Goal: Transaction & Acquisition: Book appointment/travel/reservation

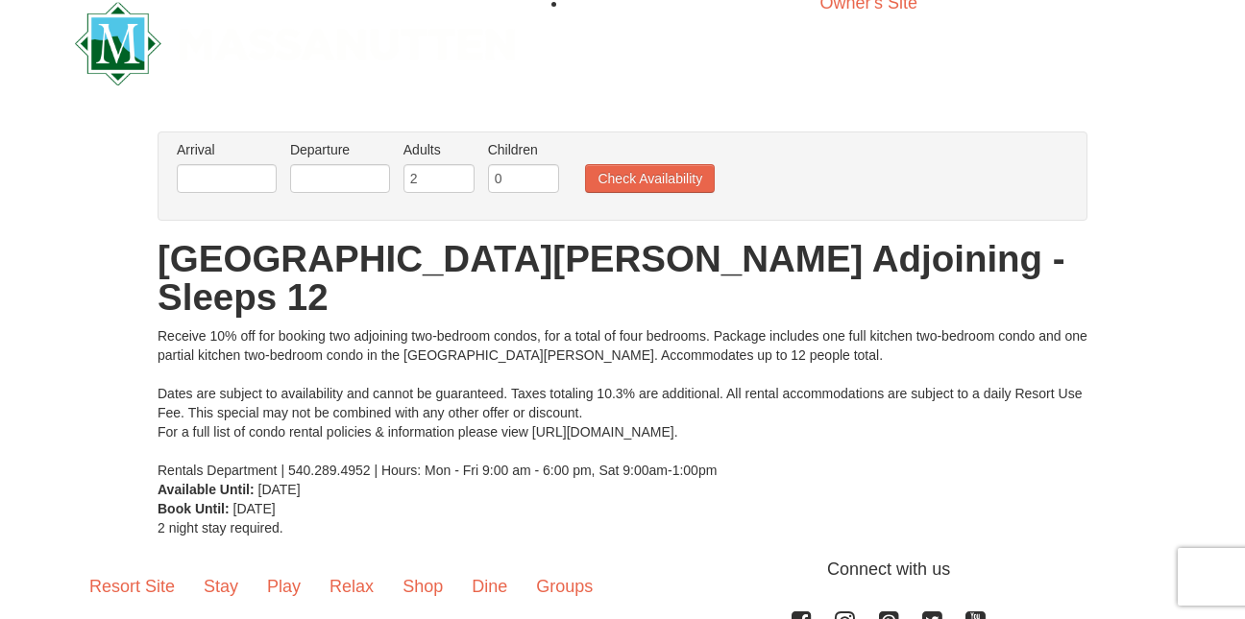
scroll to position [28, 0]
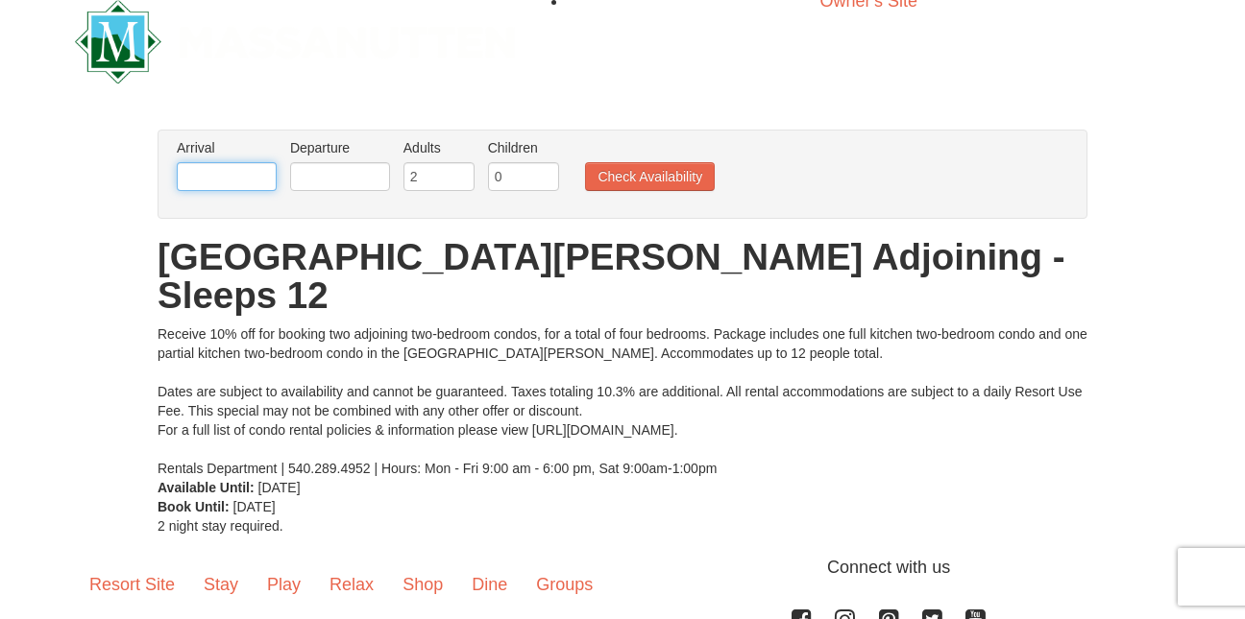
click at [243, 175] on input "text" at bounding box center [227, 176] width 100 height 29
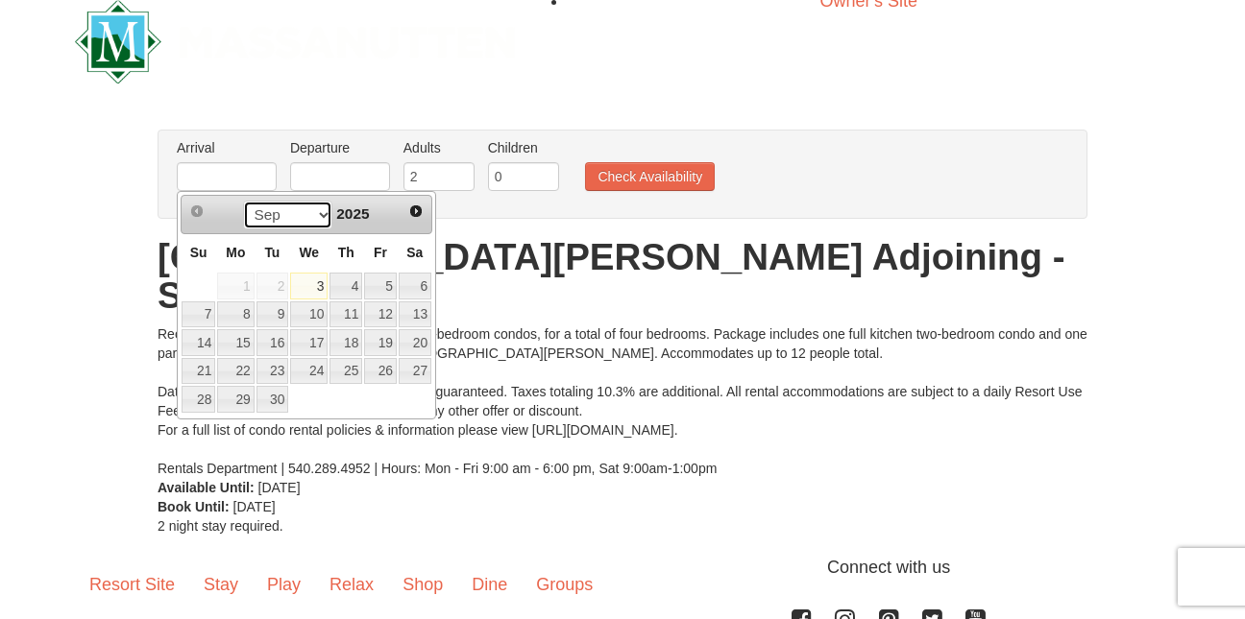
click at [317, 213] on select "Sep Oct Nov Dec" at bounding box center [287, 215] width 89 height 29
click at [361, 217] on span "2025" at bounding box center [352, 214] width 33 height 16
click at [414, 211] on span "Next" at bounding box center [415, 211] width 15 height 15
click at [364, 221] on span "2025" at bounding box center [352, 214] width 33 height 16
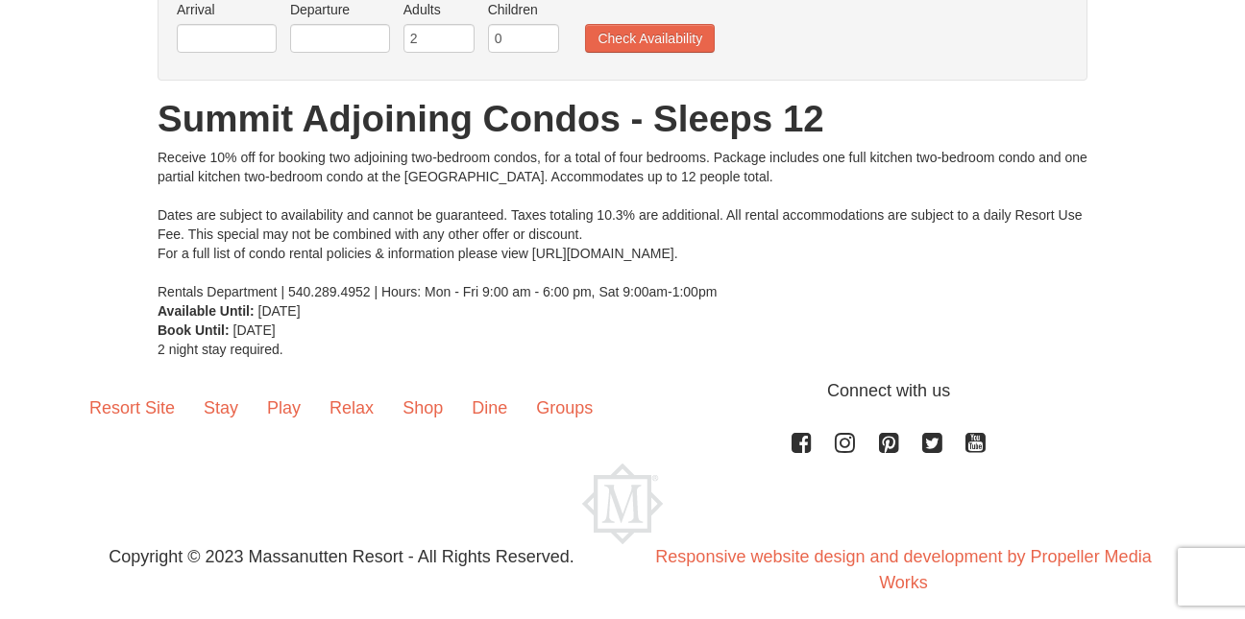
scroll to position [168, 0]
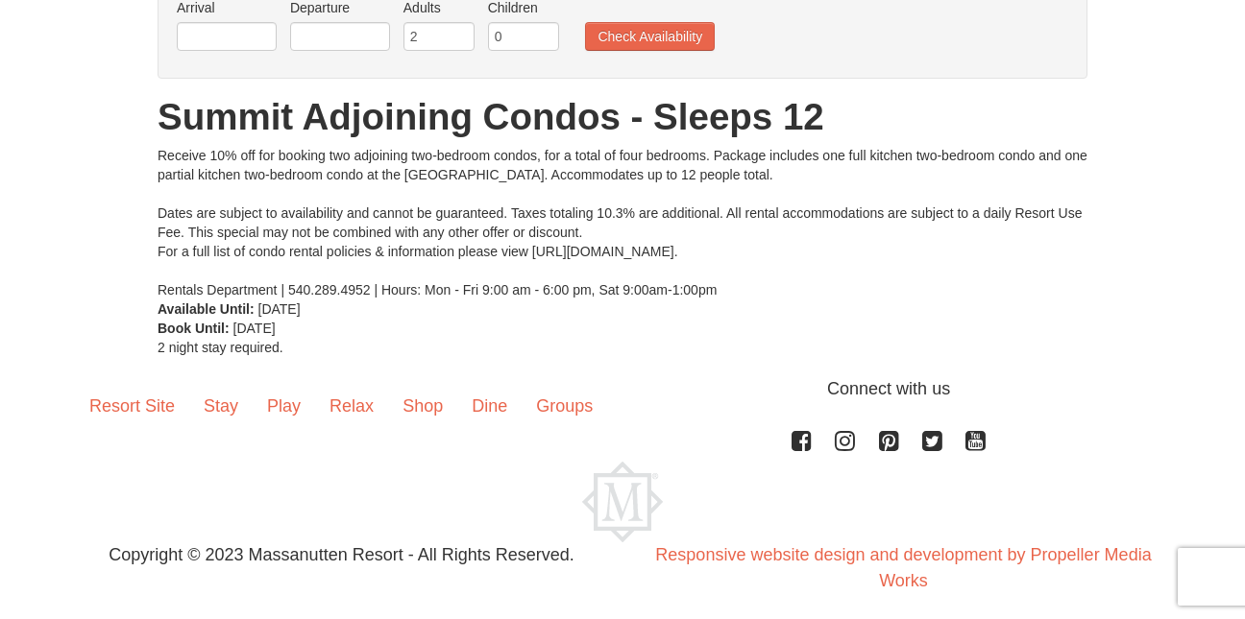
click at [1236, 388] on div "Resort Site Stay Play Relax Shop Dine Groups Connect with us Facebook Instagram…" at bounding box center [622, 493] width 1245 height 234
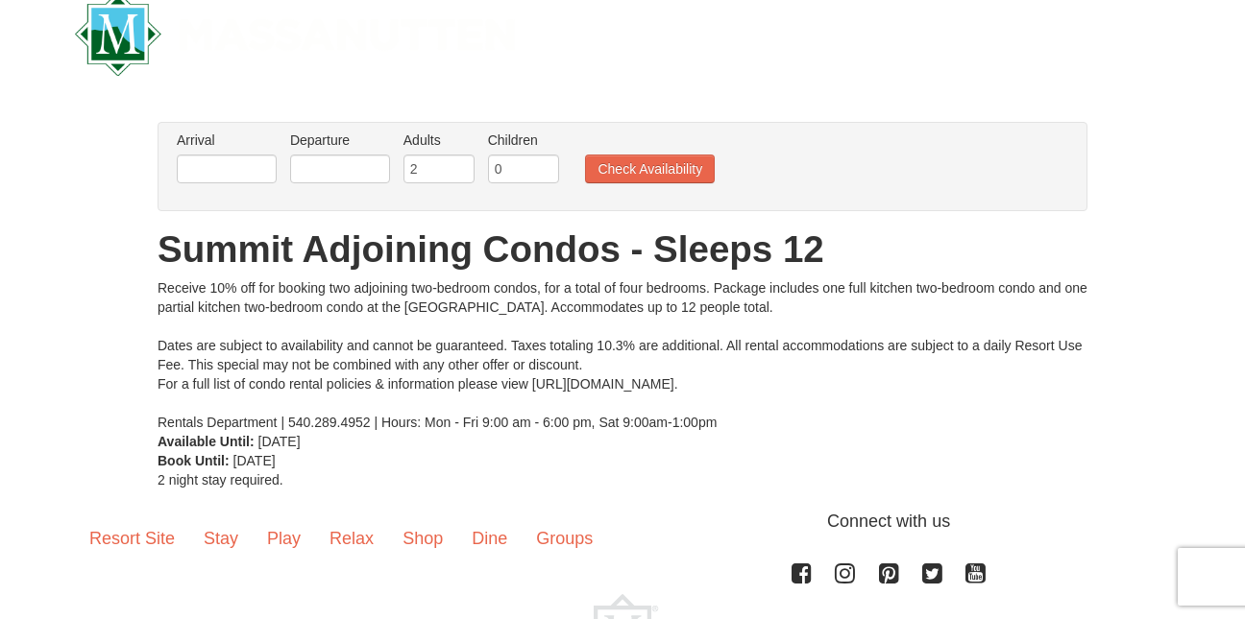
scroll to position [0, 0]
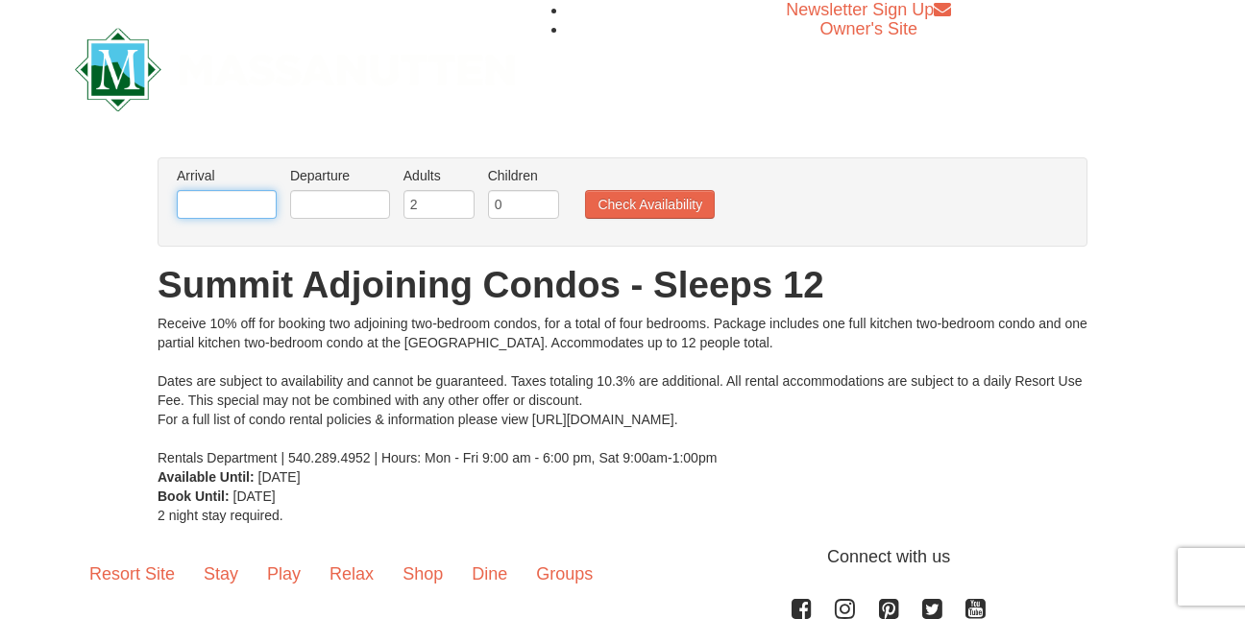
click at [215, 208] on input "text" at bounding box center [227, 204] width 100 height 29
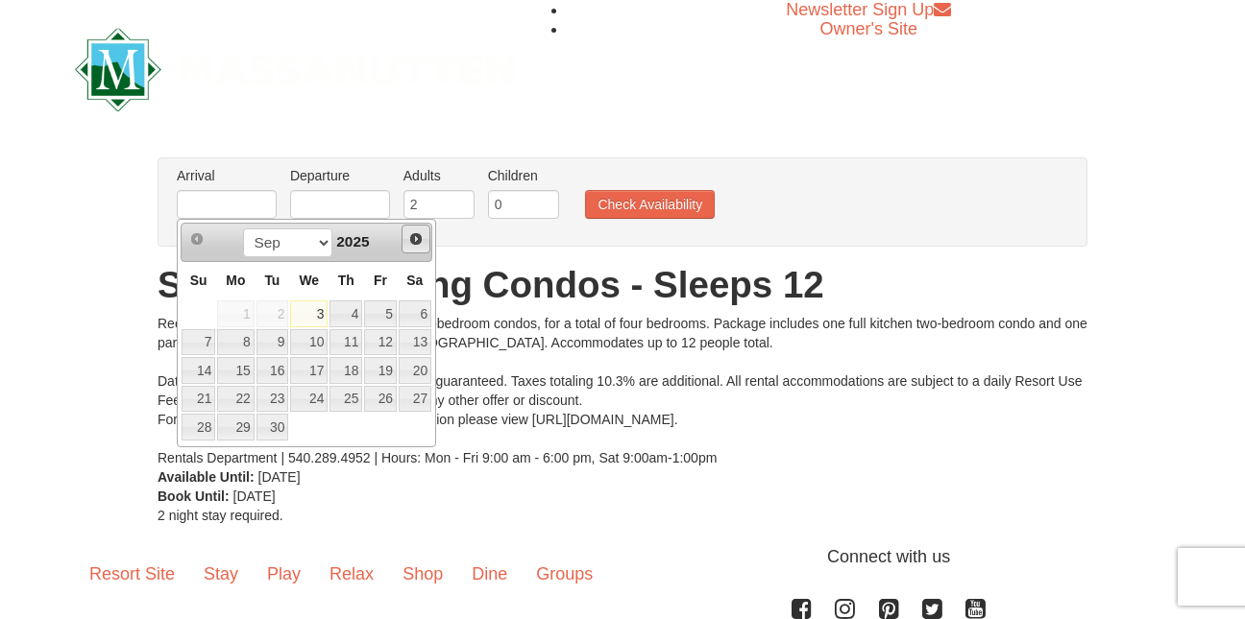
click at [420, 244] on span "Next" at bounding box center [415, 238] width 15 height 15
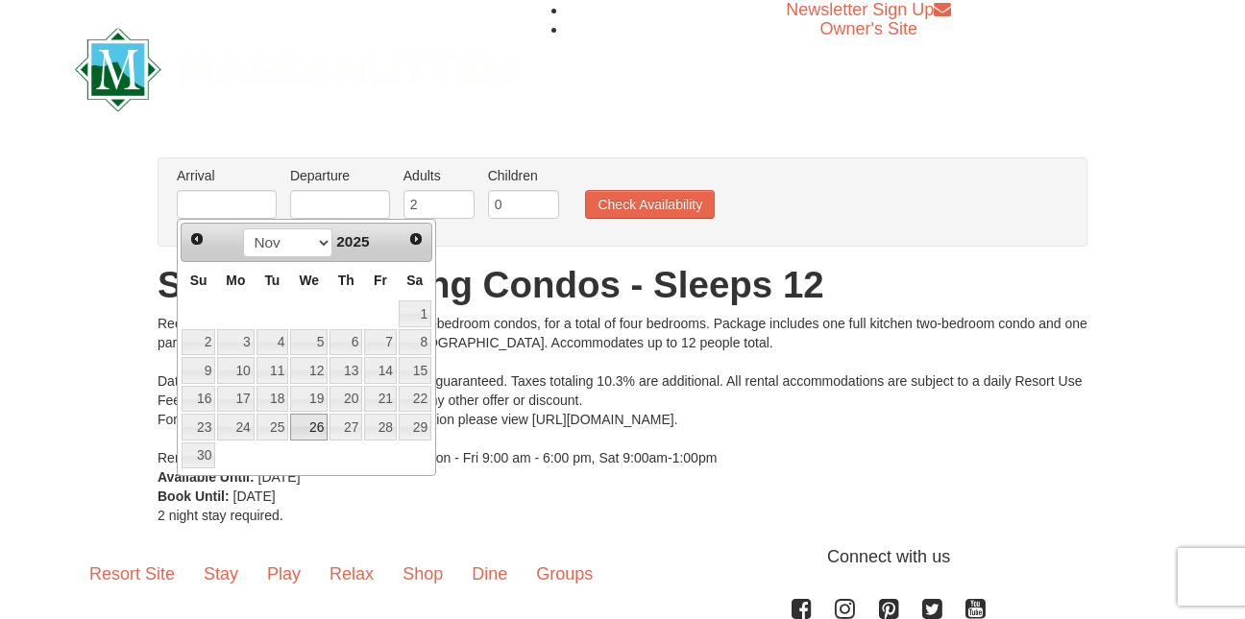
click at [310, 426] on link "26" at bounding box center [308, 427] width 37 height 27
type input "11/26/2025"
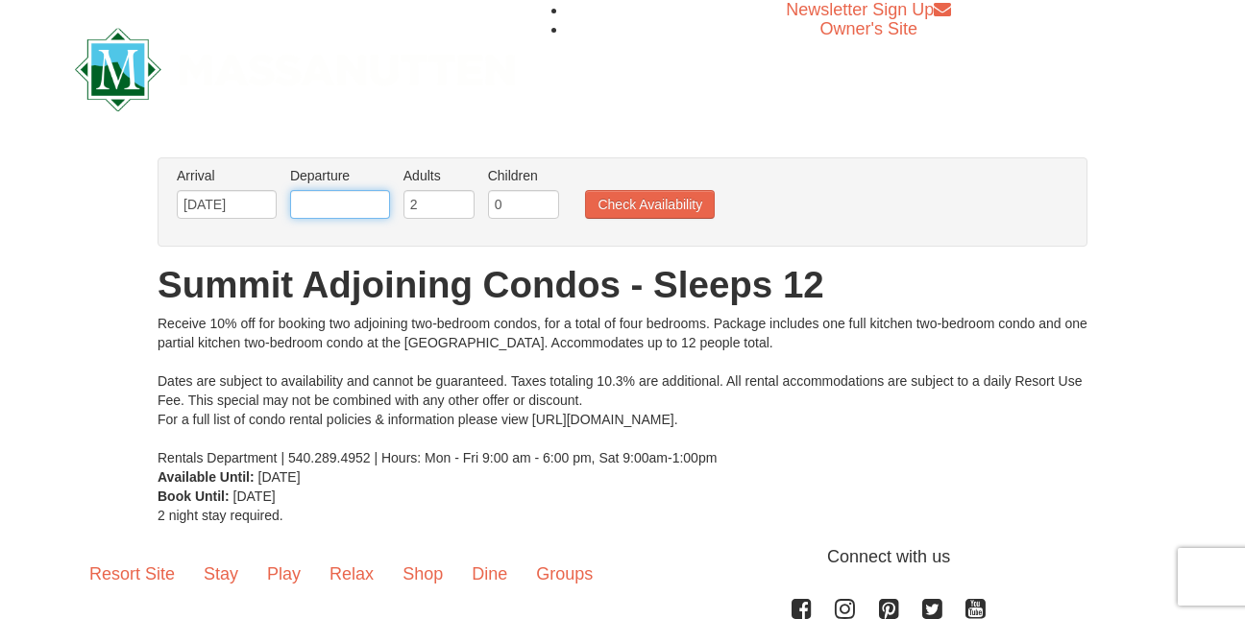
click at [354, 212] on input "text" at bounding box center [340, 204] width 100 height 29
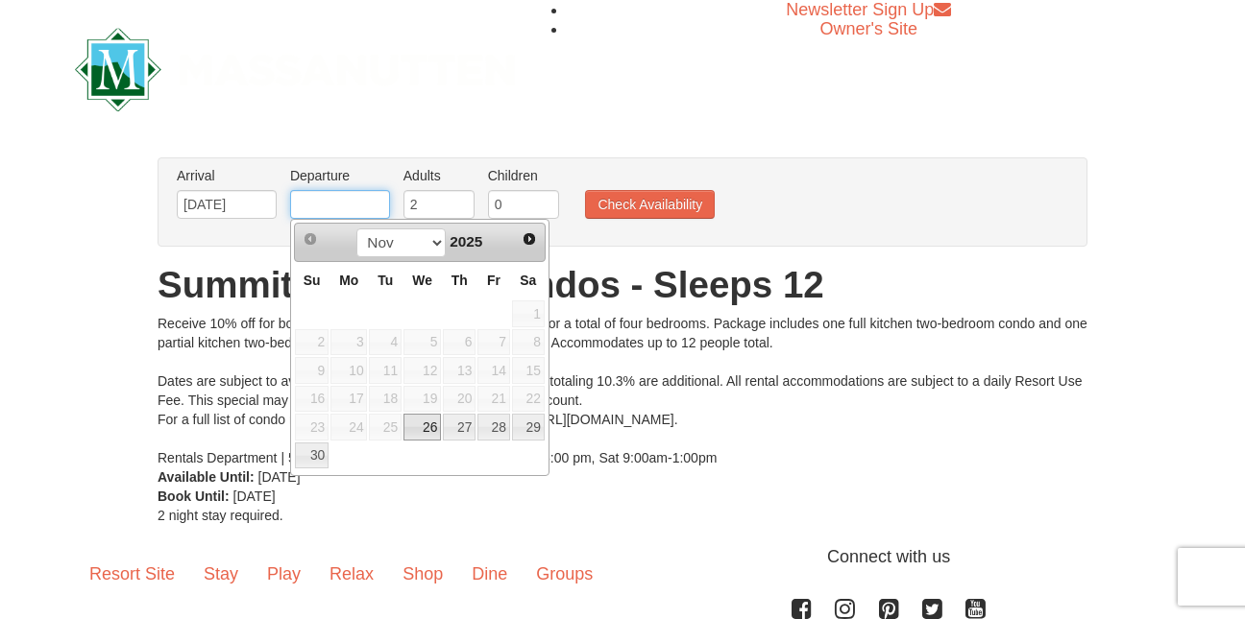
click at [351, 210] on input "text" at bounding box center [340, 204] width 100 height 29
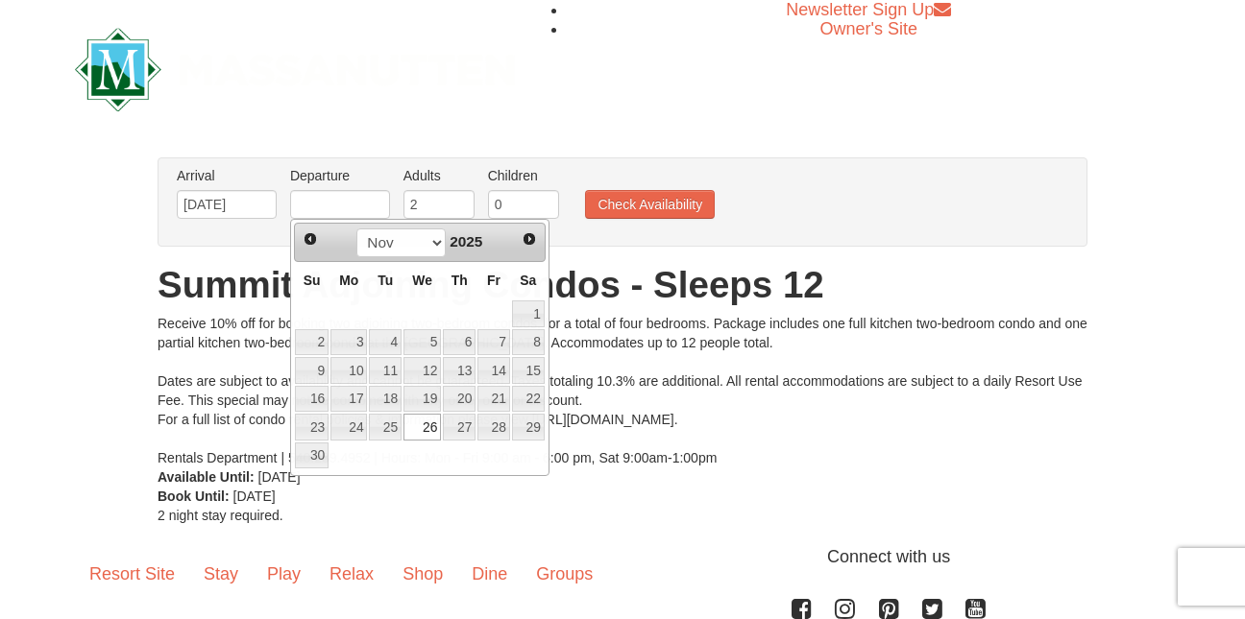
click at [276, 238] on div "Arrival Please format dates MM/DD/YYYY Please format dates MM/DD/YYYY 11/26/202…" at bounding box center [622, 201] width 930 height 89
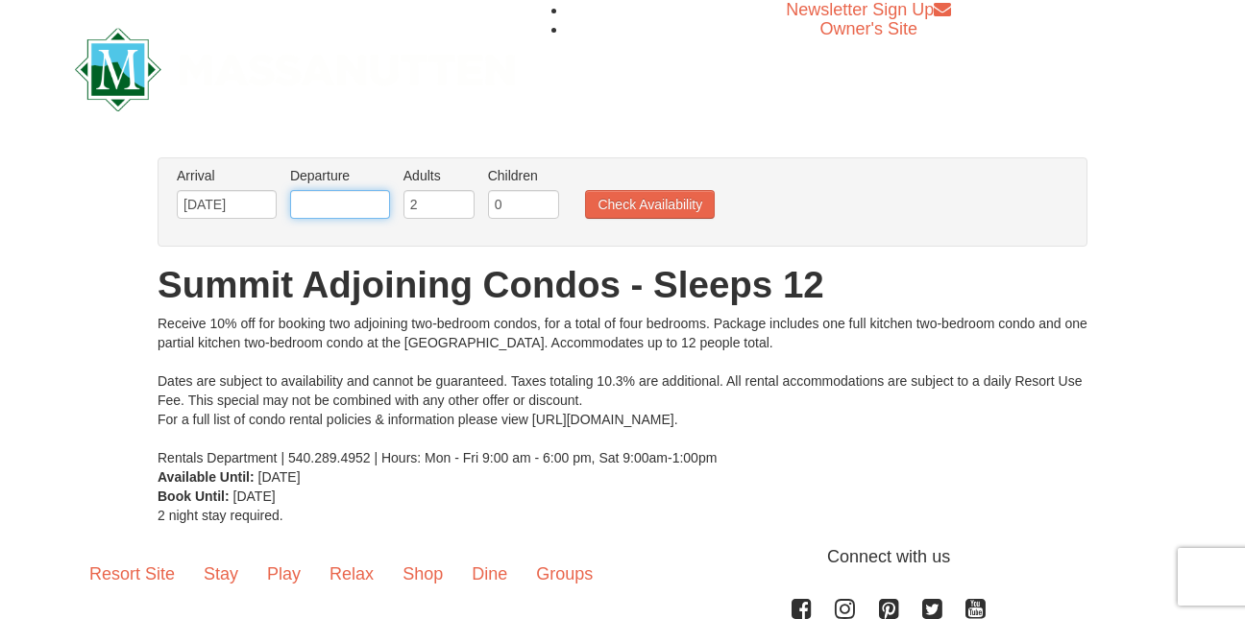
click at [358, 212] on input "text" at bounding box center [340, 204] width 100 height 29
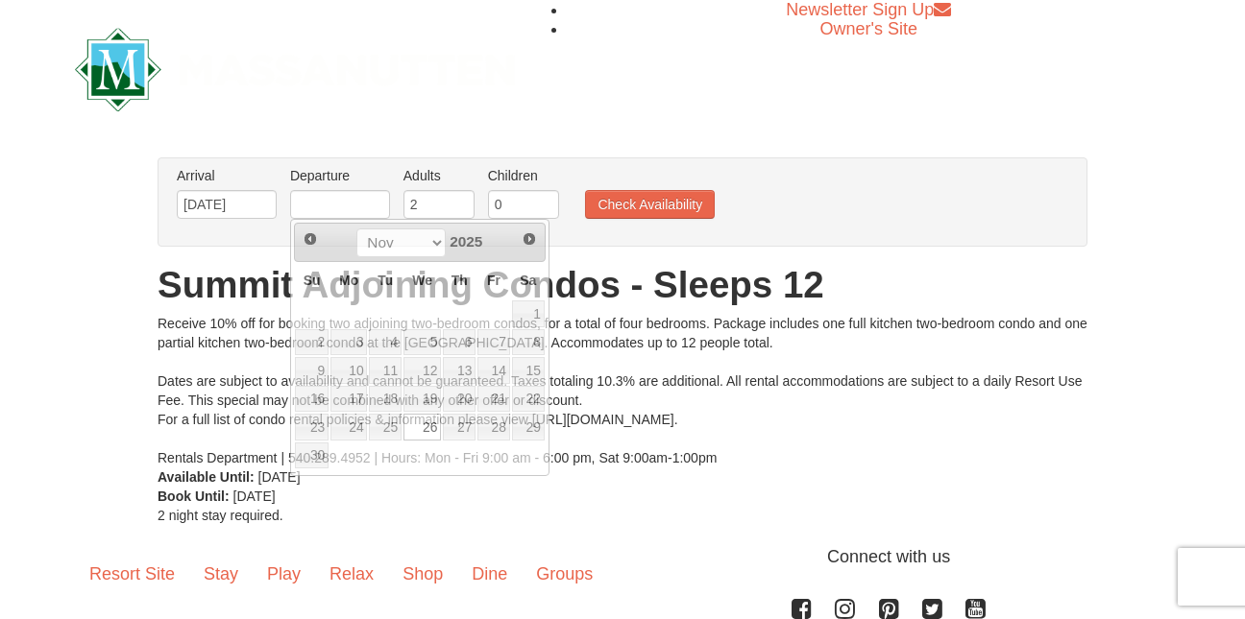
click at [870, 212] on ul "Arrival Please format dates MM/DD/YYYY Please format dates MM/DD/YYYY 11/26/202…" at bounding box center [612, 197] width 881 height 62
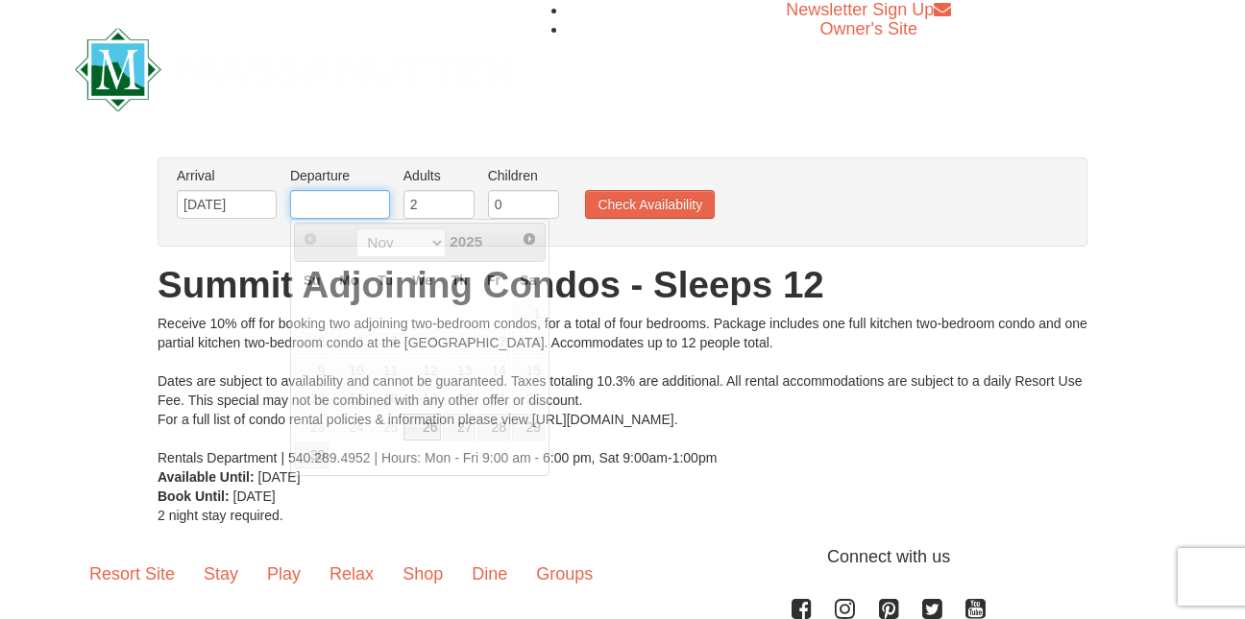
click at [378, 200] on input "text" at bounding box center [340, 204] width 100 height 29
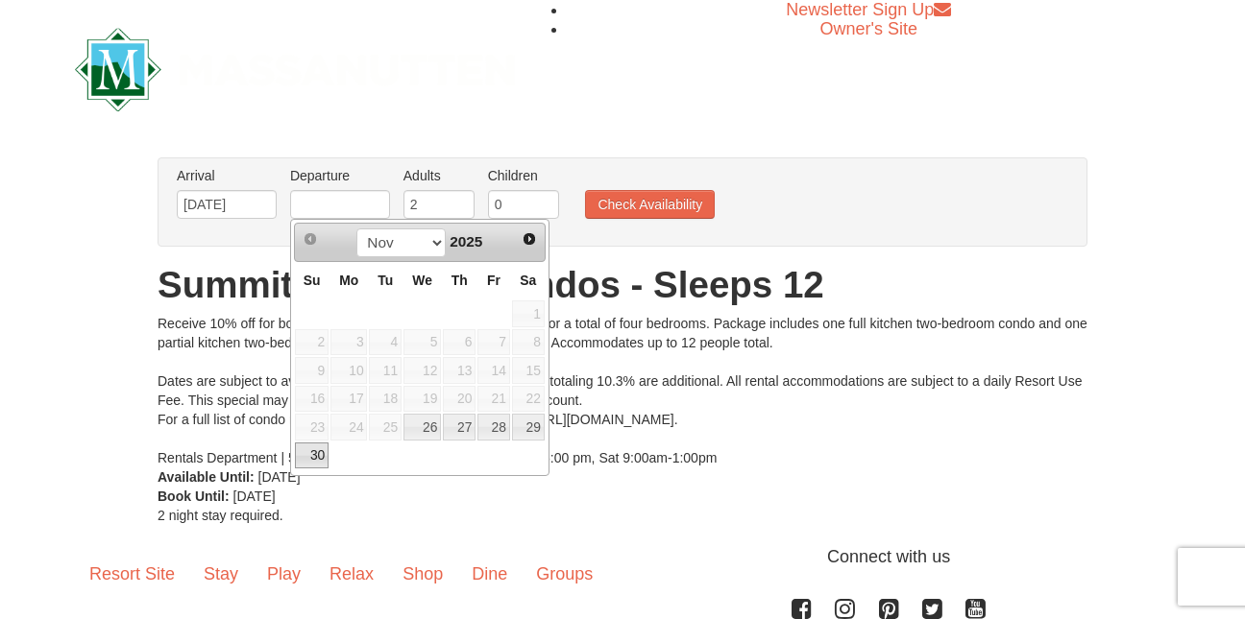
click at [310, 460] on link "30" at bounding box center [312, 456] width 34 height 27
type input "11/30/2025"
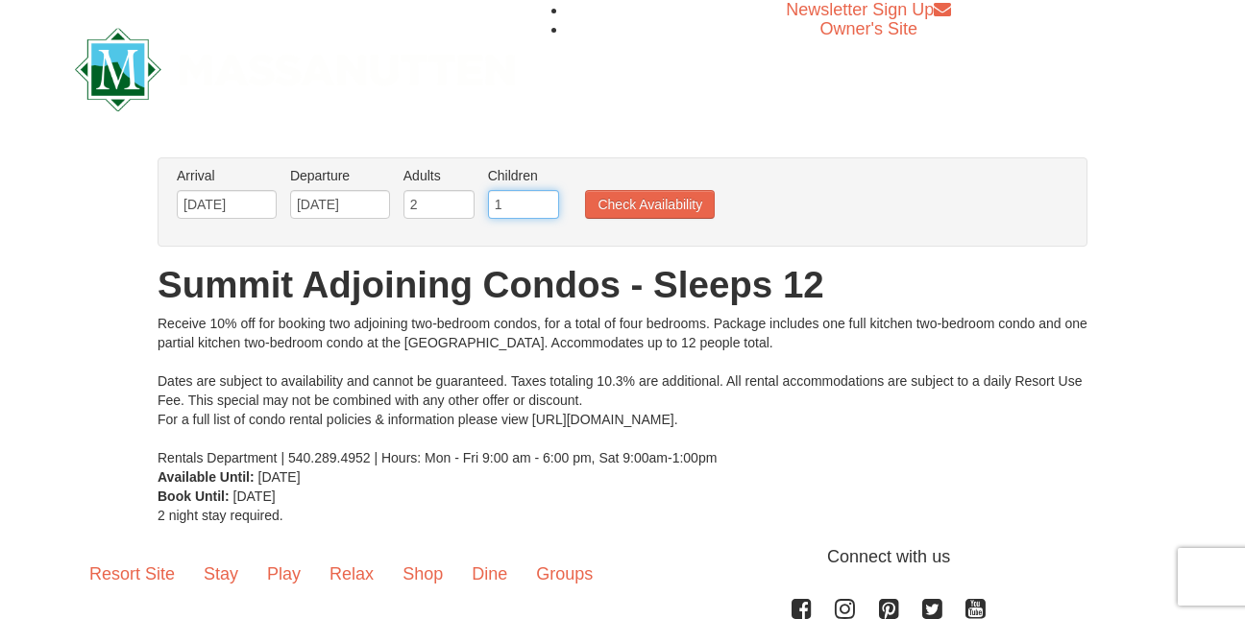
click at [544, 200] on input "1" at bounding box center [523, 204] width 71 height 29
click at [544, 200] on input "2" at bounding box center [523, 204] width 71 height 29
click at [542, 200] on input "3" at bounding box center [523, 204] width 71 height 29
type input "4"
click at [542, 200] on input "4" at bounding box center [523, 204] width 71 height 29
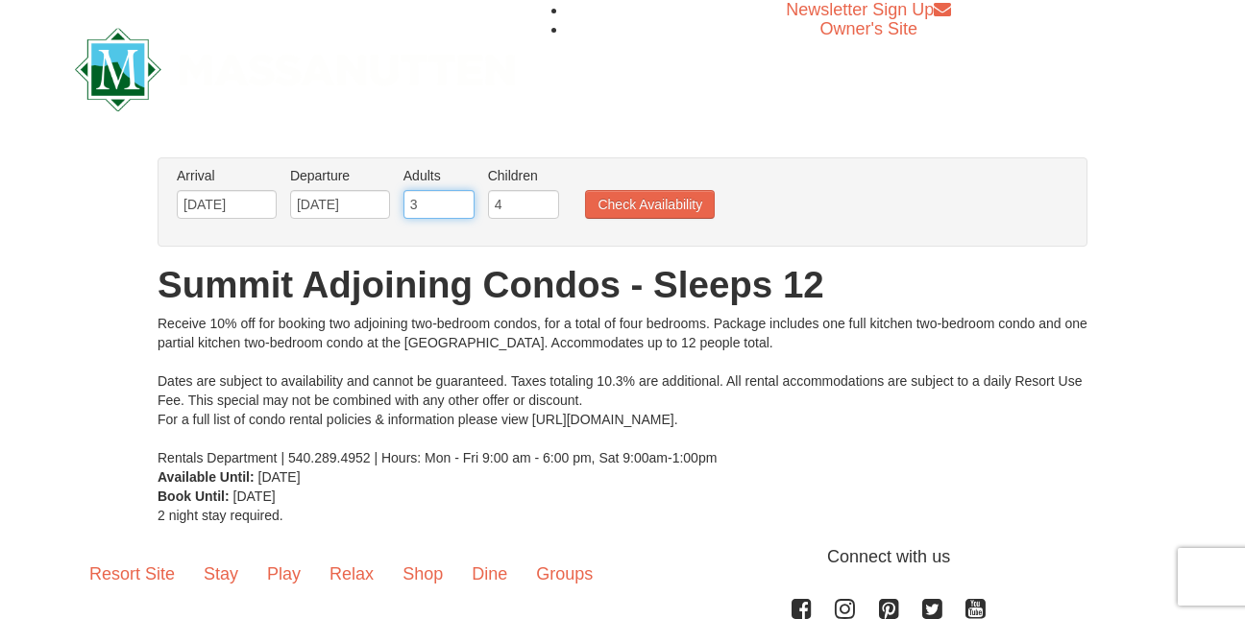
type input "3"
click at [457, 200] on input "3" at bounding box center [438, 204] width 71 height 29
click at [617, 213] on button "Check Availability" at bounding box center [650, 204] width 130 height 29
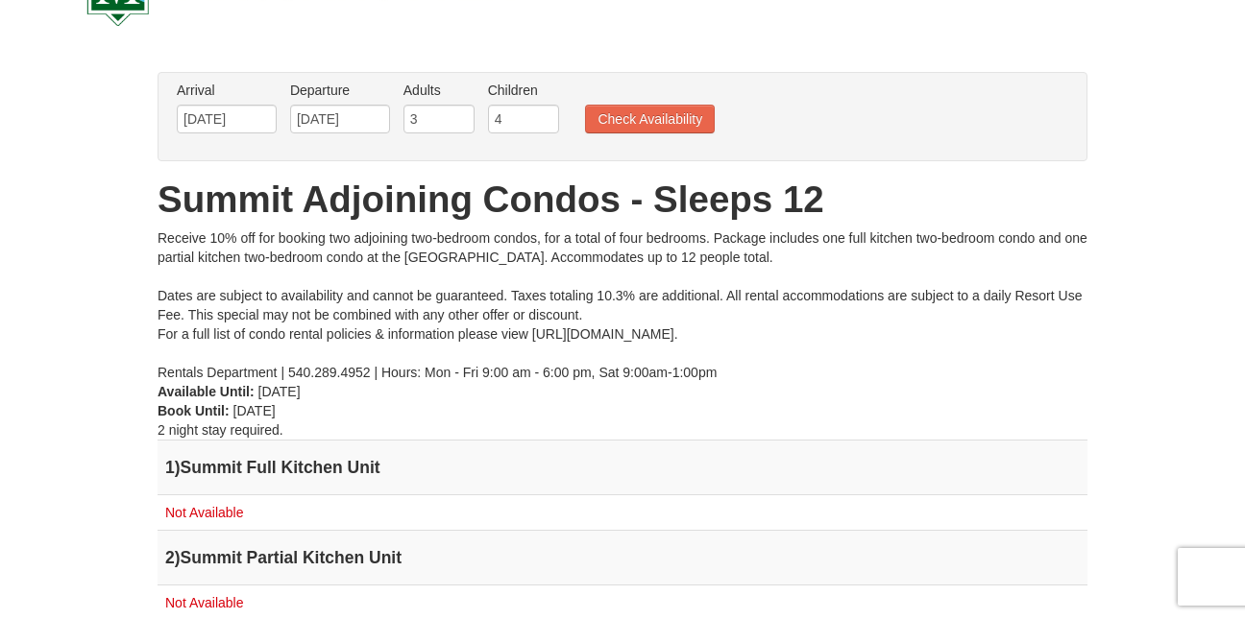
scroll to position [87, 0]
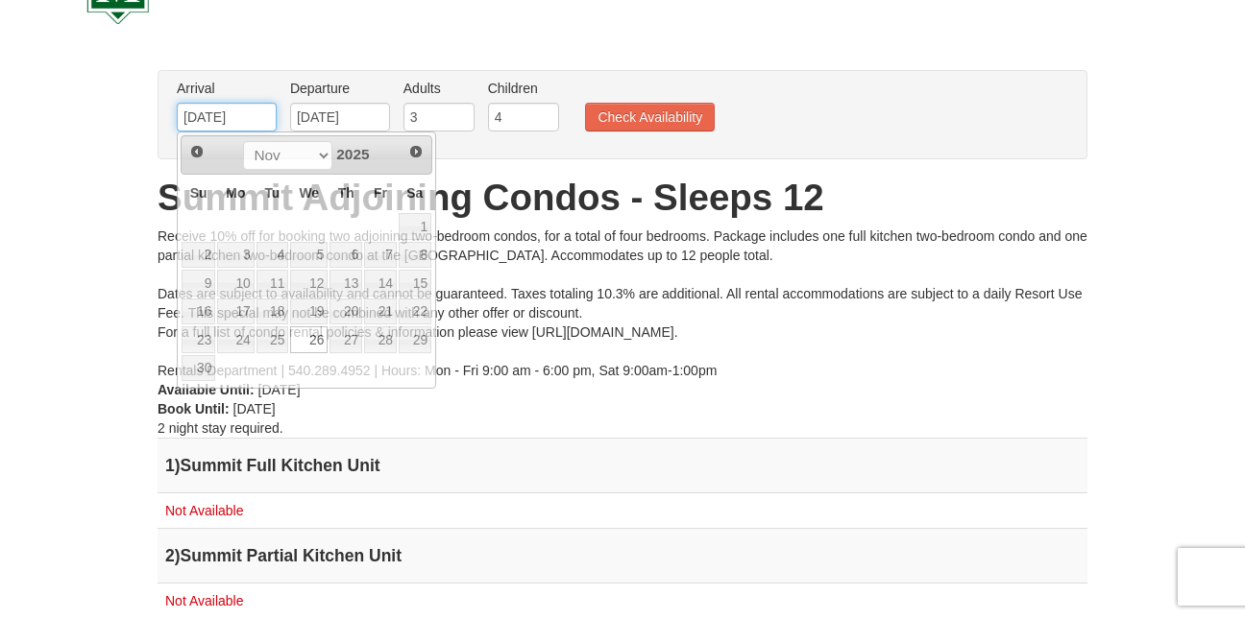
click at [221, 121] on input "11/26/2025" at bounding box center [227, 117] width 100 height 29
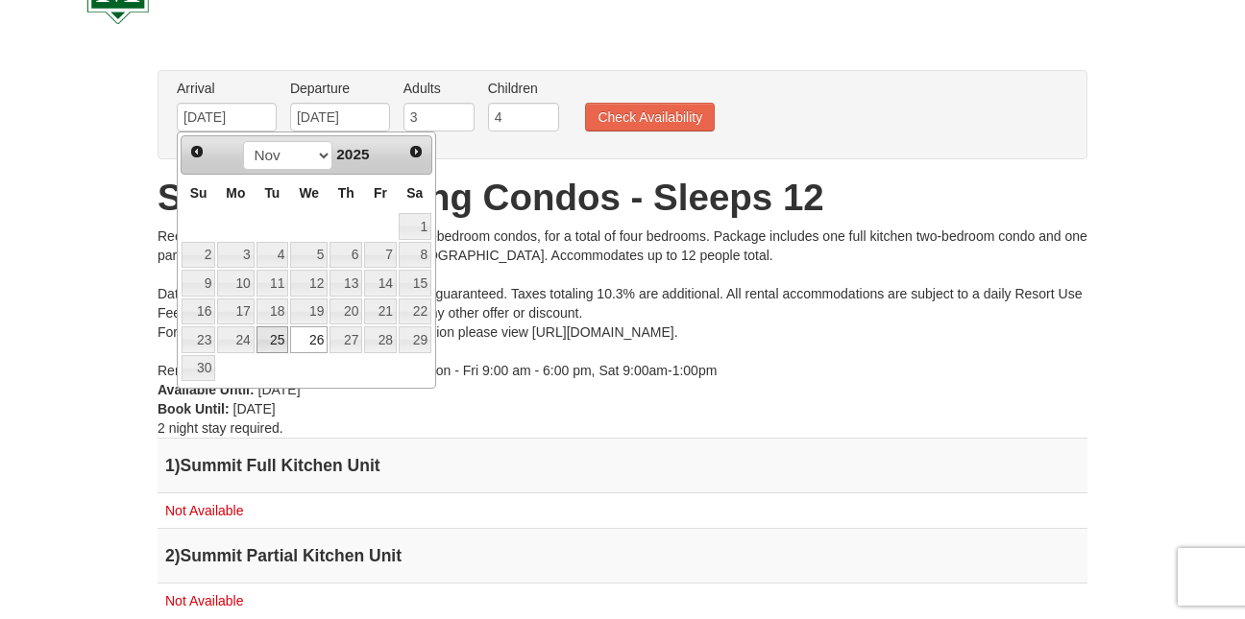
click at [269, 339] on link "25" at bounding box center [272, 340] width 33 height 27
type input "[DATE]"
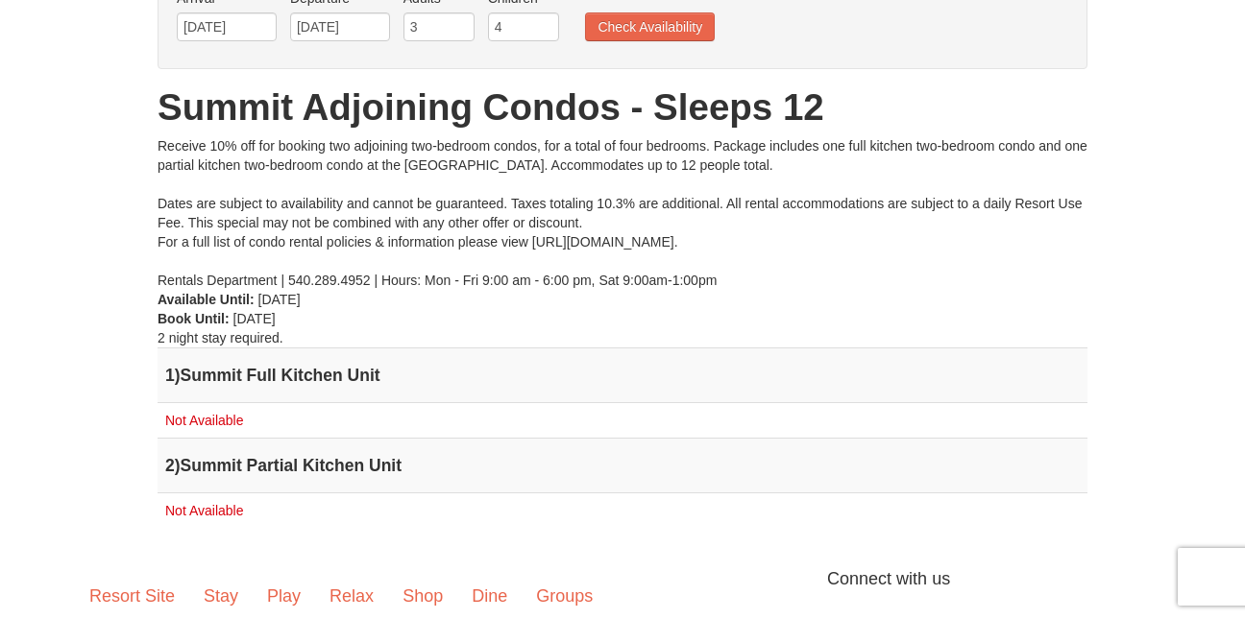
scroll to position [164, 0]
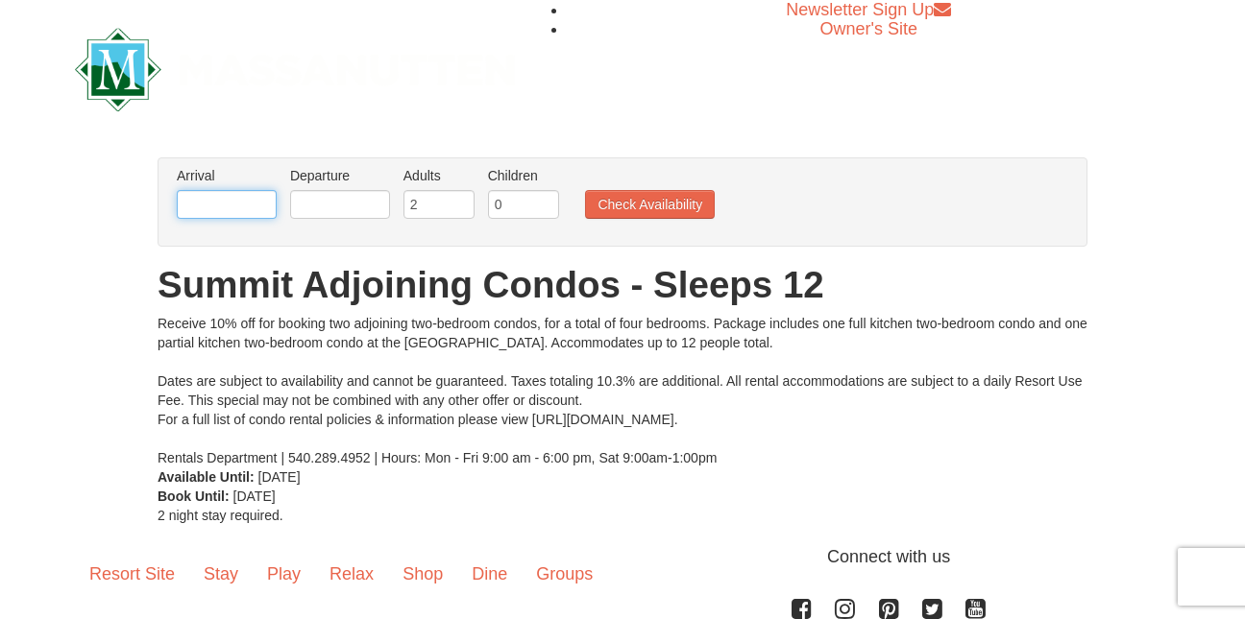
click at [255, 206] on input "text" at bounding box center [227, 204] width 100 height 29
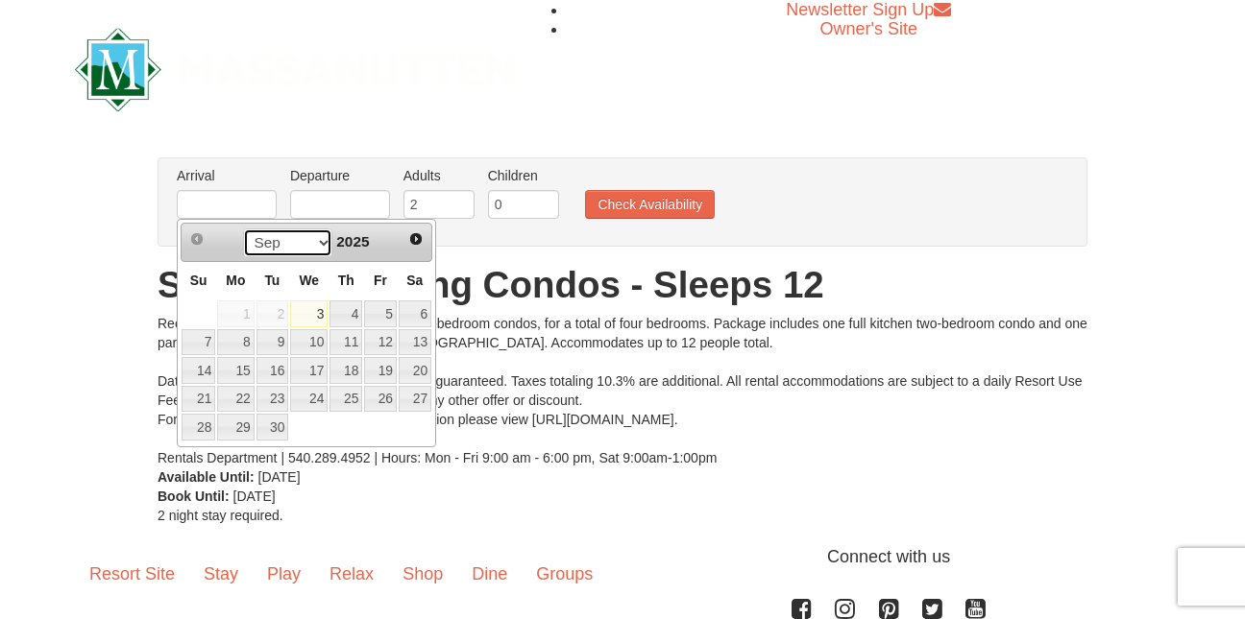
click at [321, 245] on select "Sep Oct Nov Dec" at bounding box center [287, 243] width 89 height 29
click at [367, 236] on span "2025" at bounding box center [352, 241] width 33 height 16
click at [320, 247] on select "Sep Oct Nov Dec" at bounding box center [287, 243] width 89 height 29
click at [374, 374] on link "19" at bounding box center [380, 370] width 33 height 27
type input "[DATE]"
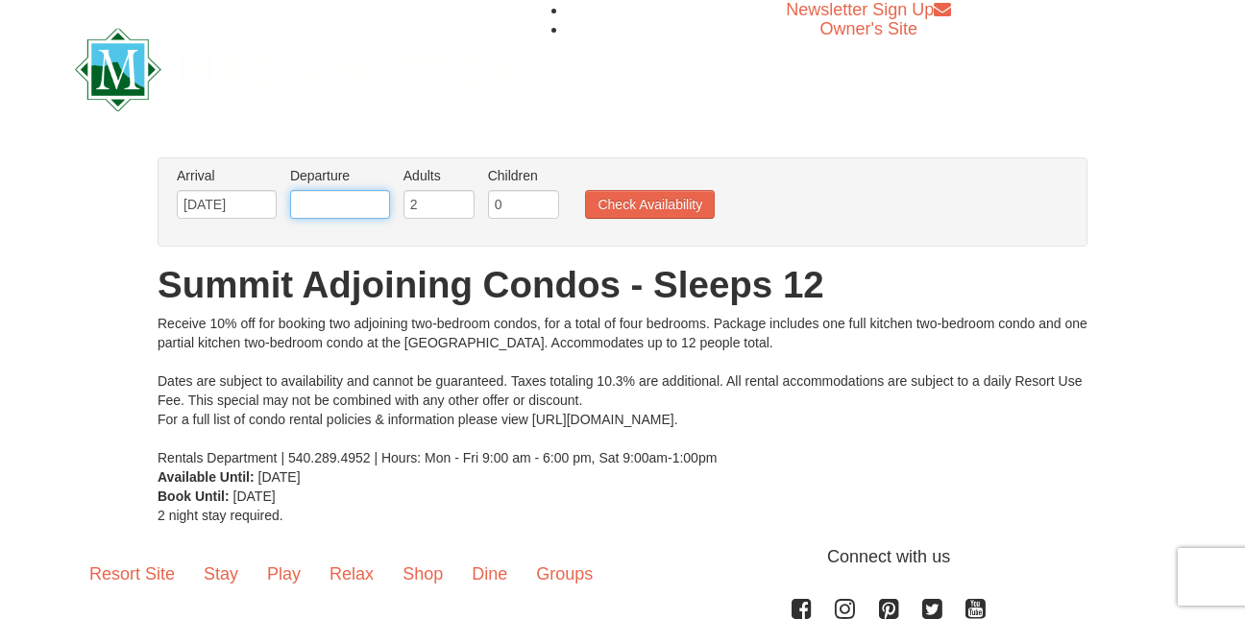
click at [340, 205] on input "text" at bounding box center [340, 204] width 100 height 29
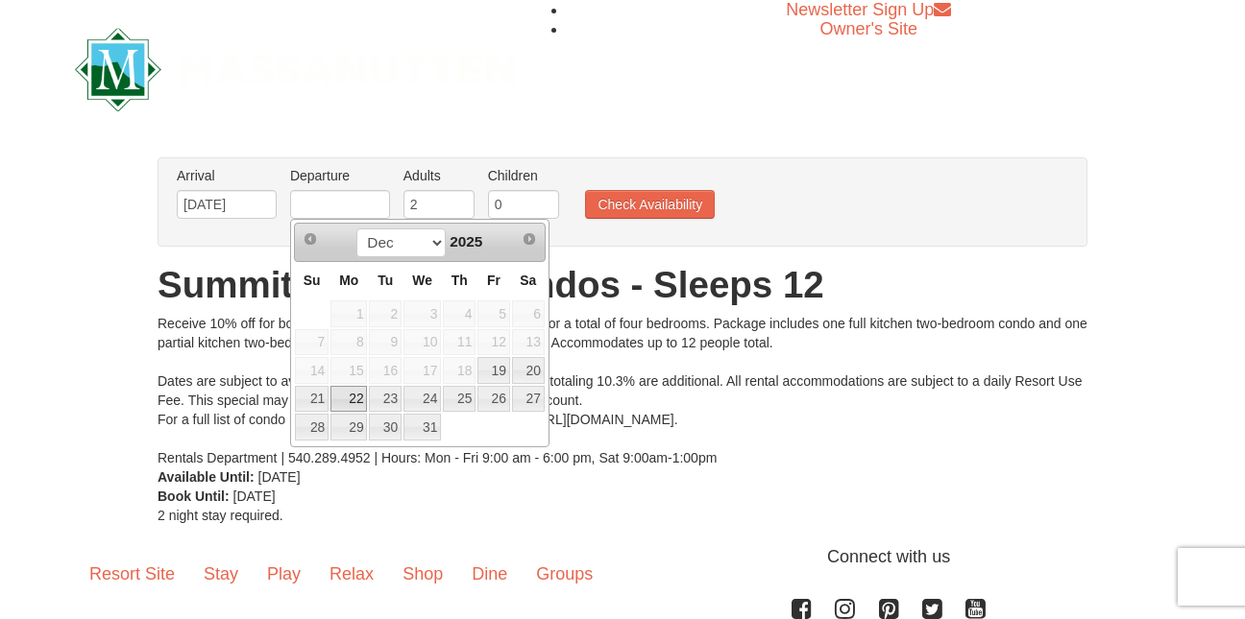
click at [357, 395] on link "22" at bounding box center [348, 399] width 36 height 27
type input "[DATE]"
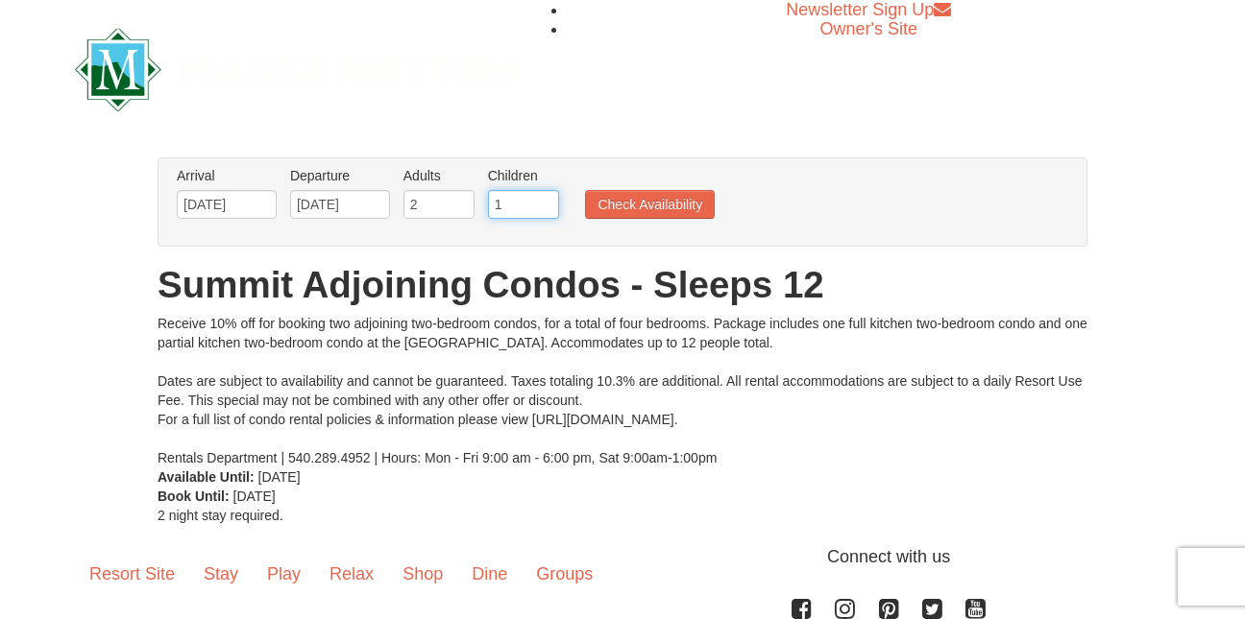
click at [545, 203] on input "1" at bounding box center [523, 204] width 71 height 29
click at [545, 204] on input "2" at bounding box center [523, 204] width 71 height 29
click at [545, 204] on input "3" at bounding box center [523, 204] width 71 height 29
type input "4"
click at [545, 204] on input "4" at bounding box center [523, 204] width 71 height 29
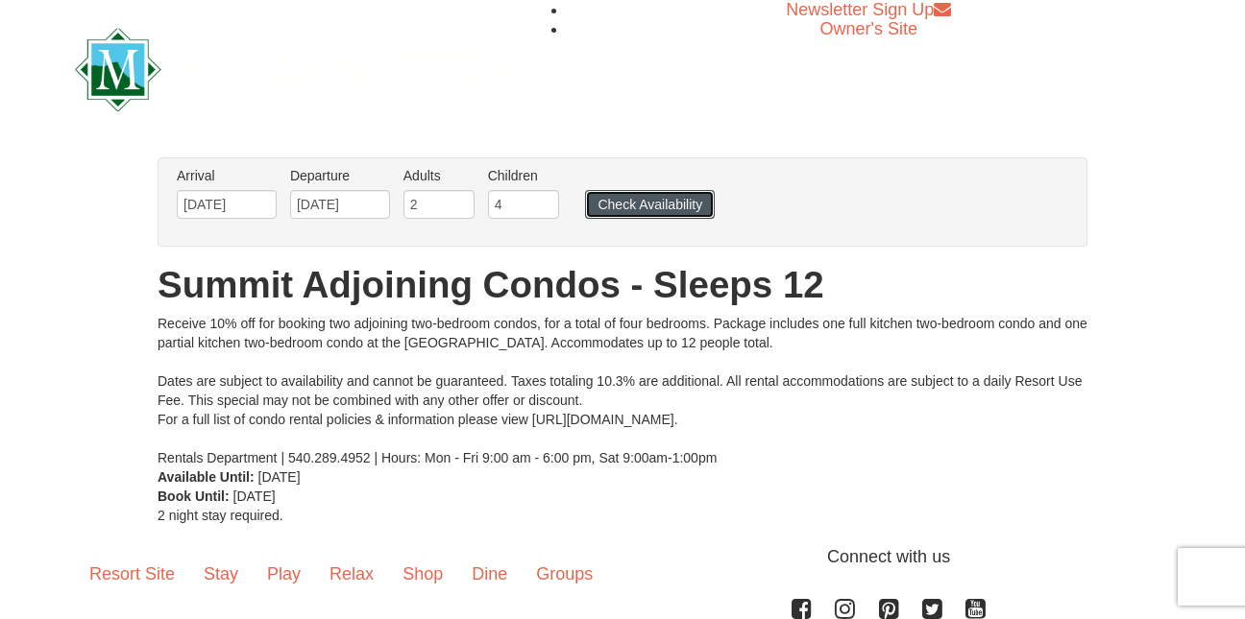
click at [615, 207] on button "Check Availability" at bounding box center [650, 204] width 130 height 29
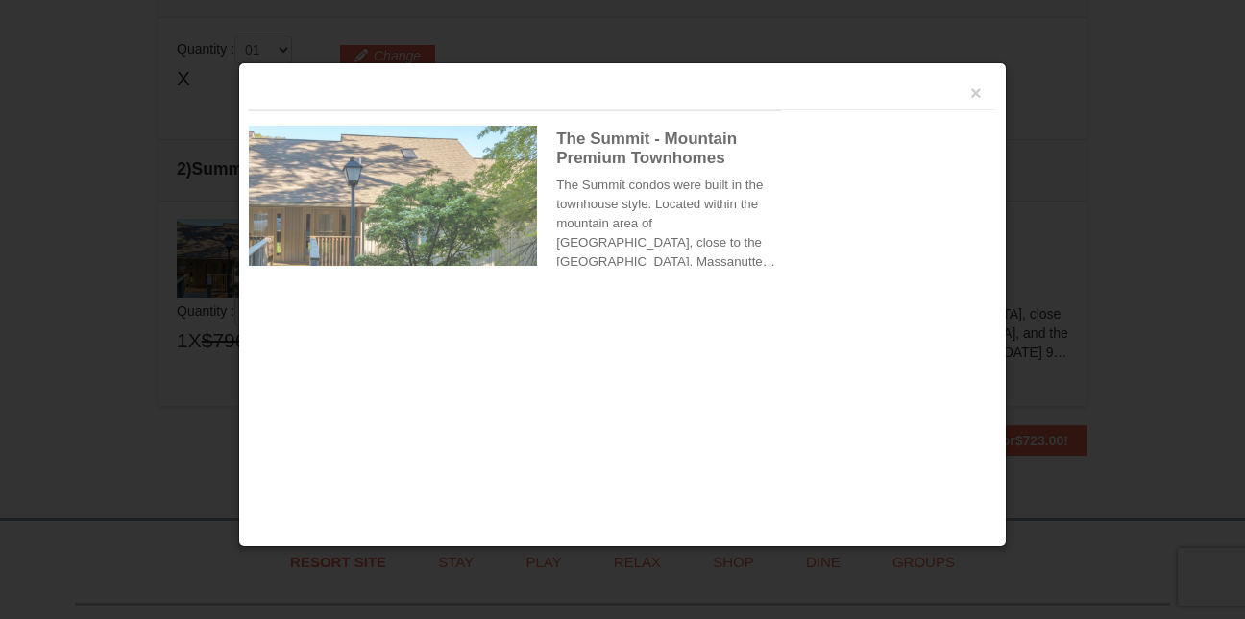
scroll to position [588, 0]
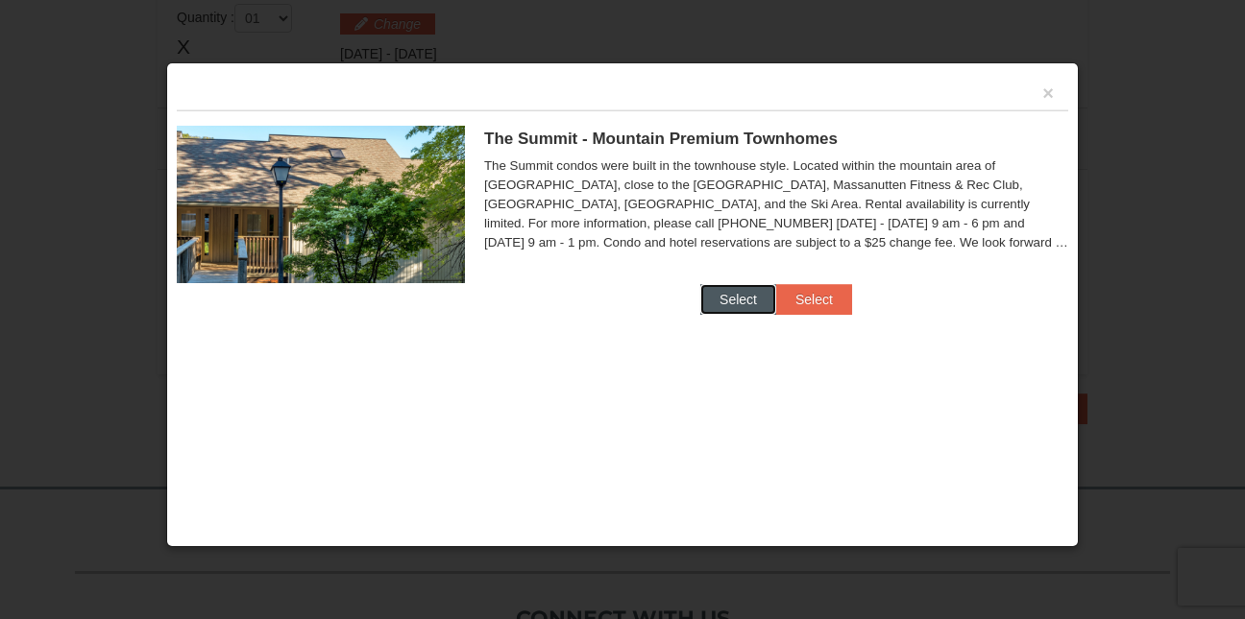
click at [742, 294] on button "Select" at bounding box center [738, 299] width 76 height 31
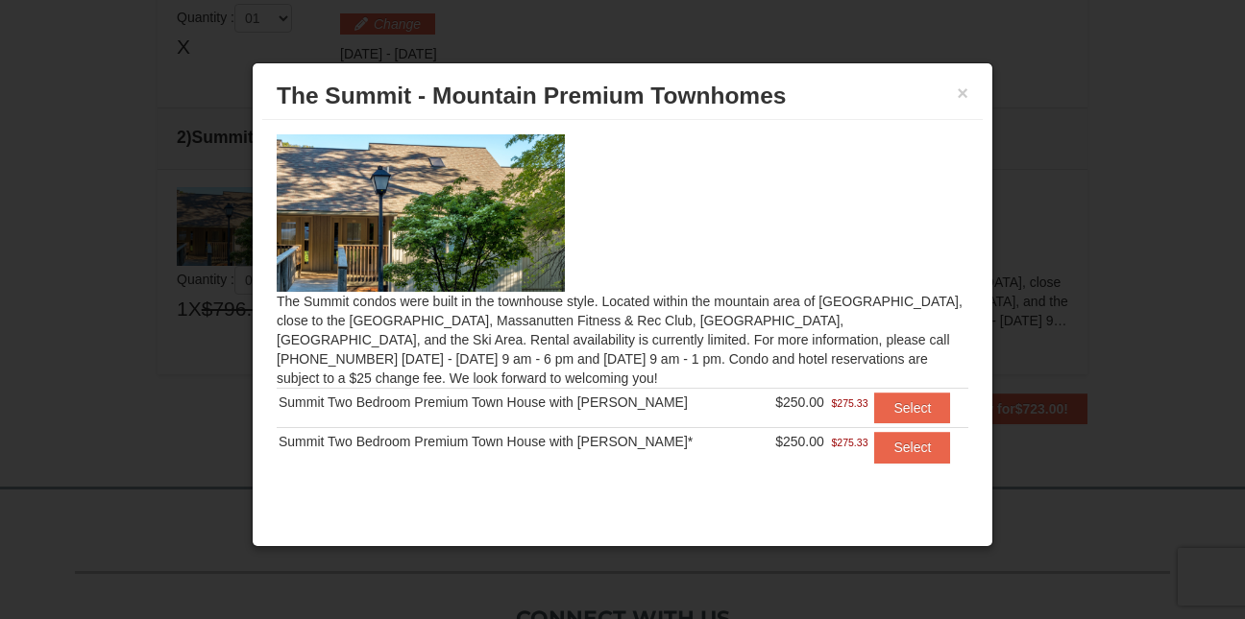
scroll to position [4, 0]
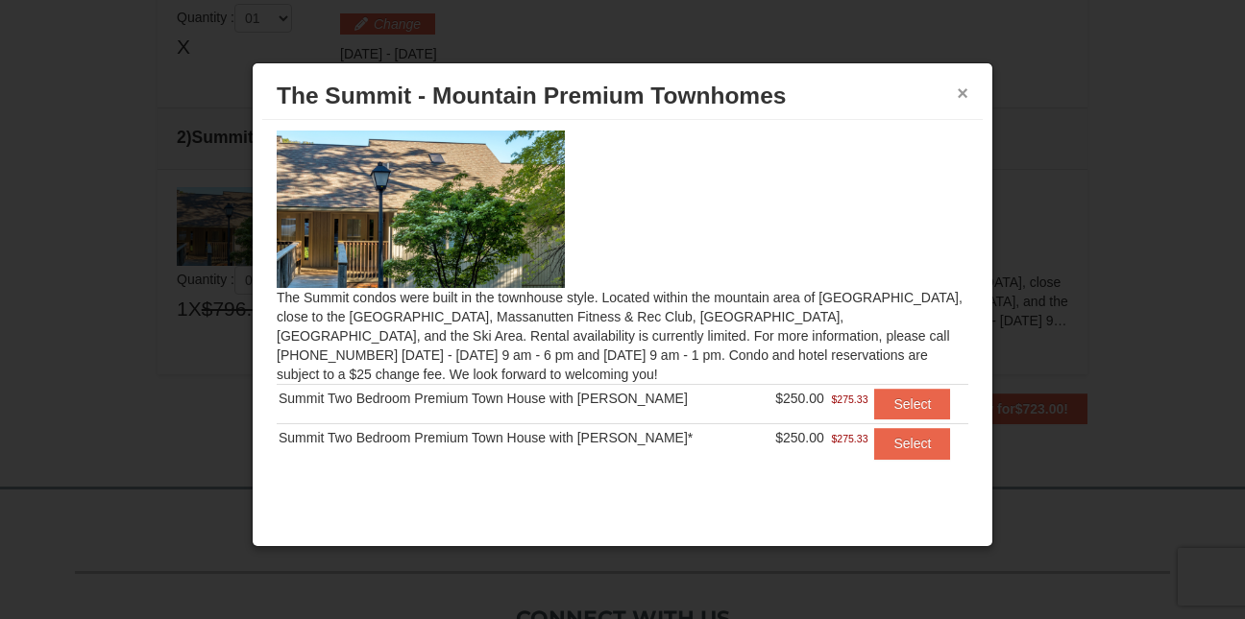
click at [956, 102] on button "×" at bounding box center [962, 93] width 12 height 19
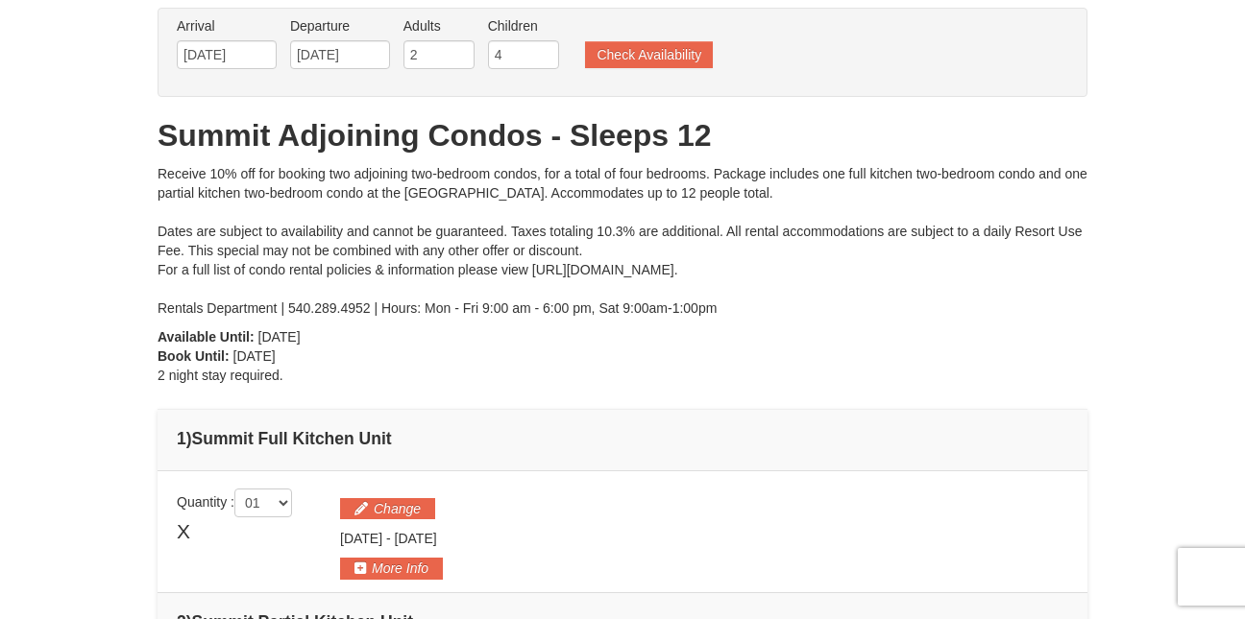
scroll to position [96, 0]
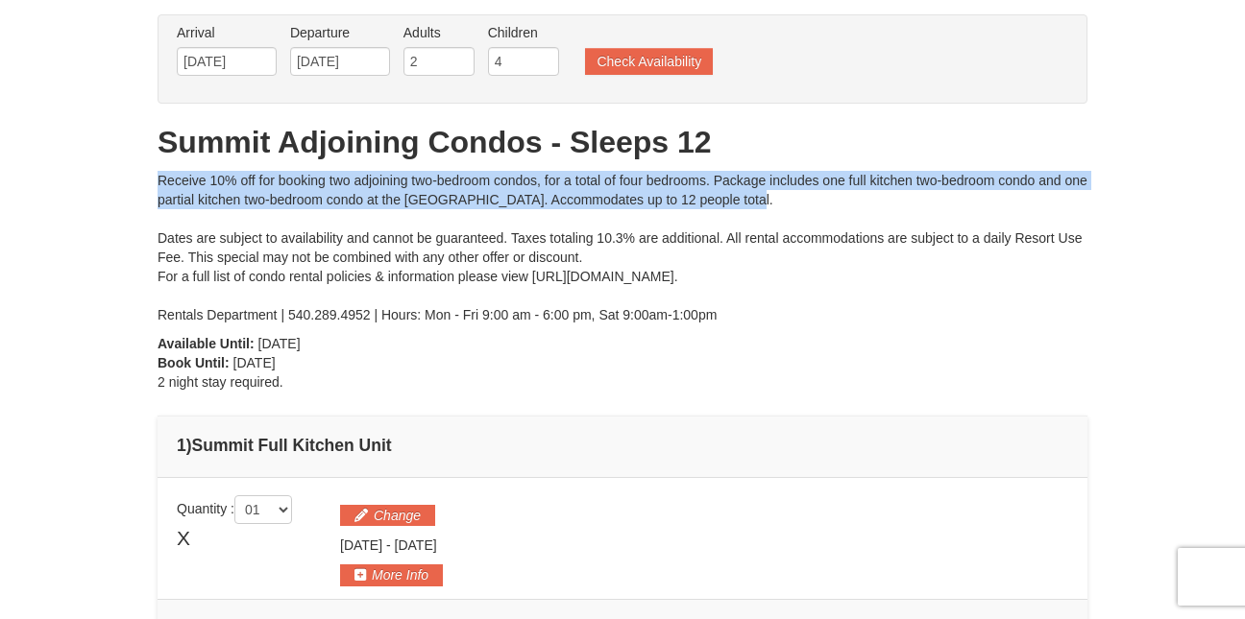
drag, startPoint x: 1233, startPoint y: 140, endPoint x: 1248, endPoint y: 205, distance: 66.2
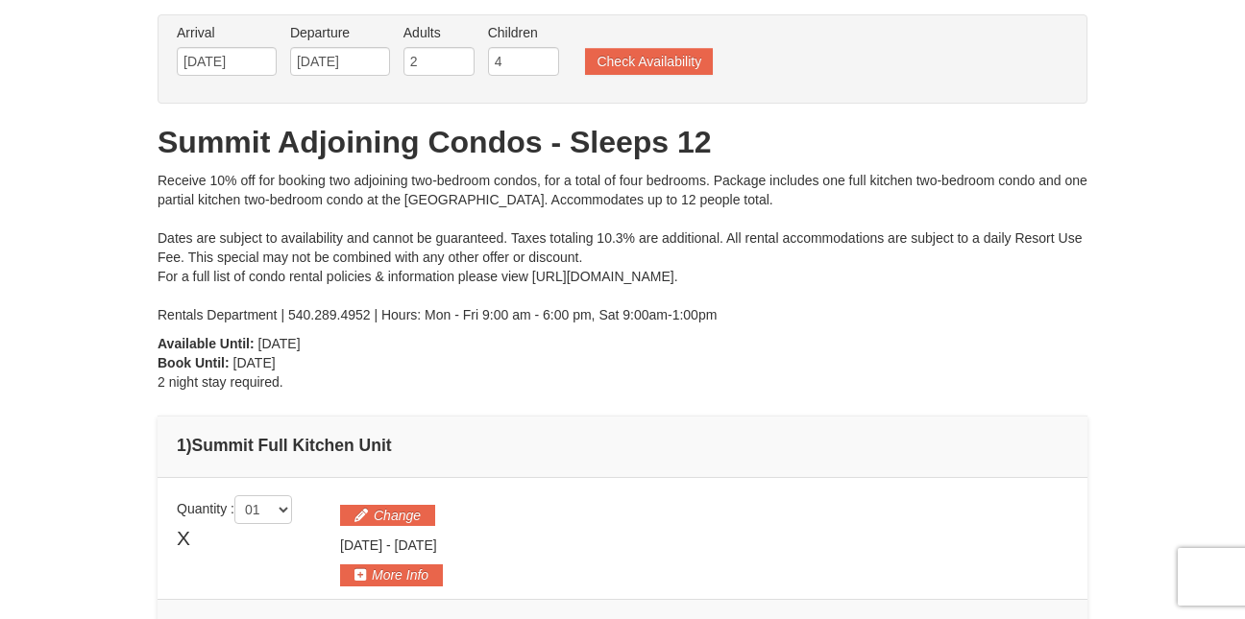
click at [1149, 332] on div "× From: To: Adults: 2 Children: 4 Change Arrival Please format dates MM/DD/YYYY…" at bounding box center [622, 465] width 1245 height 988
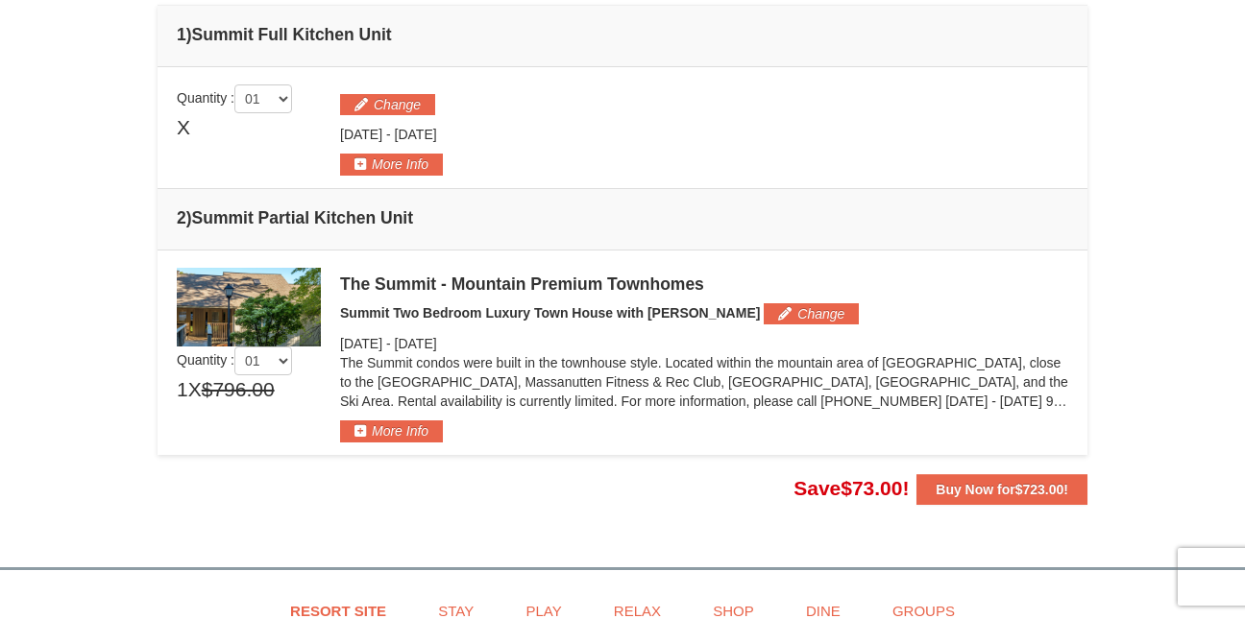
scroll to position [510, 0]
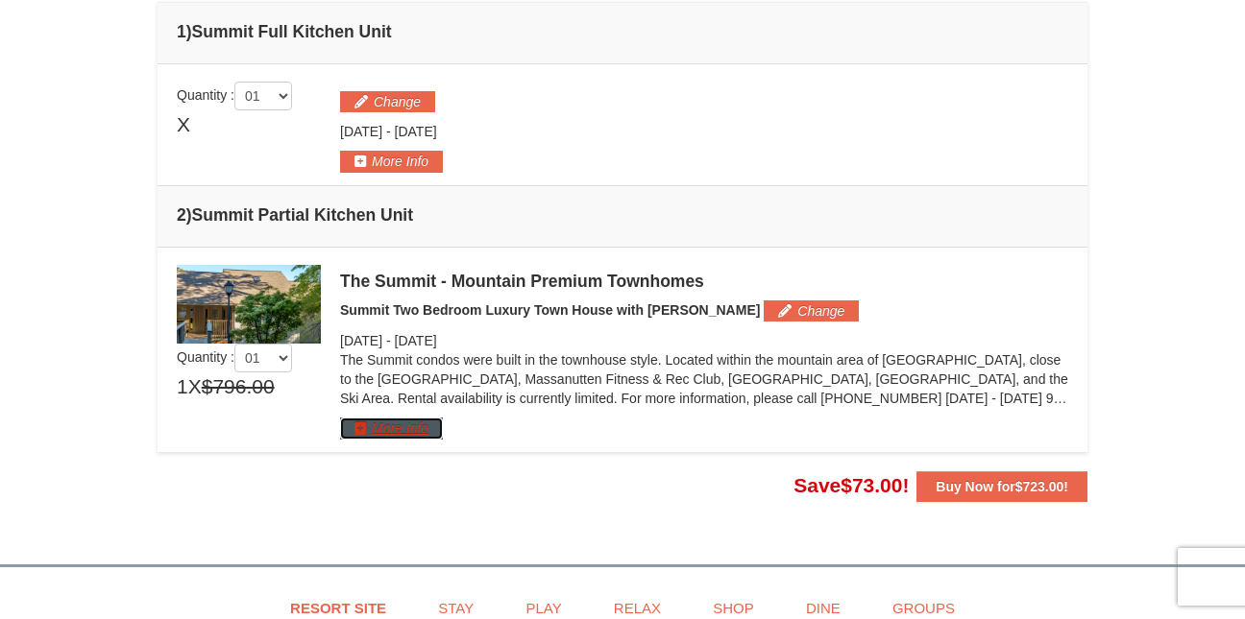
click at [375, 439] on button "More Info" at bounding box center [391, 428] width 103 height 21
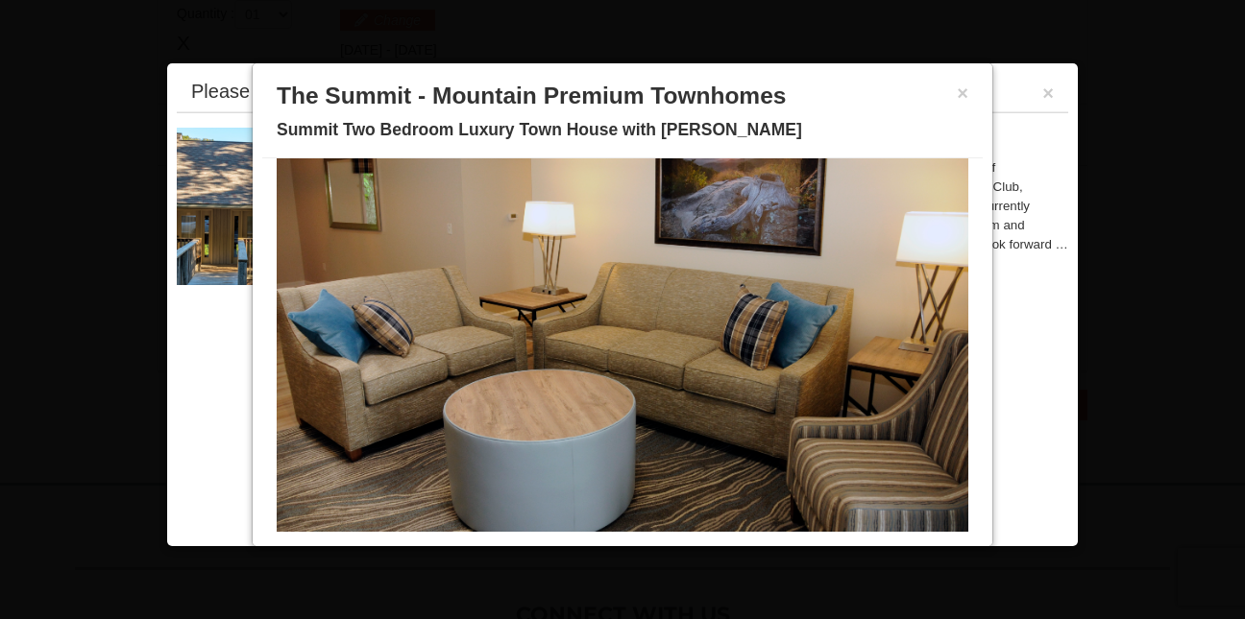
scroll to position [107, 0]
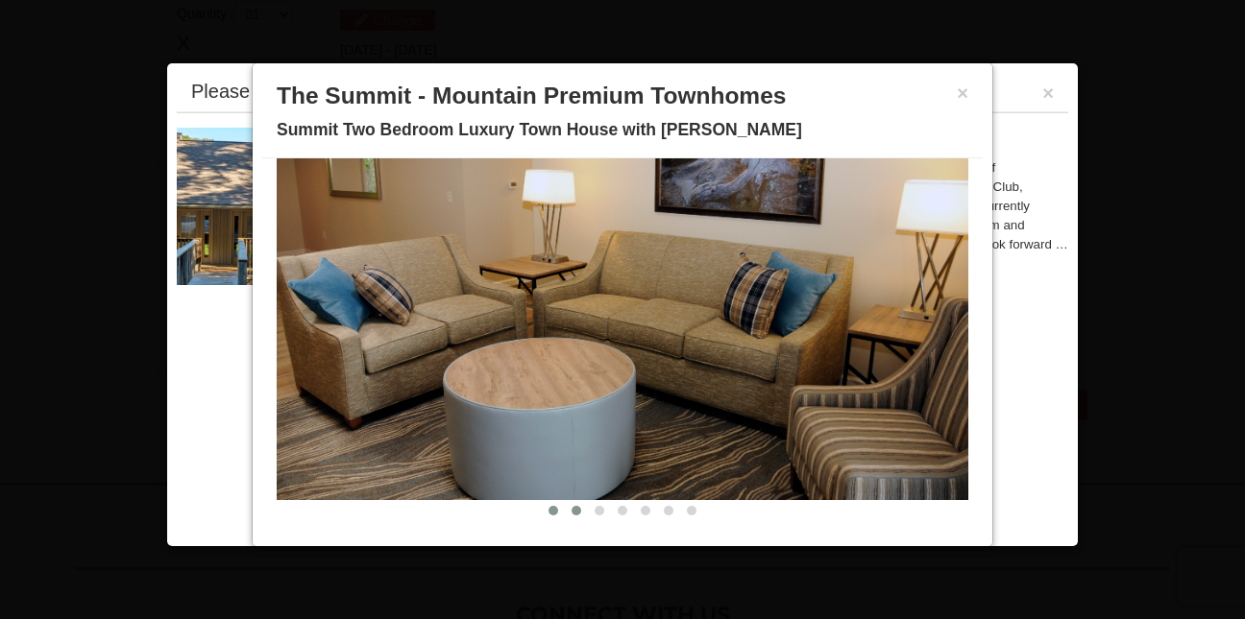
click at [571, 509] on span at bounding box center [576, 511] width 10 height 10
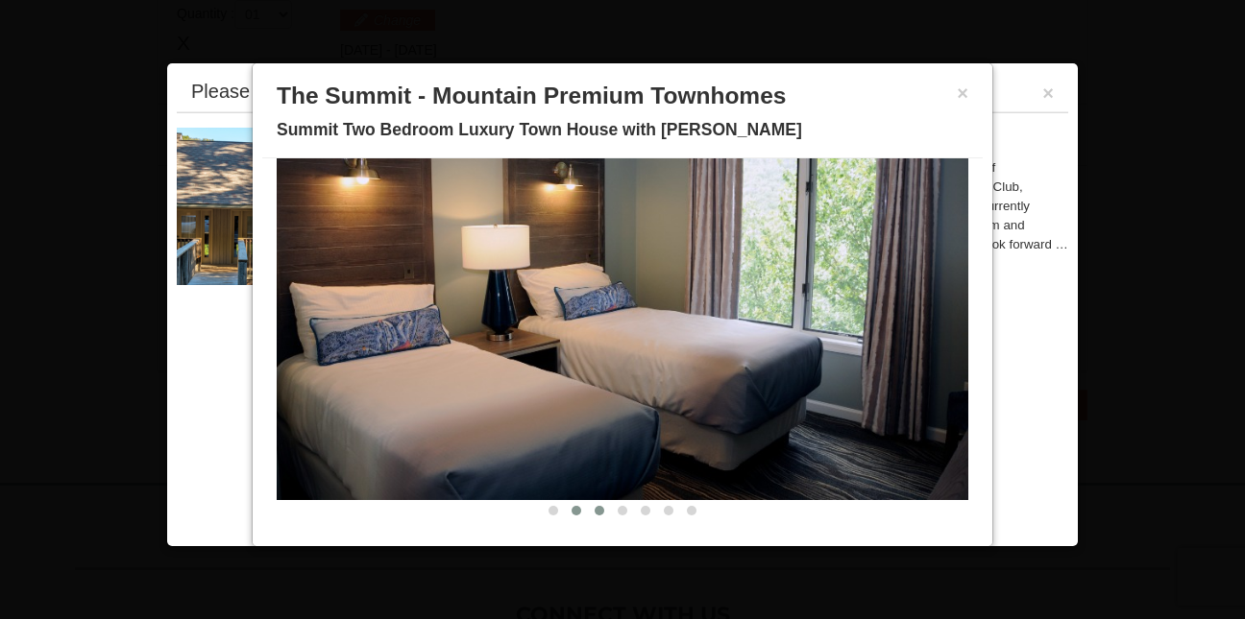
click at [594, 514] on span at bounding box center [599, 511] width 10 height 10
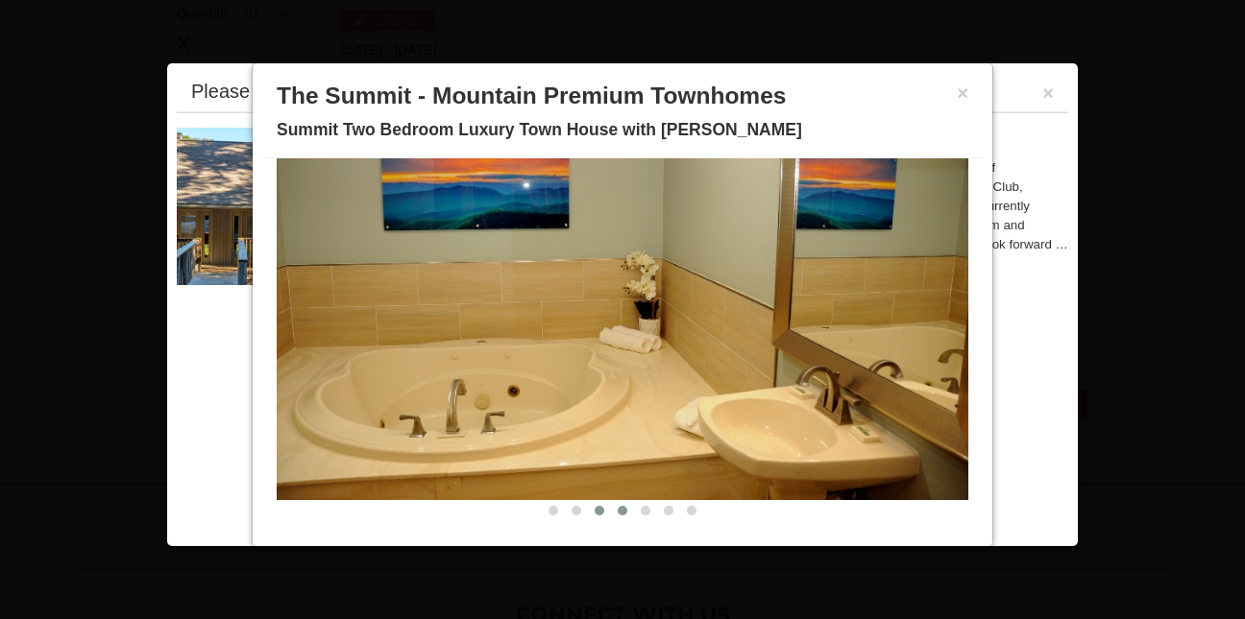
click at [617, 515] on span at bounding box center [622, 511] width 10 height 10
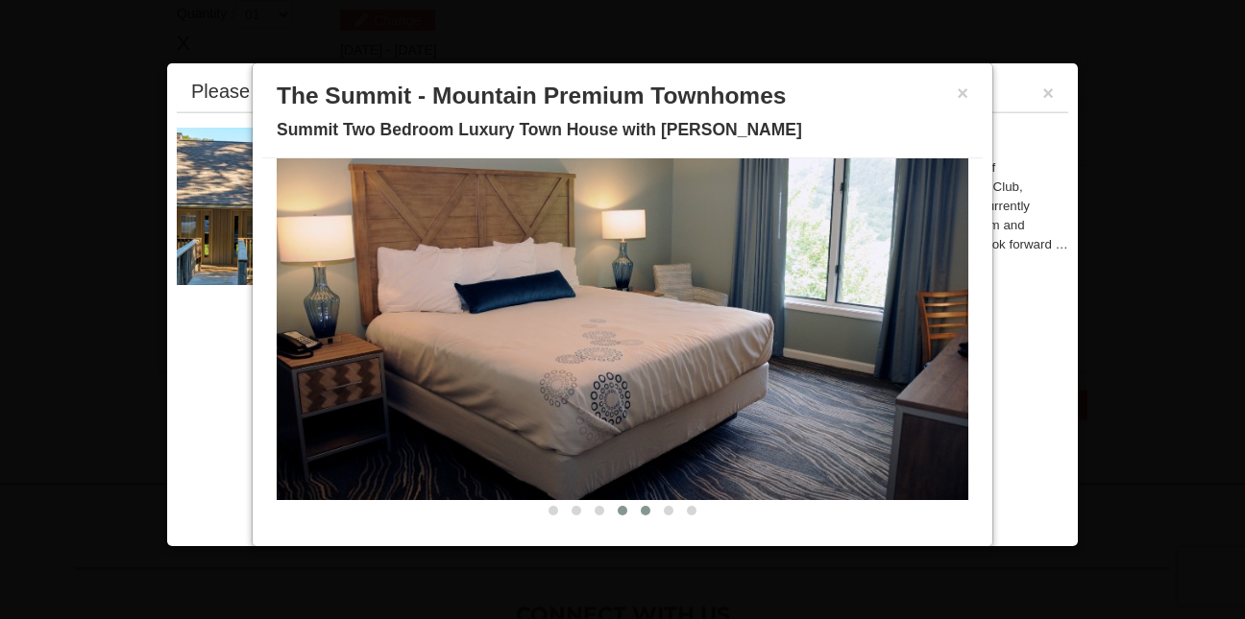
click at [634, 520] on button at bounding box center [645, 510] width 23 height 19
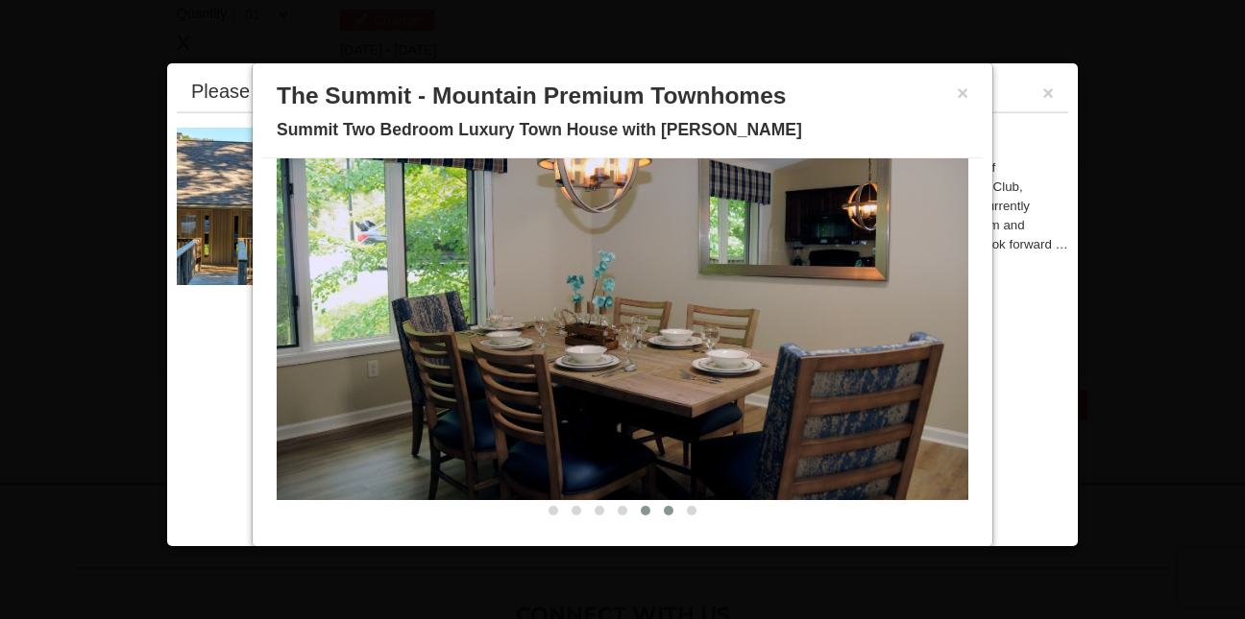
click at [657, 516] on button at bounding box center [668, 510] width 23 height 19
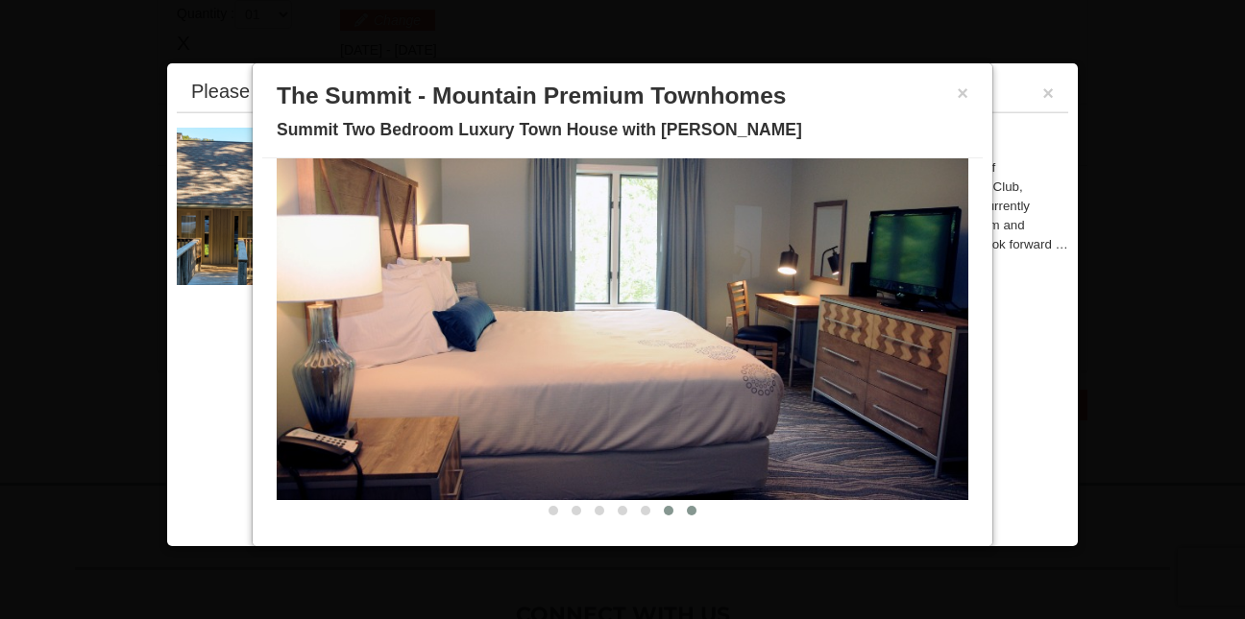
click at [687, 514] on span at bounding box center [692, 511] width 10 height 10
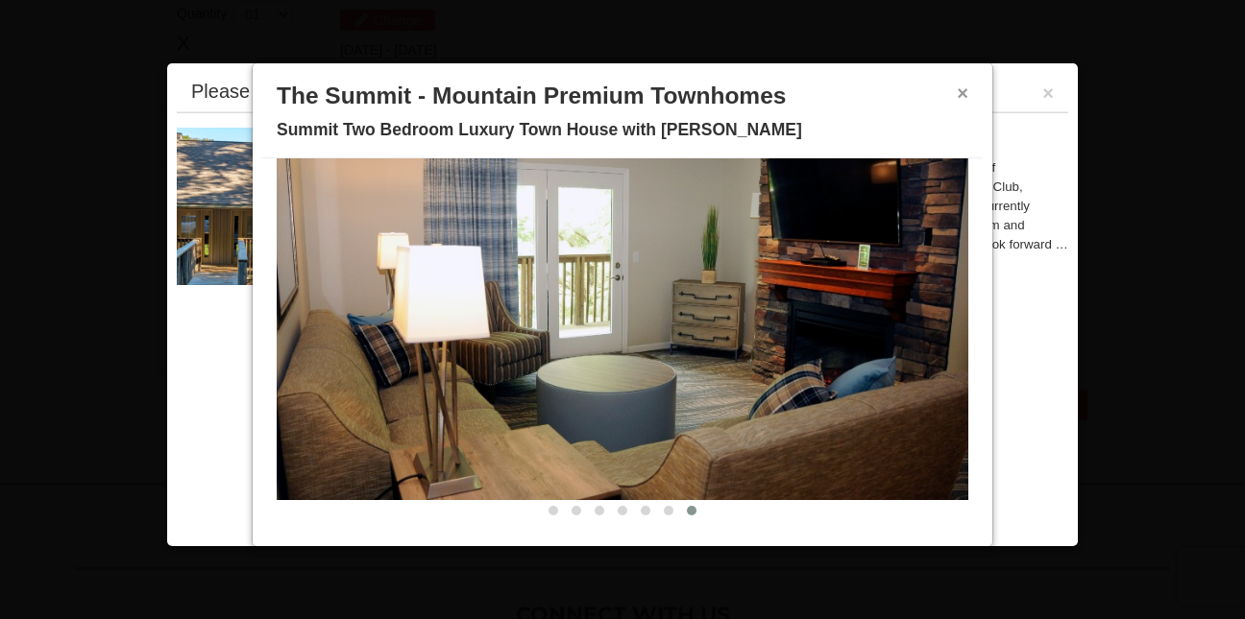
click at [956, 92] on button "×" at bounding box center [962, 93] width 12 height 19
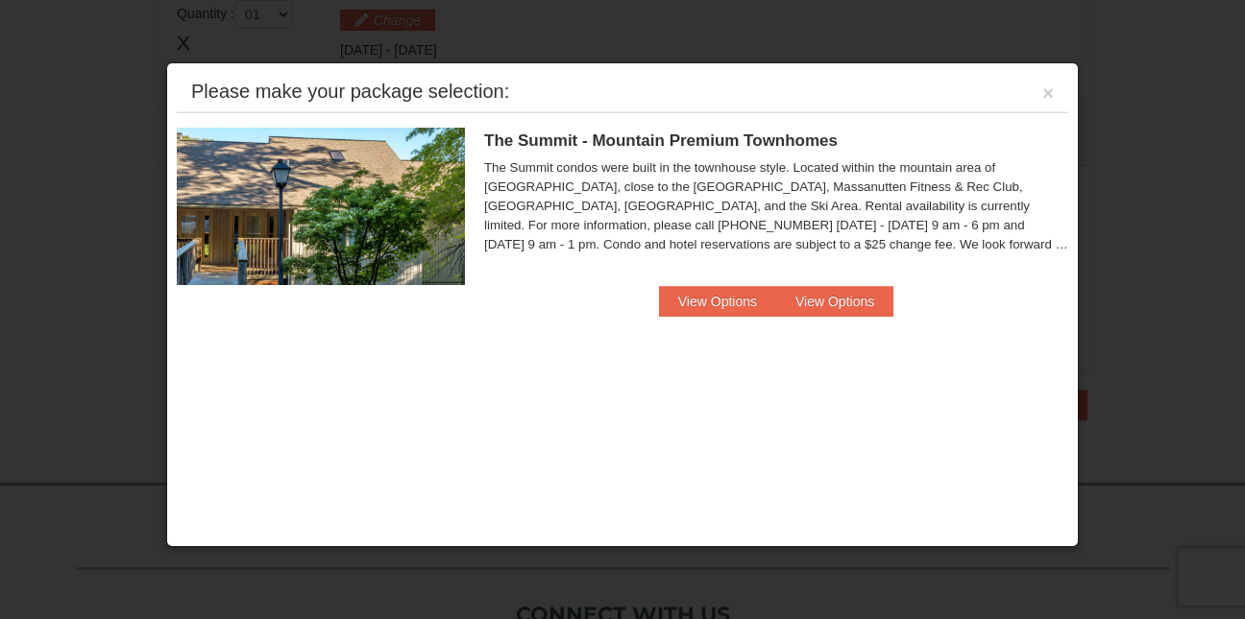
click at [452, 609] on div at bounding box center [622, 309] width 1245 height 619
click at [717, 296] on button "View Options" at bounding box center [717, 301] width 117 height 31
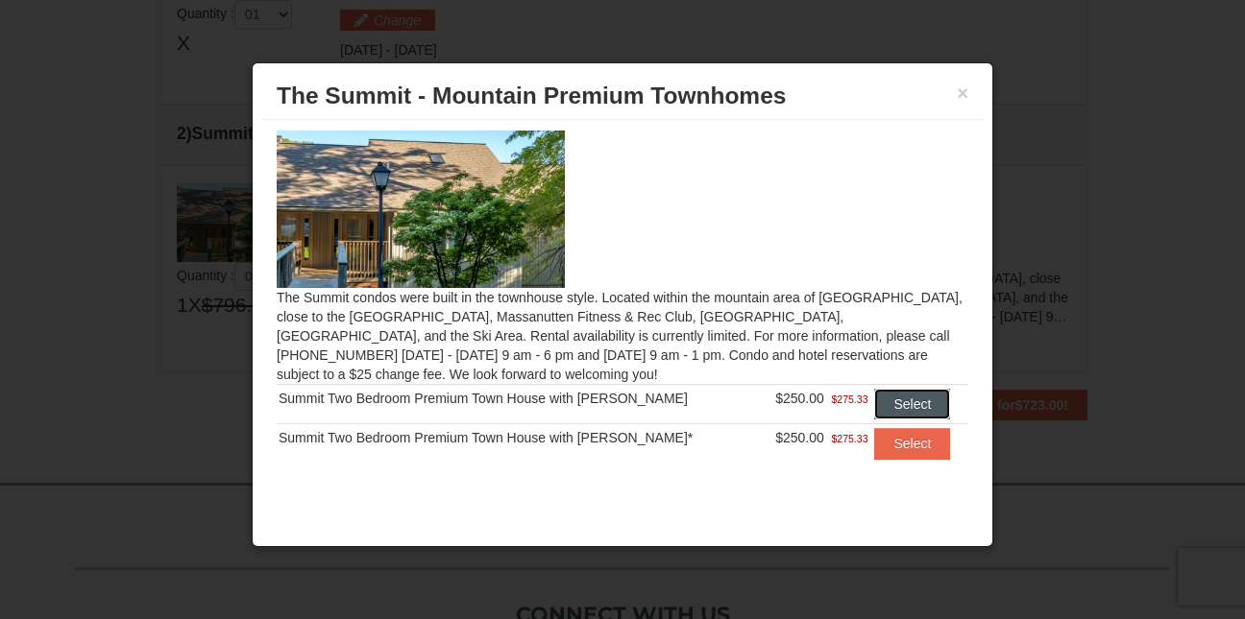
click at [884, 399] on button "Select" at bounding box center [912, 404] width 76 height 31
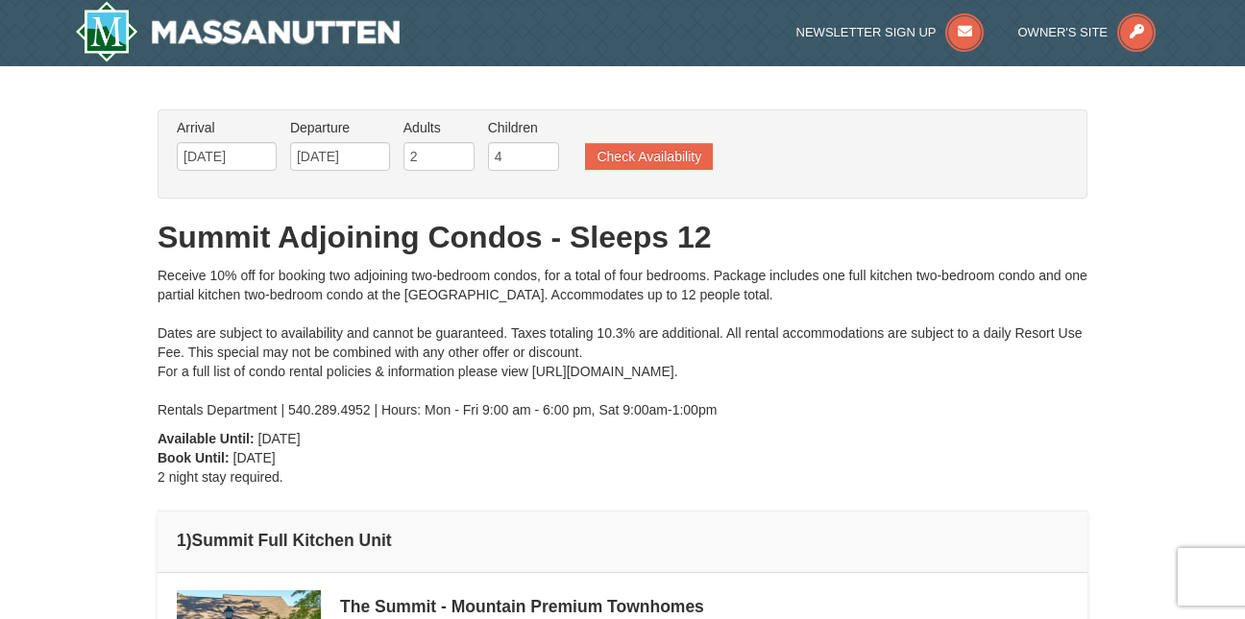
scroll to position [0, 0]
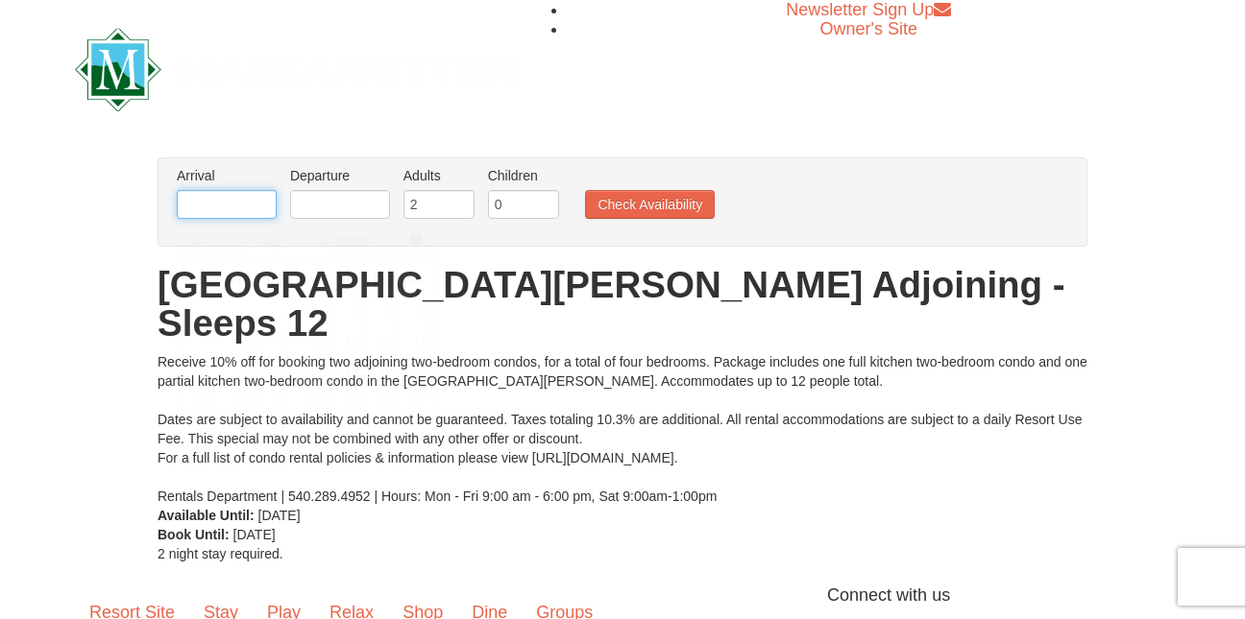
click at [242, 206] on input "text" at bounding box center [227, 204] width 100 height 29
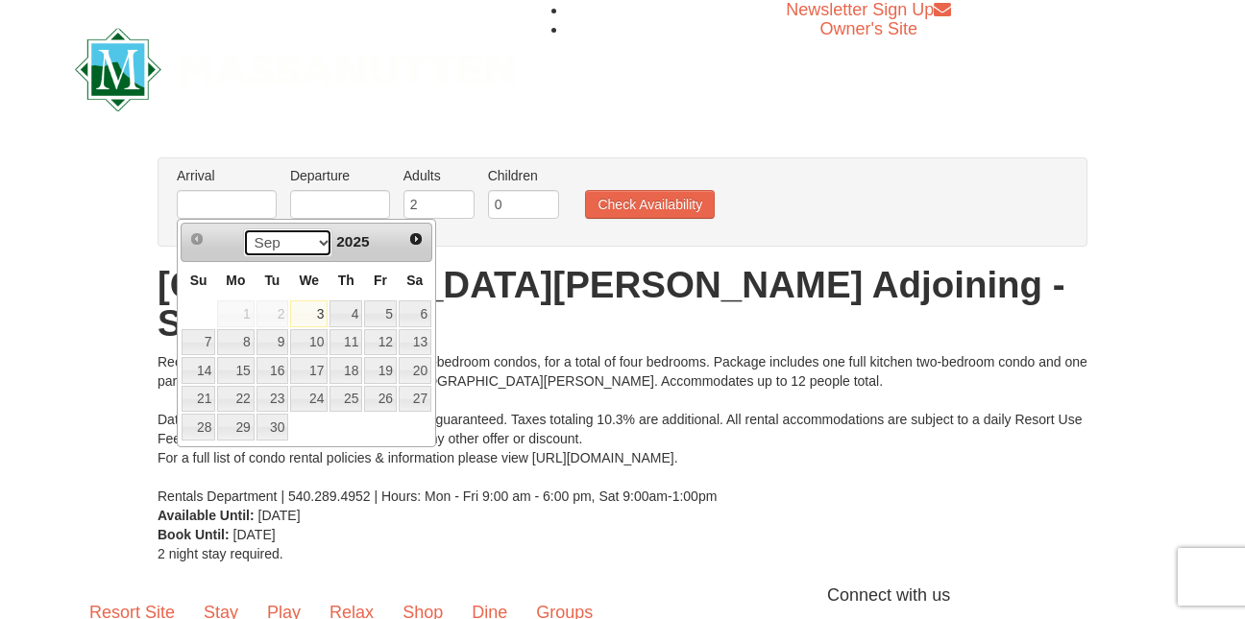
click at [322, 249] on select "Sep Oct Nov Dec" at bounding box center [287, 243] width 89 height 29
drag, startPoint x: 217, startPoint y: 522, endPoint x: 202, endPoint y: 548, distance: 30.1
click at [202, 548] on body "Browser Not Supported We notice you are using a browser which will not provide …" at bounding box center [622, 418] width 1245 height 837
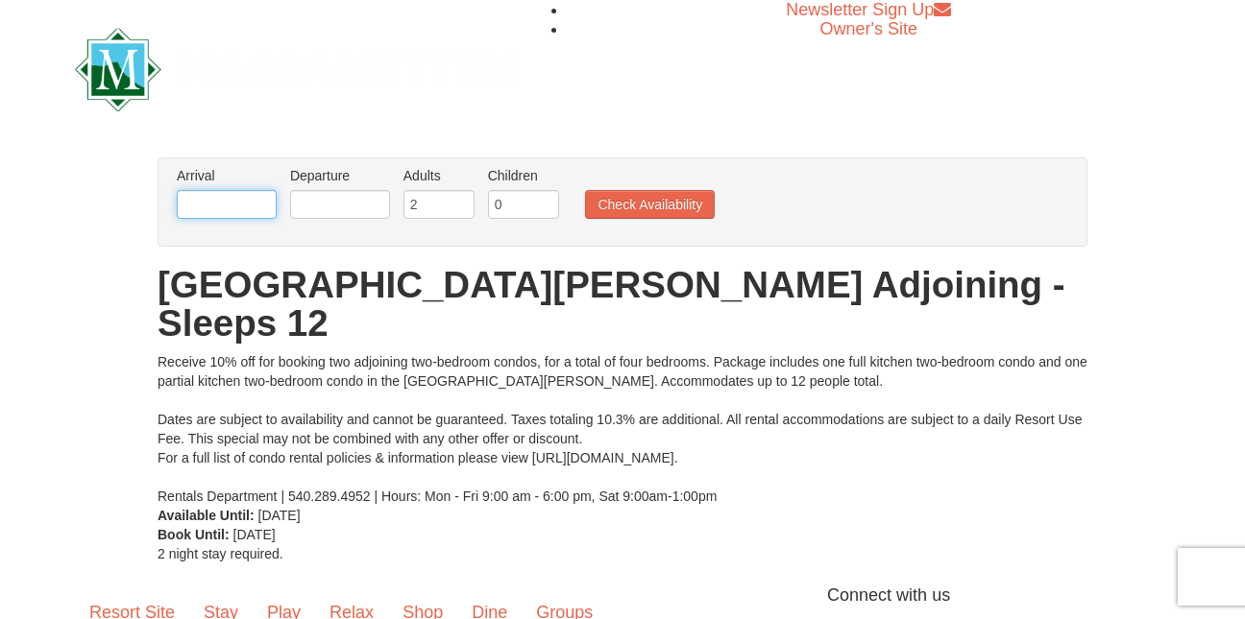
click at [248, 200] on input "text" at bounding box center [227, 204] width 100 height 29
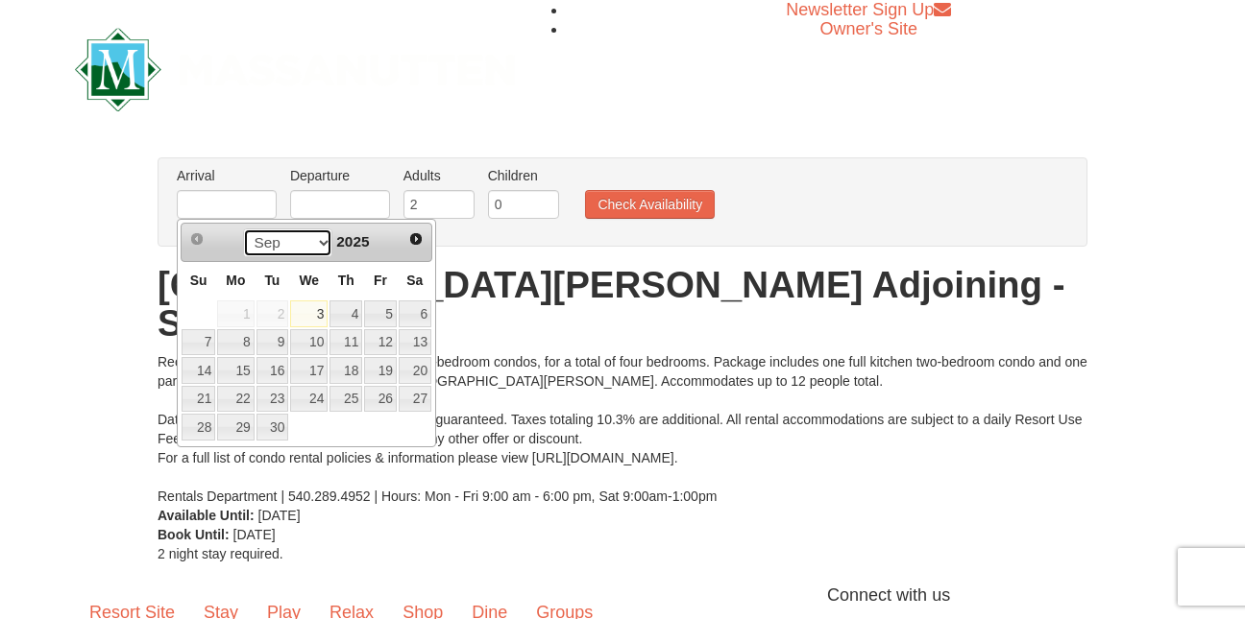
click at [315, 256] on select "Sep Oct Nov Dec" at bounding box center [287, 243] width 89 height 29
click at [198, 531] on div "× From: To: Adults: 2 Children: 0 Change Arrival Please format dates MM/DD/YYYY…" at bounding box center [622, 360] width 1245 height 445
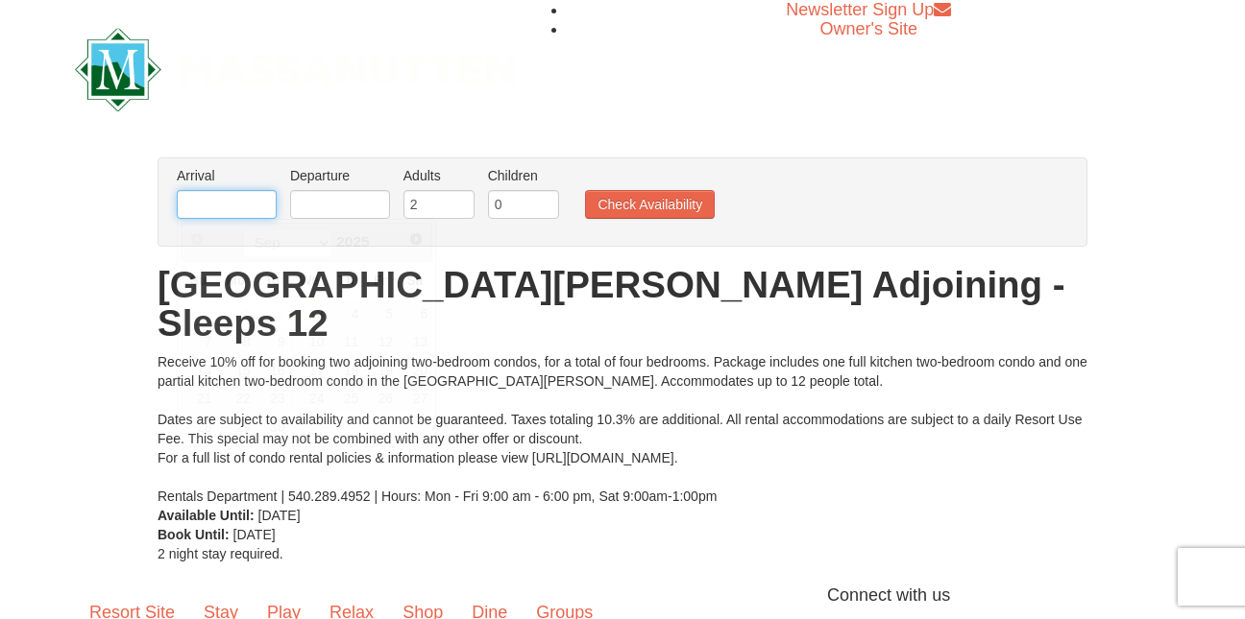
drag, startPoint x: 198, startPoint y: 531, endPoint x: 228, endPoint y: 202, distance: 330.7
click at [228, 202] on input "text" at bounding box center [227, 204] width 100 height 29
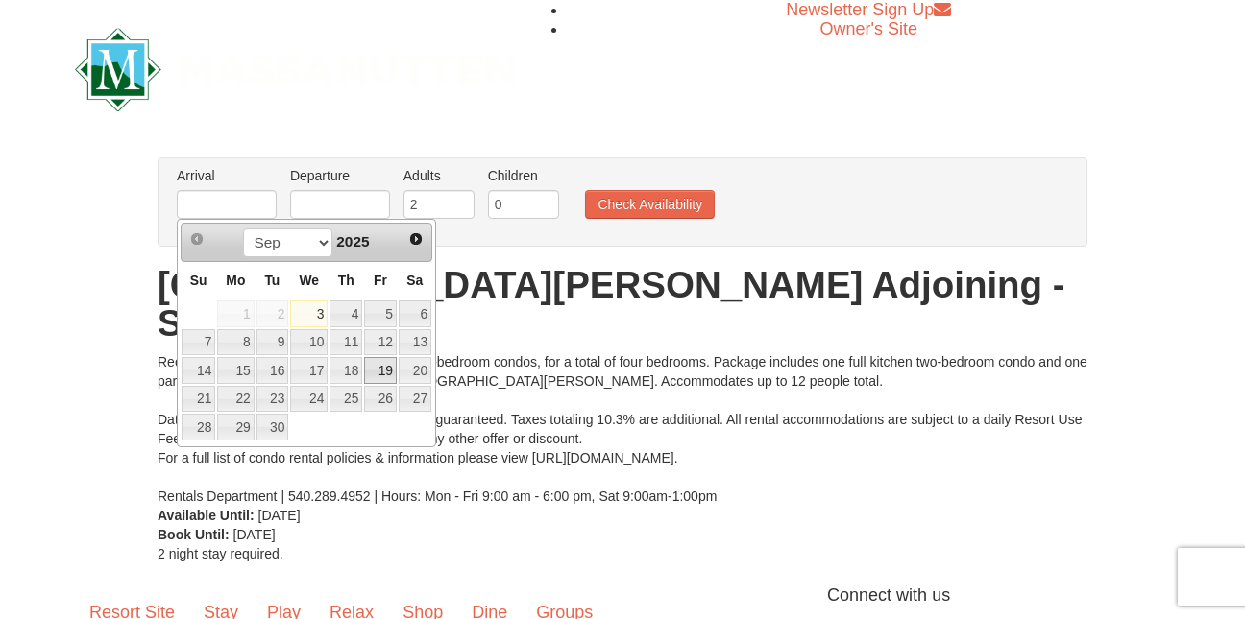
click at [389, 360] on link "19" at bounding box center [380, 370] width 33 height 27
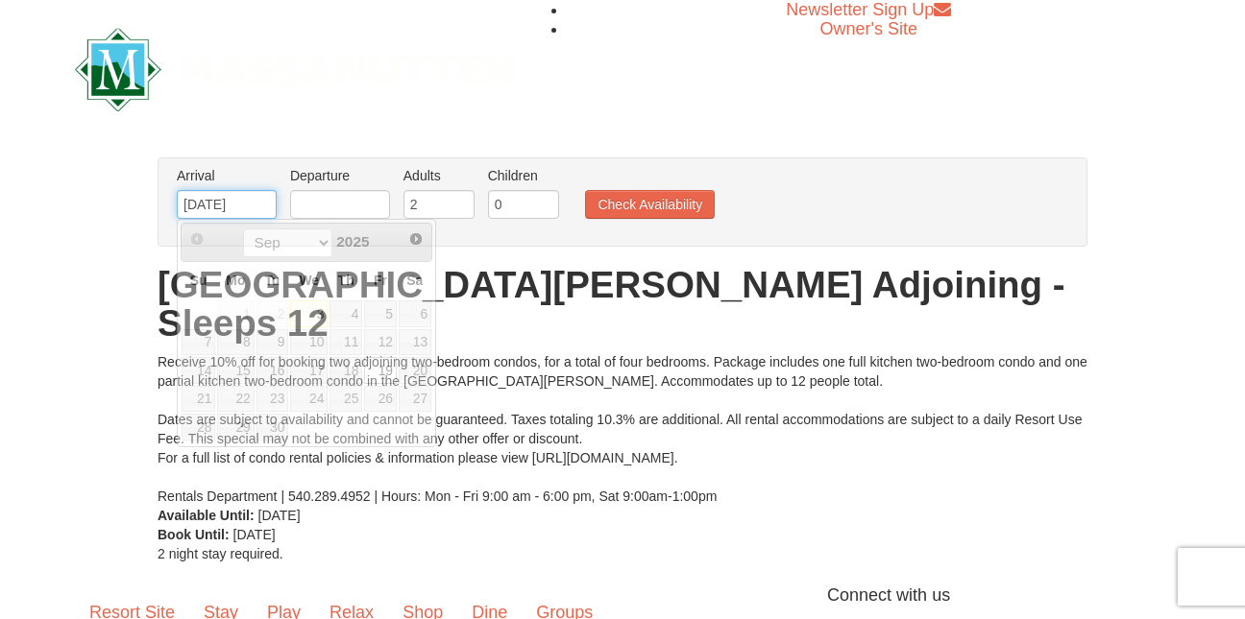
click at [268, 211] on input "09/19/2025" at bounding box center [227, 204] width 100 height 29
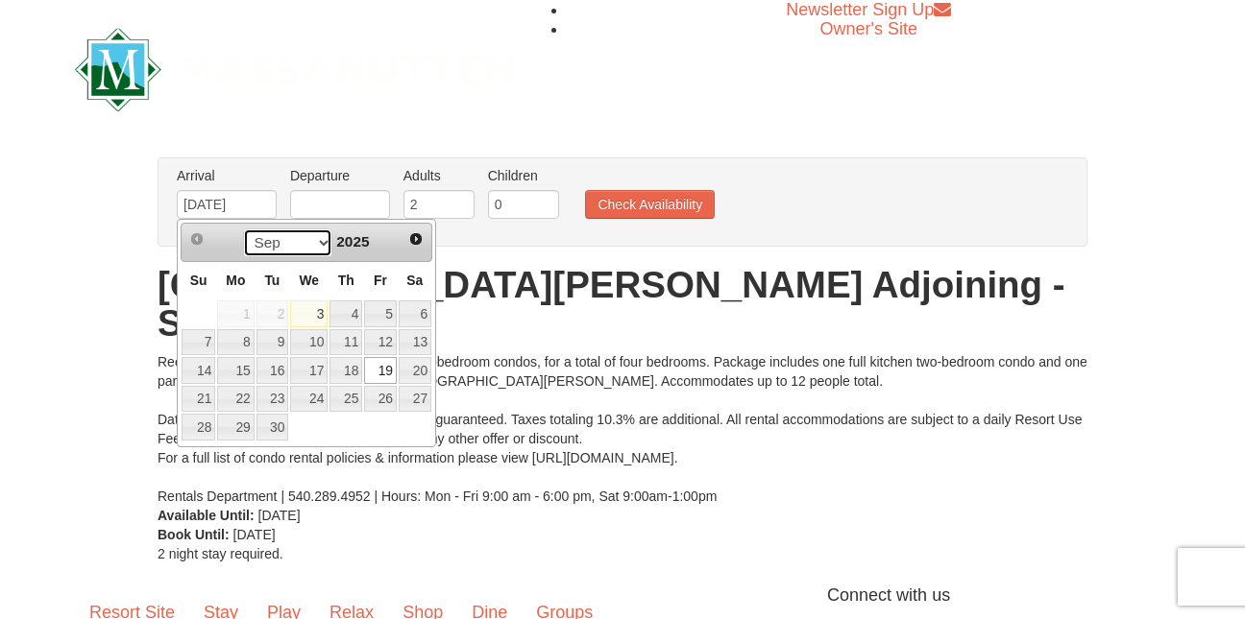
click at [317, 237] on select "Sep Oct Nov Dec" at bounding box center [287, 243] width 89 height 29
click at [381, 365] on link "19" at bounding box center [380, 370] width 33 height 27
type input "[DATE]"
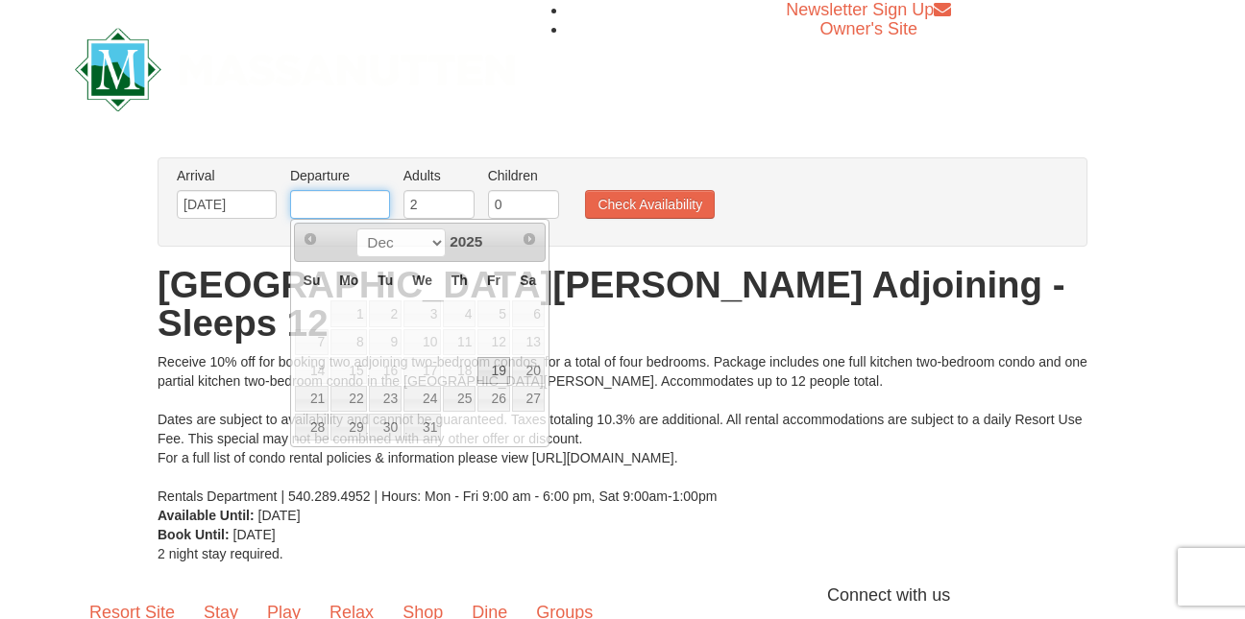
click at [359, 209] on input "text" at bounding box center [340, 204] width 100 height 29
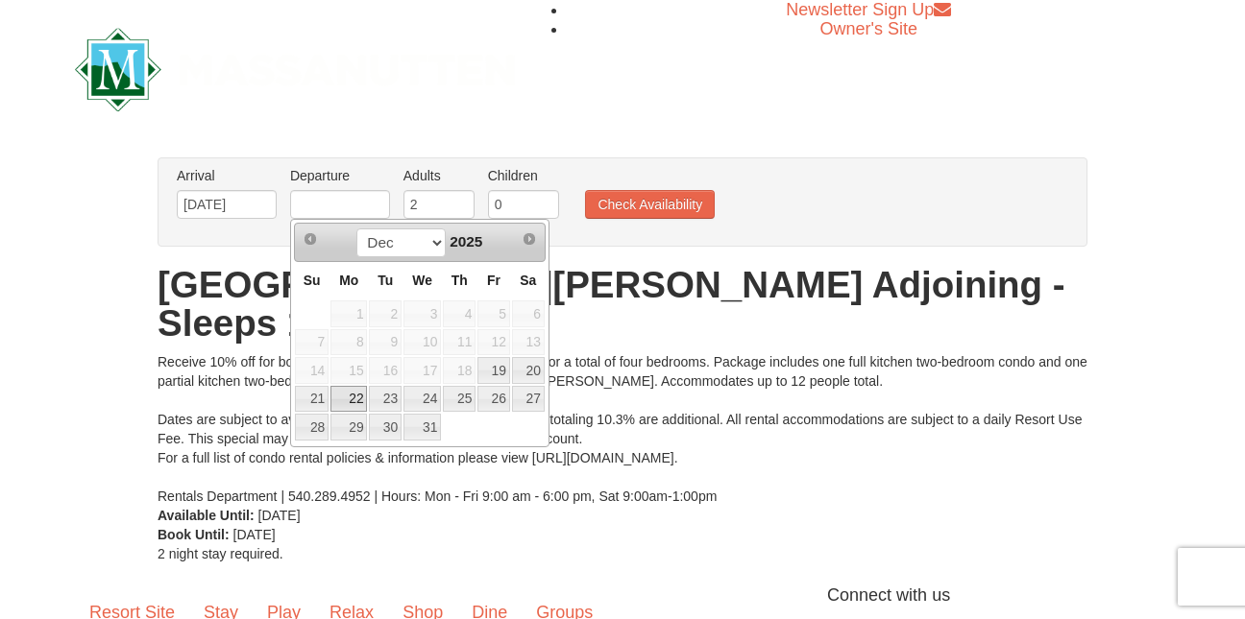
click at [353, 401] on link "22" at bounding box center [348, 399] width 36 height 27
type input "[DATE]"
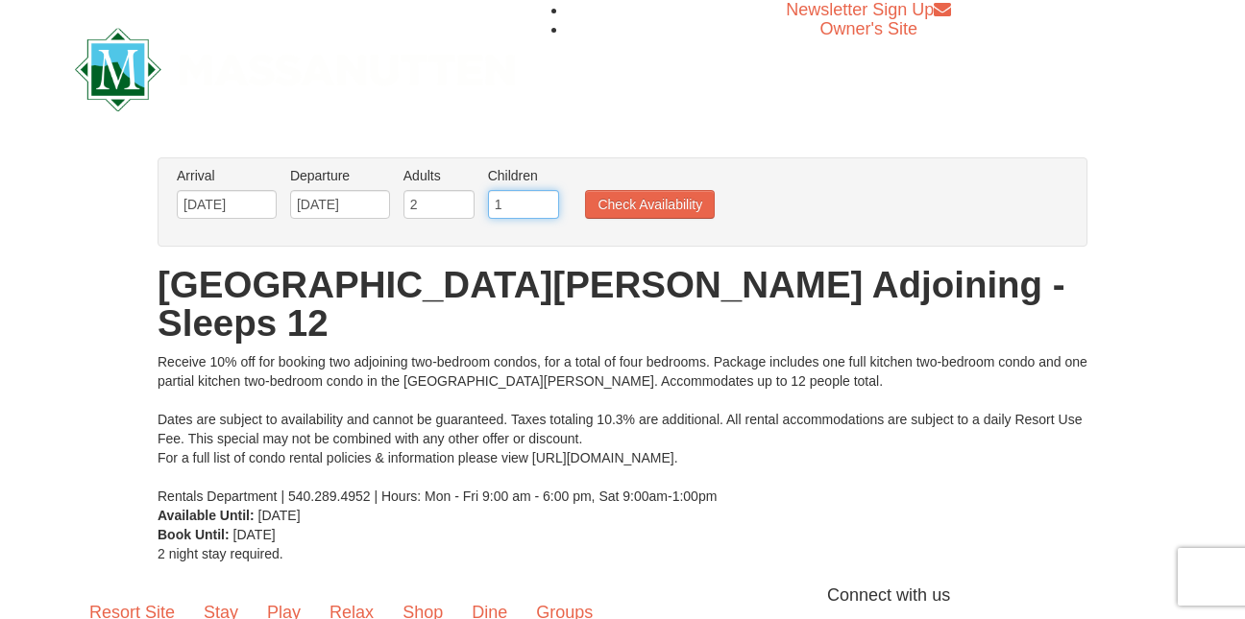
click at [541, 202] on input "1" at bounding box center [523, 204] width 71 height 29
click at [541, 202] on input "2" at bounding box center [523, 204] width 71 height 29
click at [541, 202] on input "3" at bounding box center [523, 204] width 71 height 29
type input "4"
click at [541, 202] on input "4" at bounding box center [523, 204] width 71 height 29
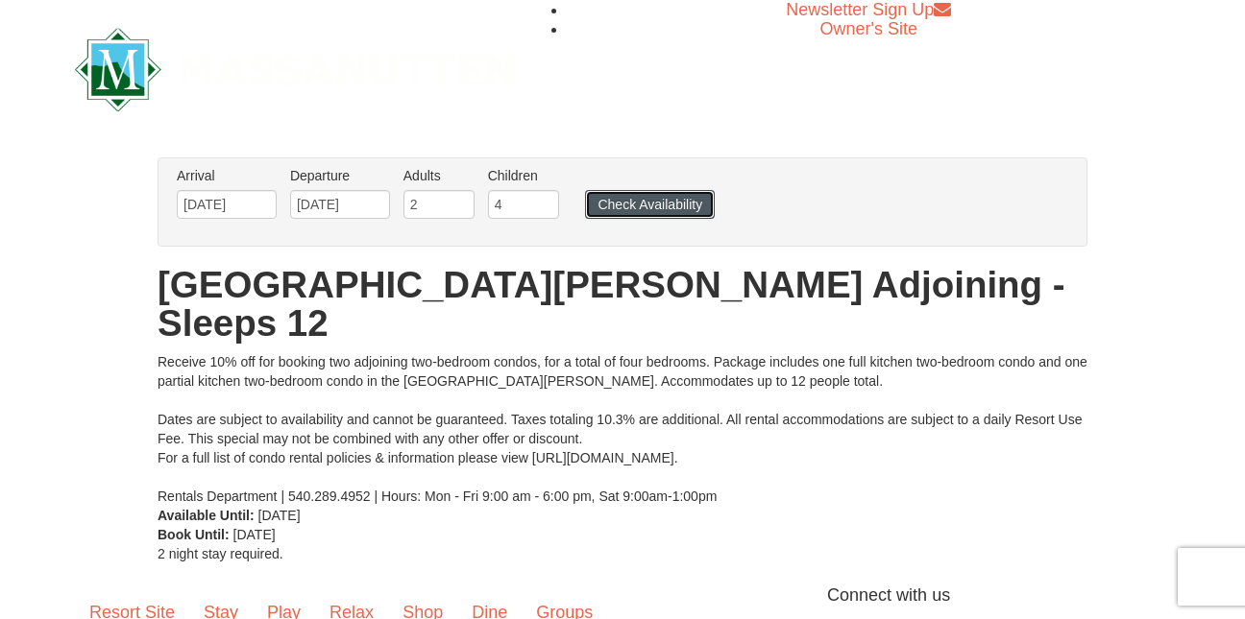
click at [612, 204] on button "Check Availability" at bounding box center [650, 204] width 130 height 29
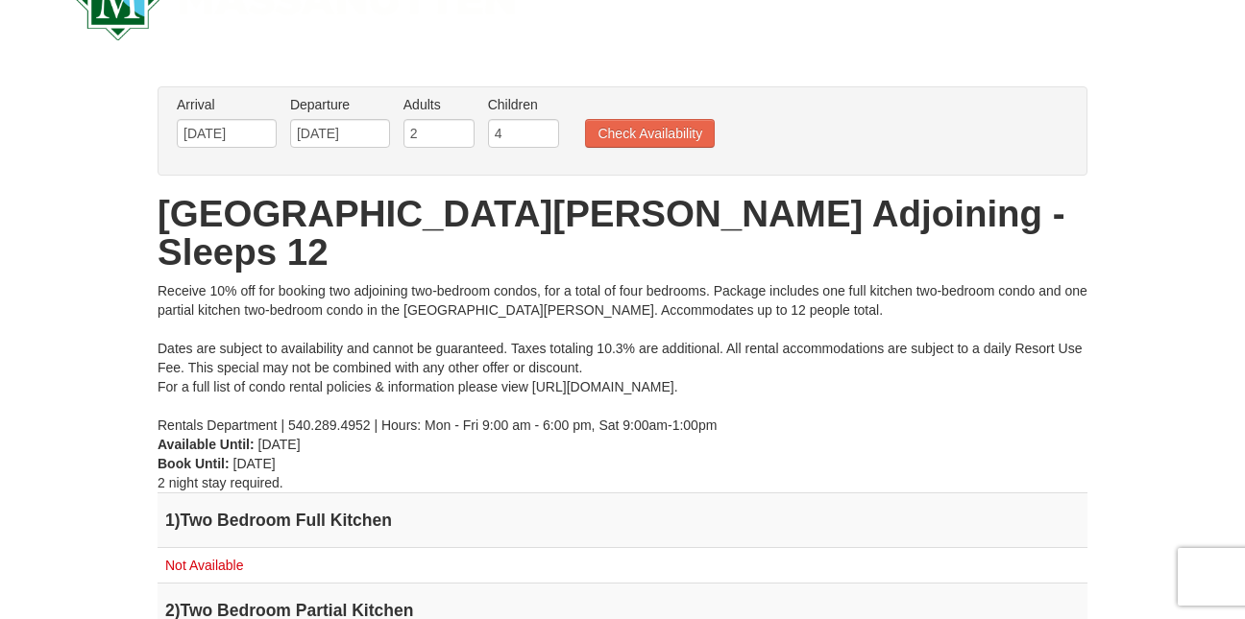
scroll to position [72, 0]
click at [216, 127] on input "[DATE]" at bounding box center [227, 132] width 100 height 29
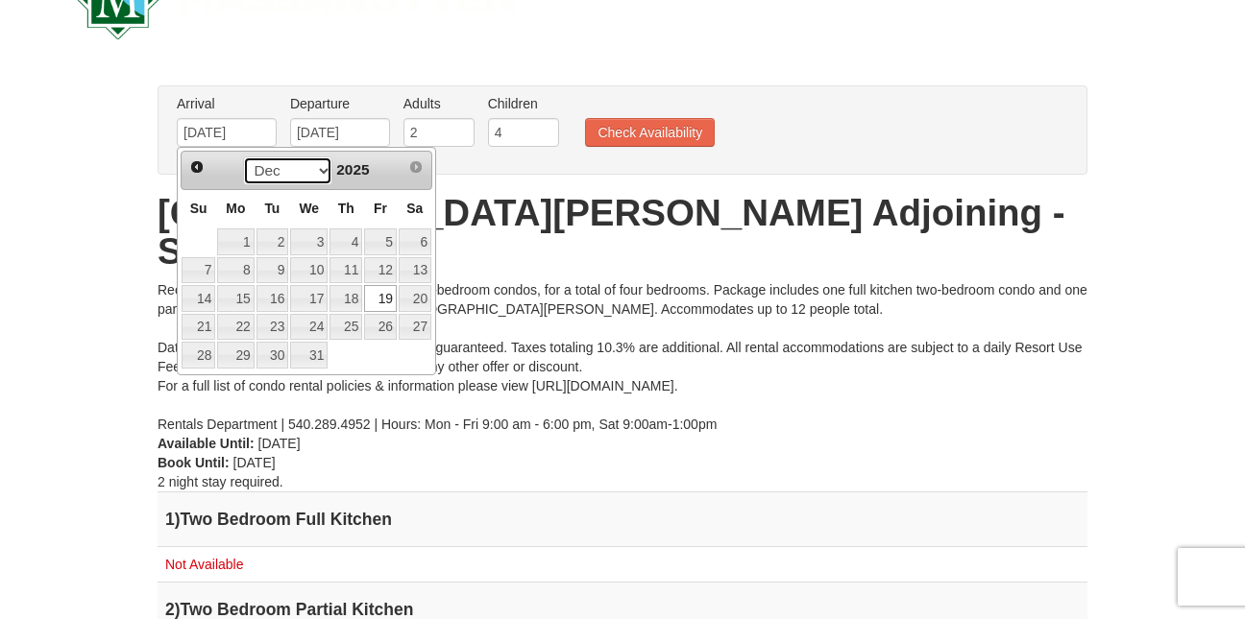
click at [322, 165] on select "Sep Oct Nov Dec" at bounding box center [287, 171] width 89 height 29
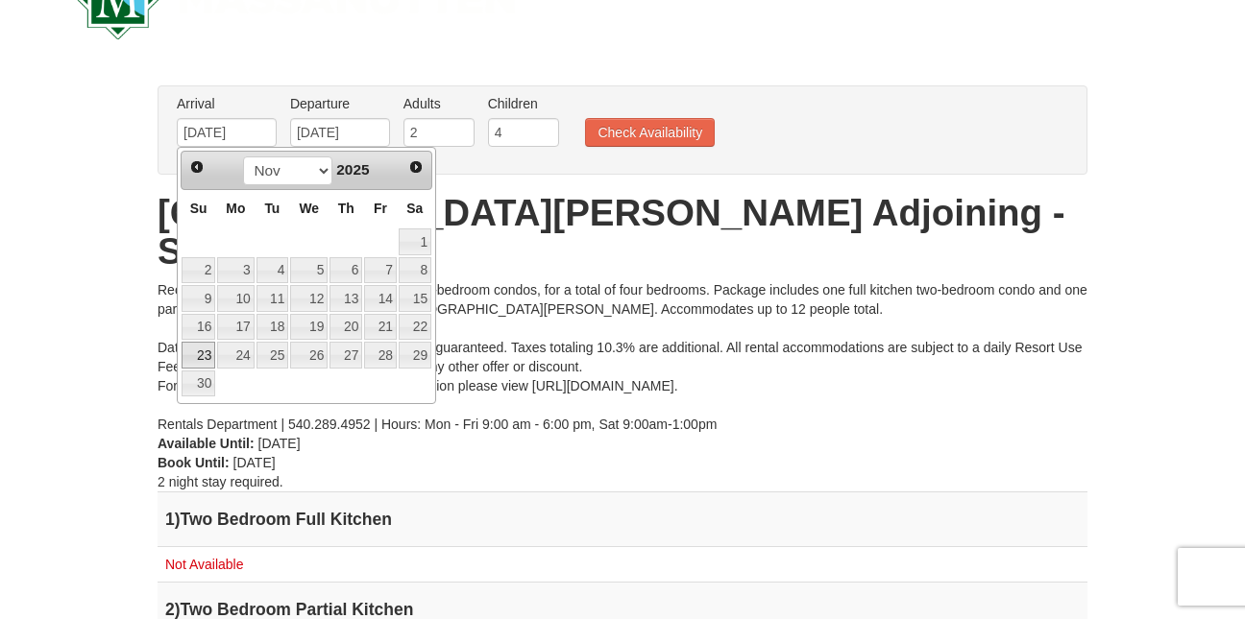
click at [203, 351] on link "23" at bounding box center [198, 355] width 34 height 27
type input "[DATE]"
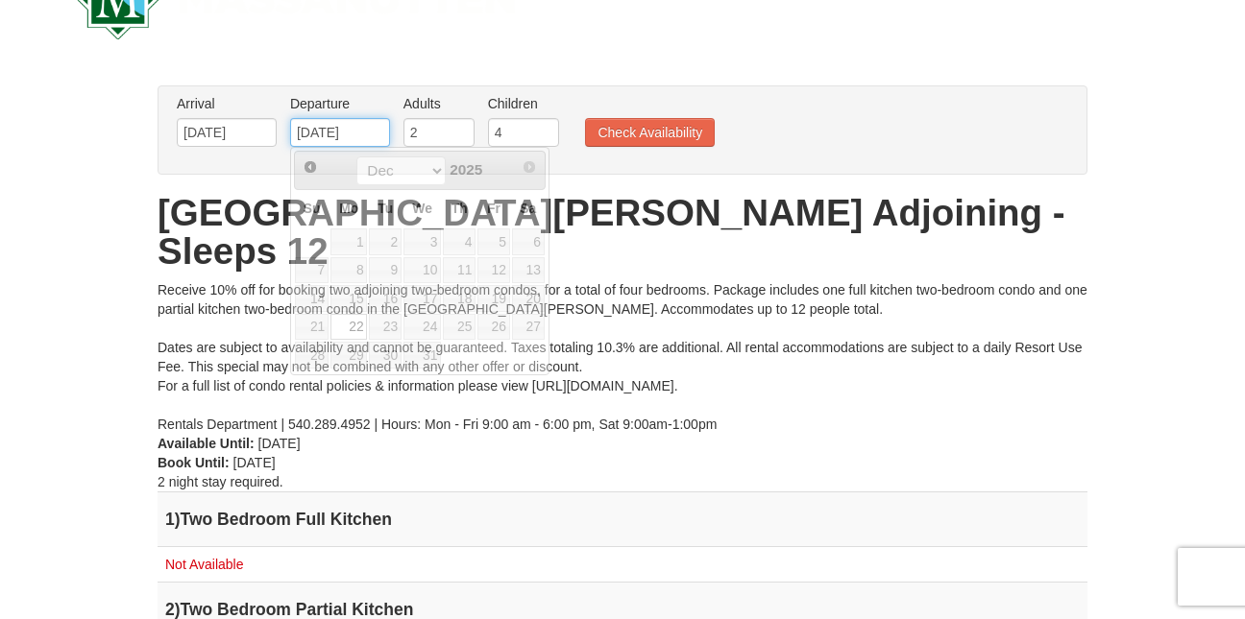
click at [331, 132] on input "12/22/2025" at bounding box center [340, 132] width 100 height 29
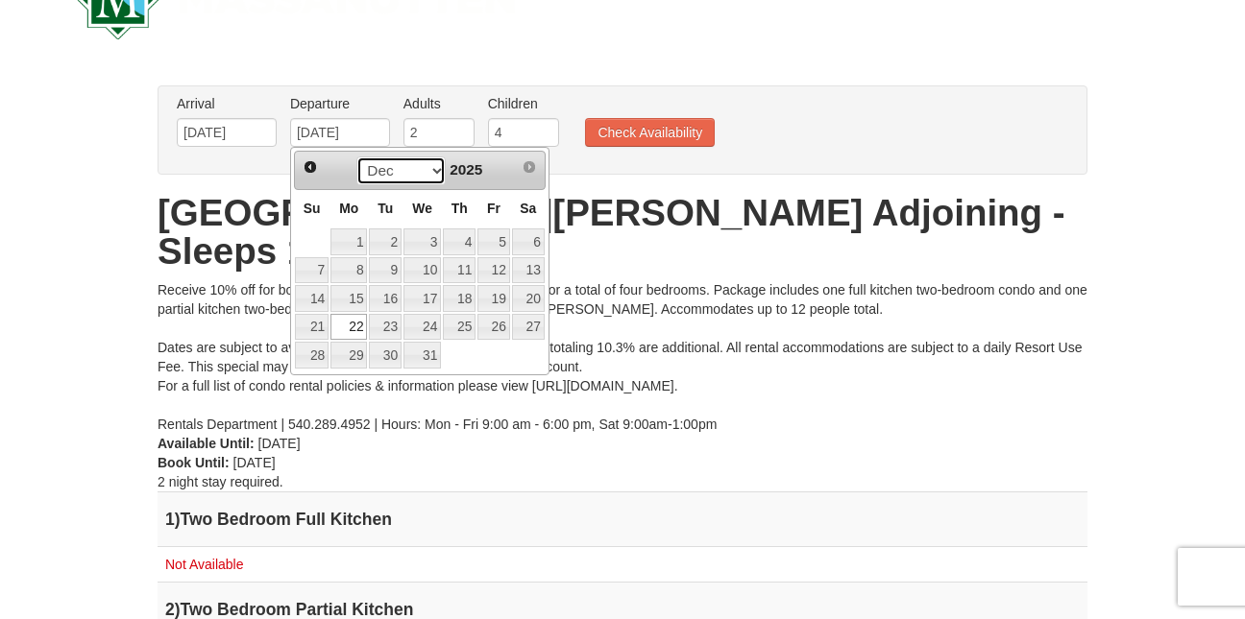
click at [433, 157] on select "Nov Dec" at bounding box center [400, 171] width 89 height 29
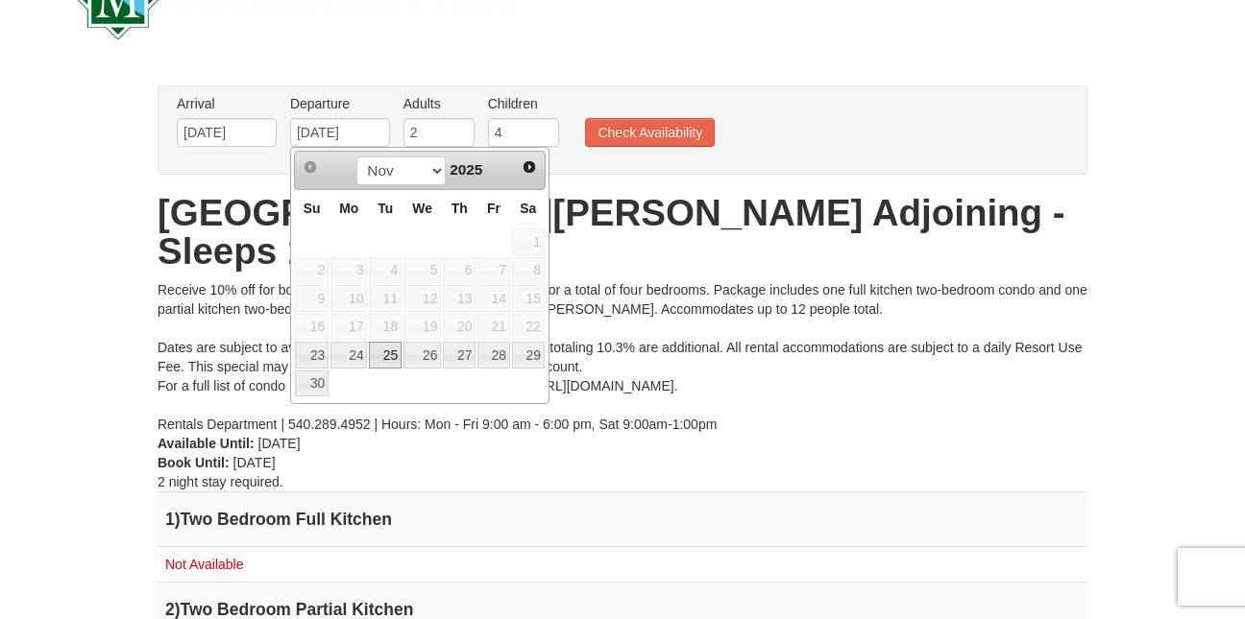
click at [389, 352] on link "25" at bounding box center [385, 355] width 33 height 27
type input "[DATE]"
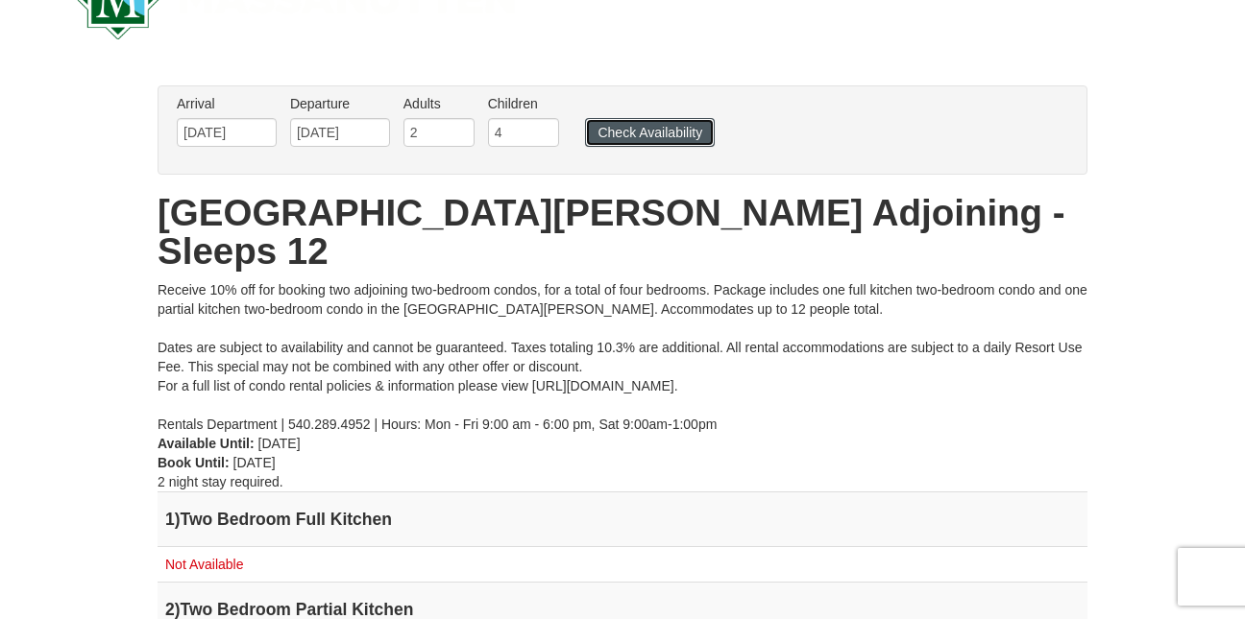
click at [617, 131] on button "Check Availability" at bounding box center [650, 132] width 130 height 29
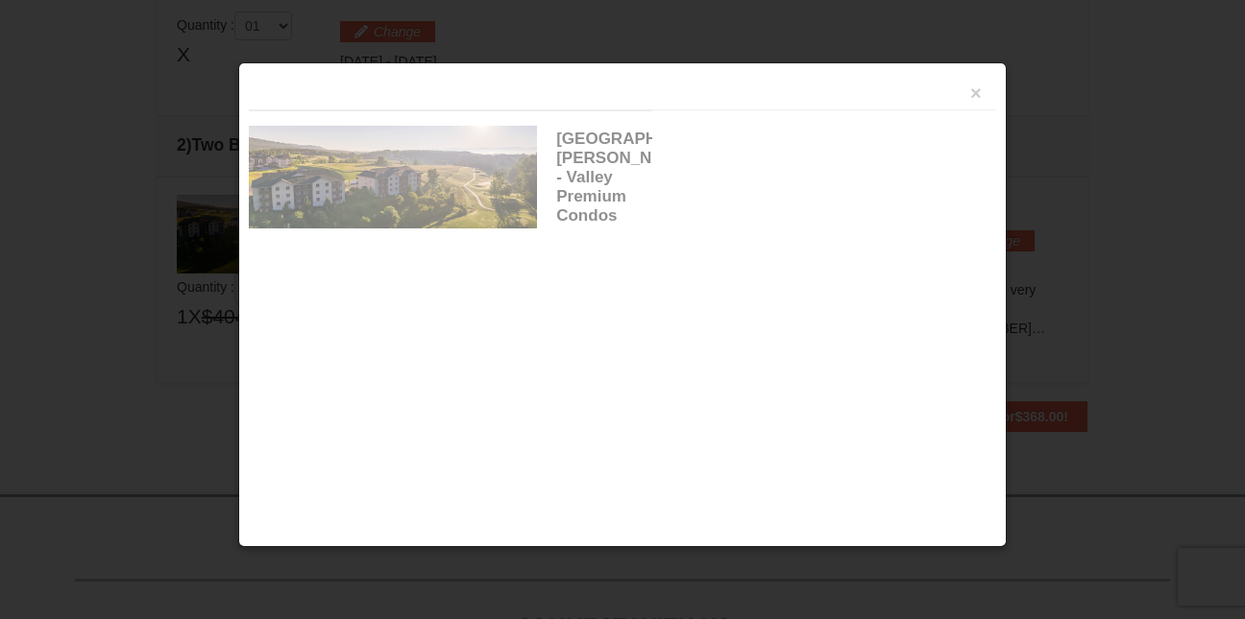
scroll to position [588, 0]
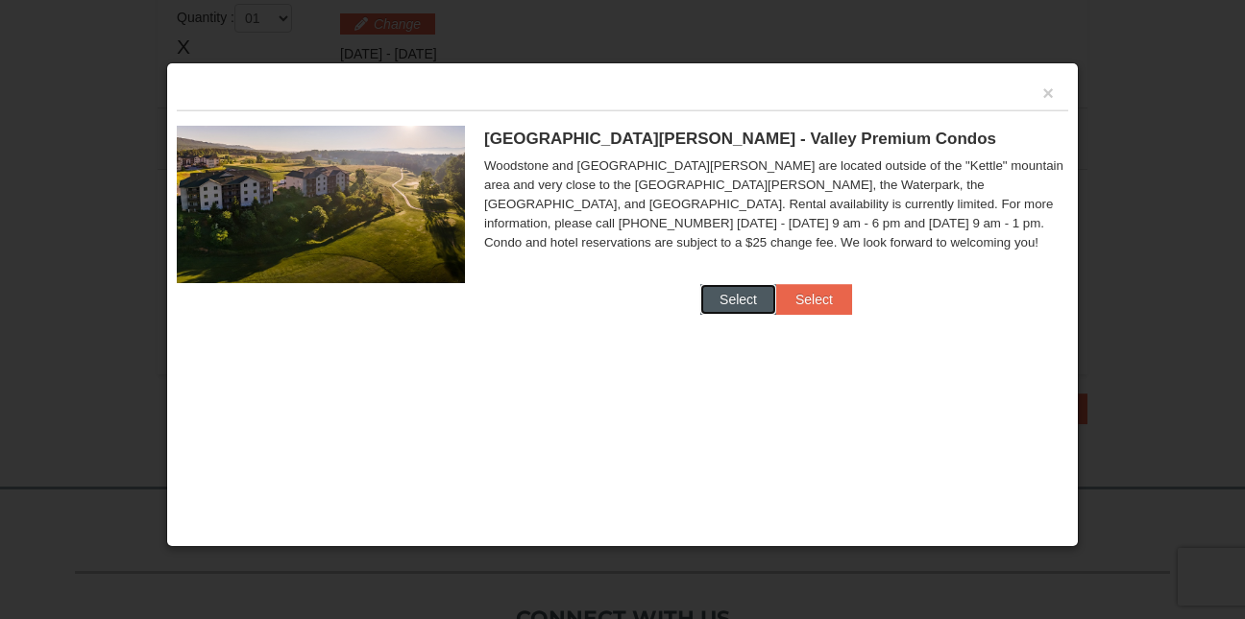
click at [752, 302] on button "Select" at bounding box center [738, 299] width 76 height 31
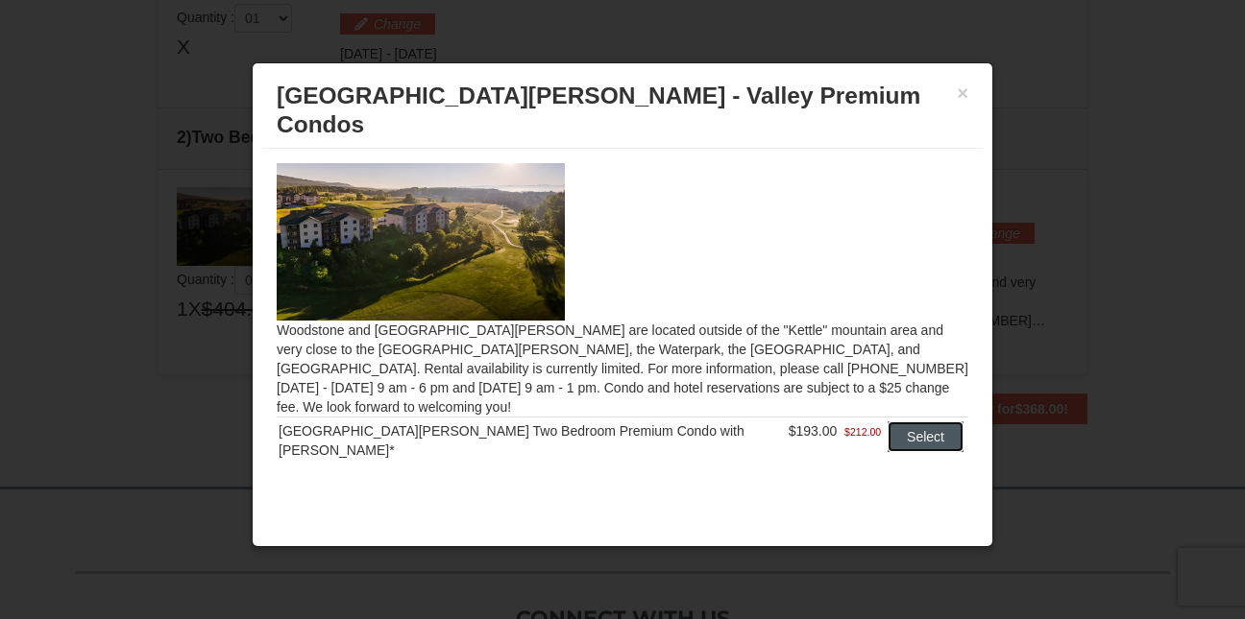
click at [901, 422] on button "Select" at bounding box center [925, 437] width 76 height 31
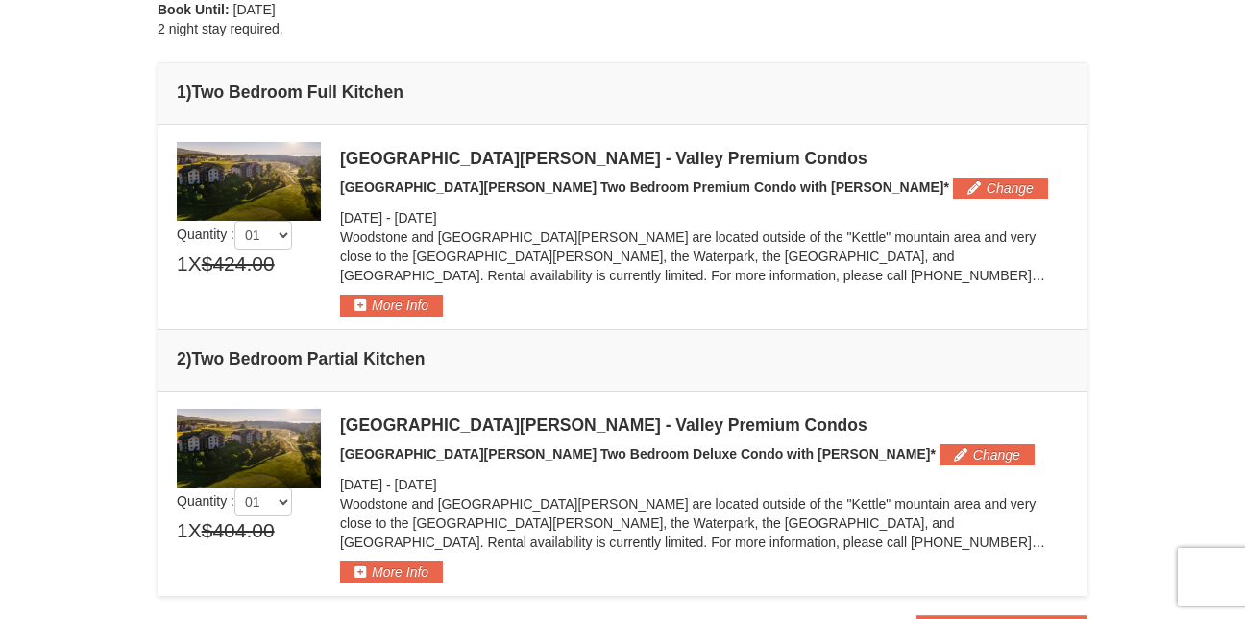
scroll to position [455, 0]
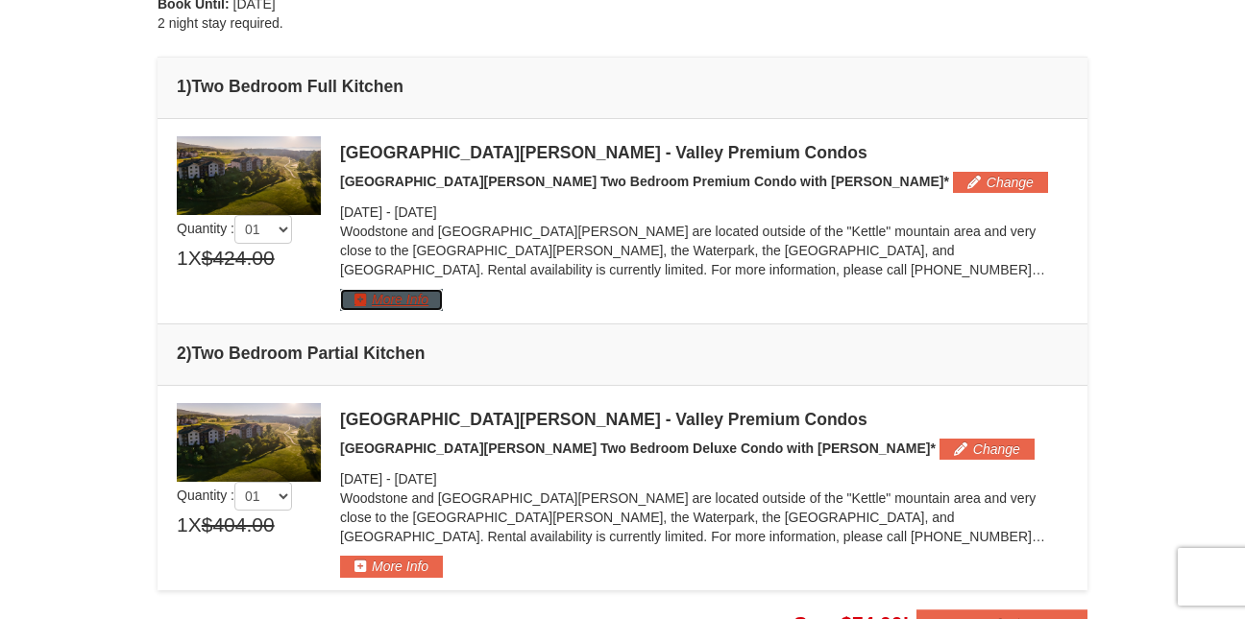
click at [419, 303] on button "More Info" at bounding box center [391, 299] width 103 height 21
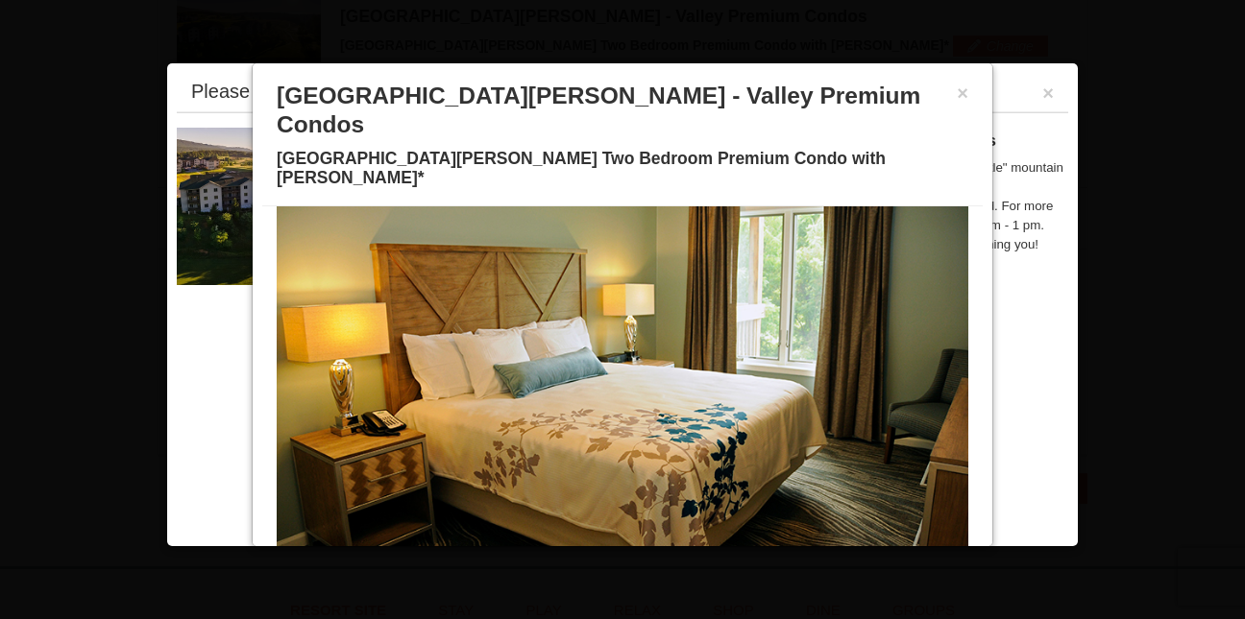
scroll to position [107, 0]
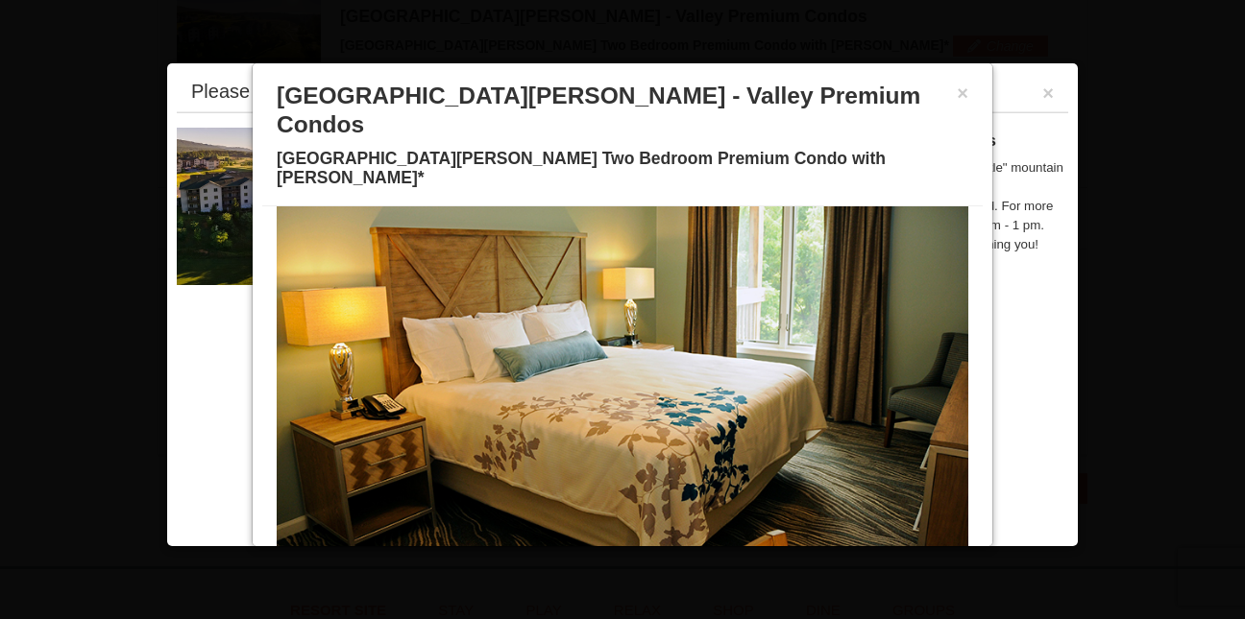
click at [502, 554] on span at bounding box center [507, 559] width 10 height 10
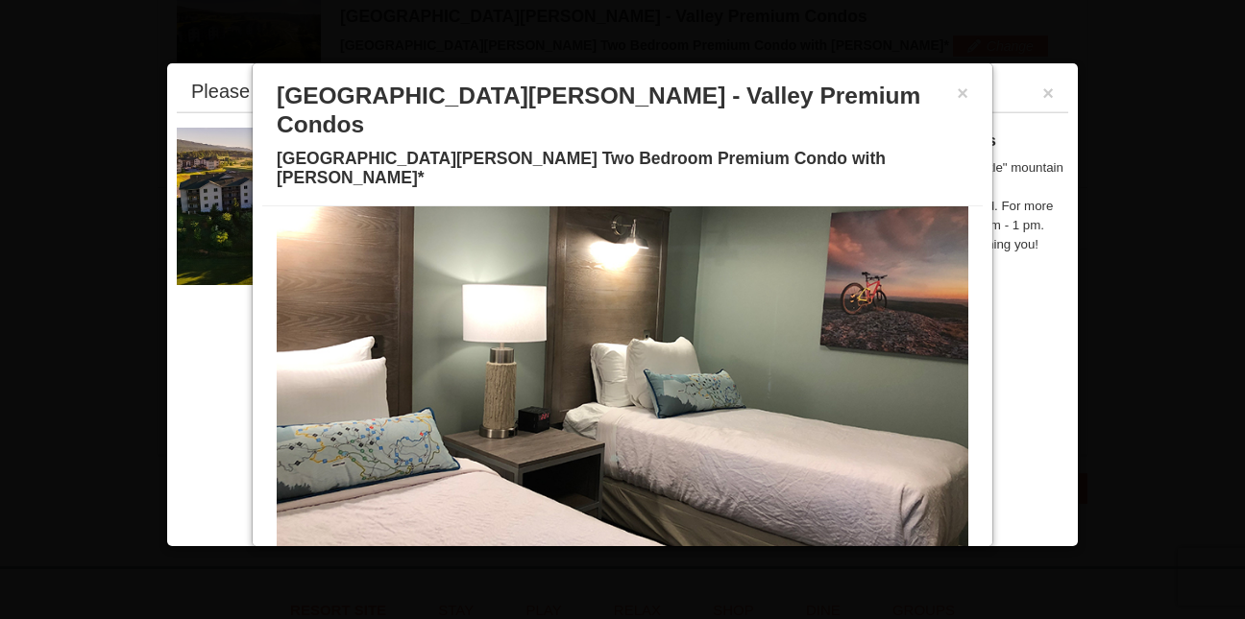
click at [525, 554] on span at bounding box center [530, 559] width 10 height 10
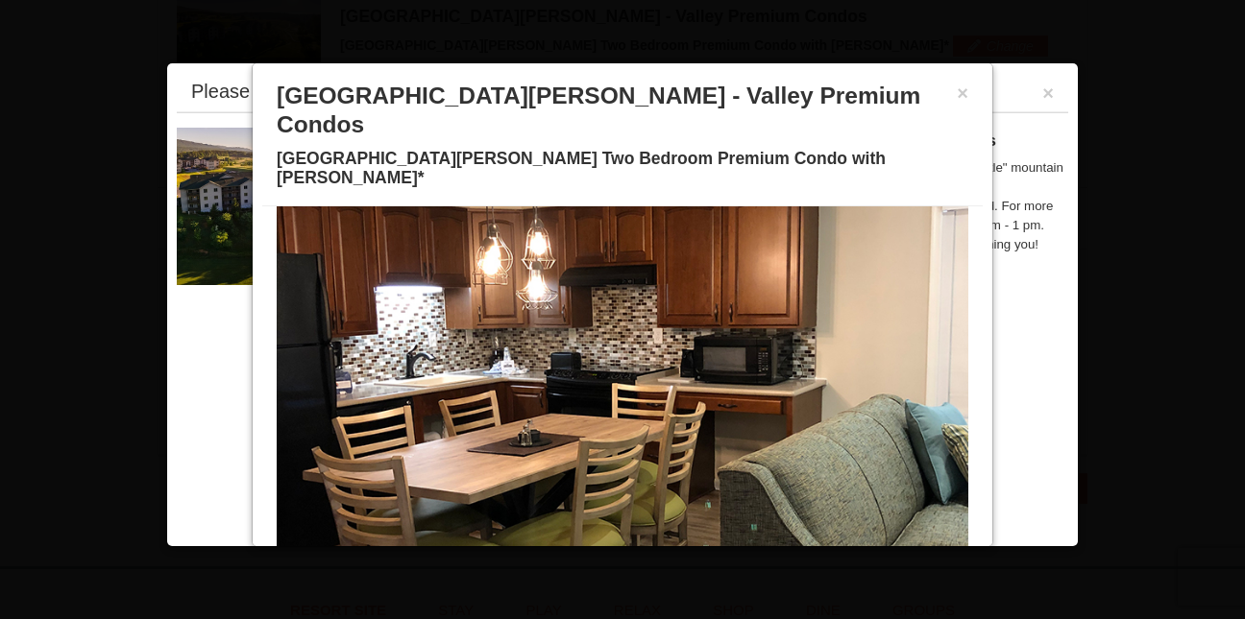
click at [544, 549] on button at bounding box center [553, 558] width 23 height 19
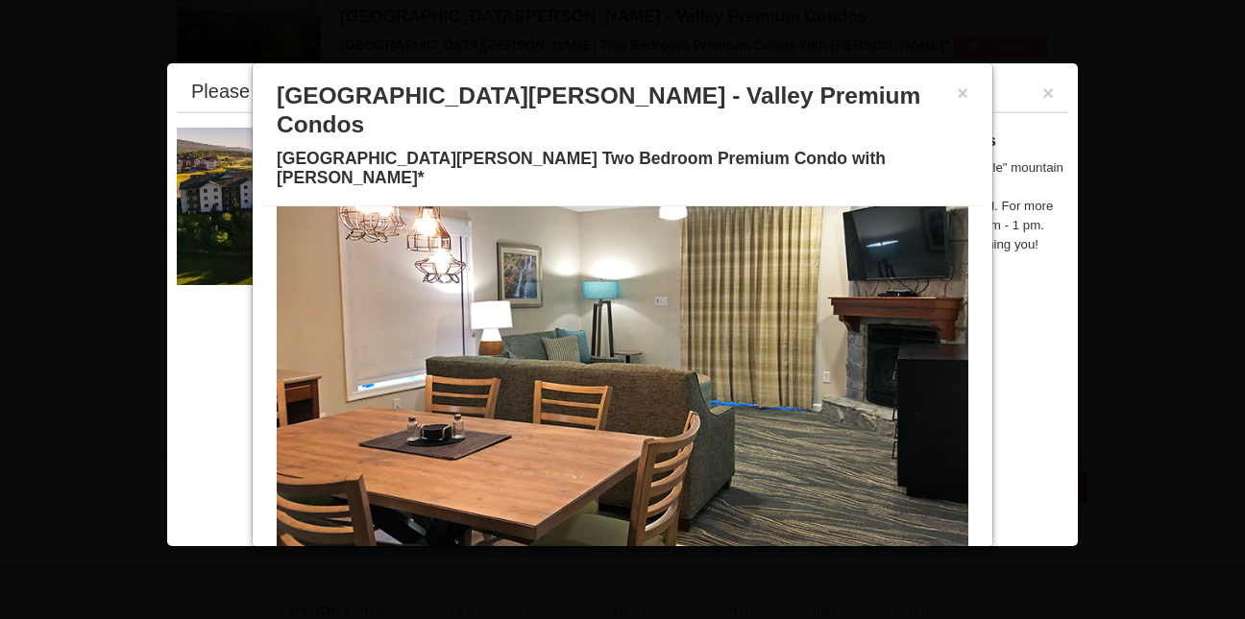
click at [571, 554] on span at bounding box center [576, 559] width 10 height 10
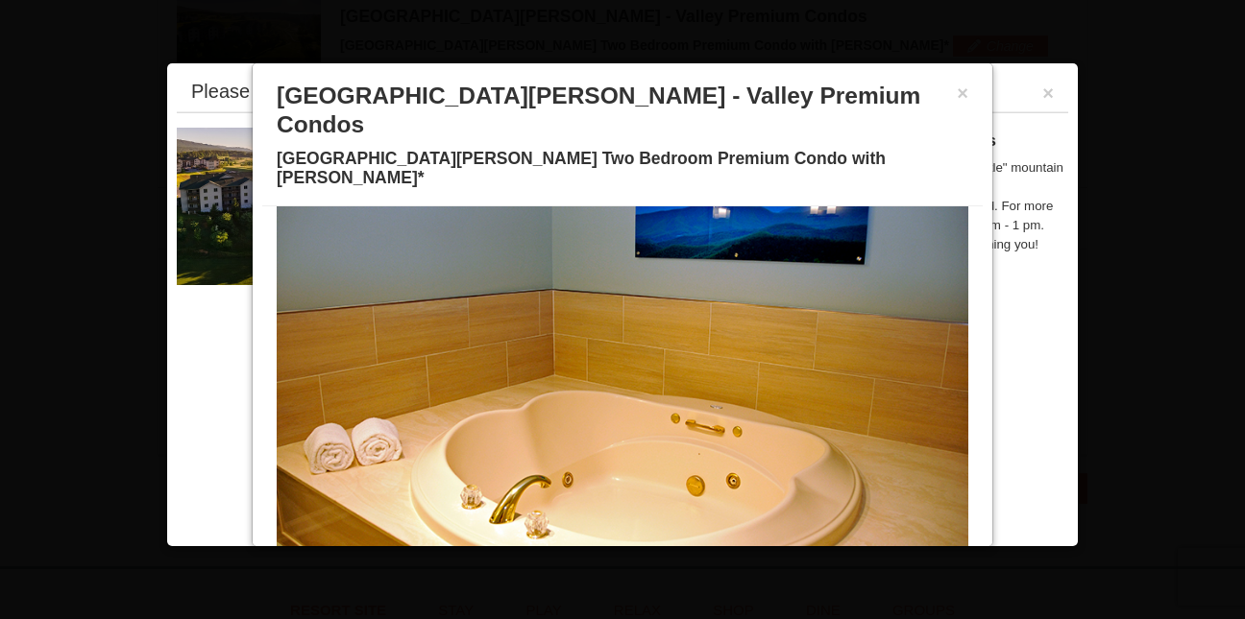
click at [594, 554] on span at bounding box center [599, 559] width 10 height 10
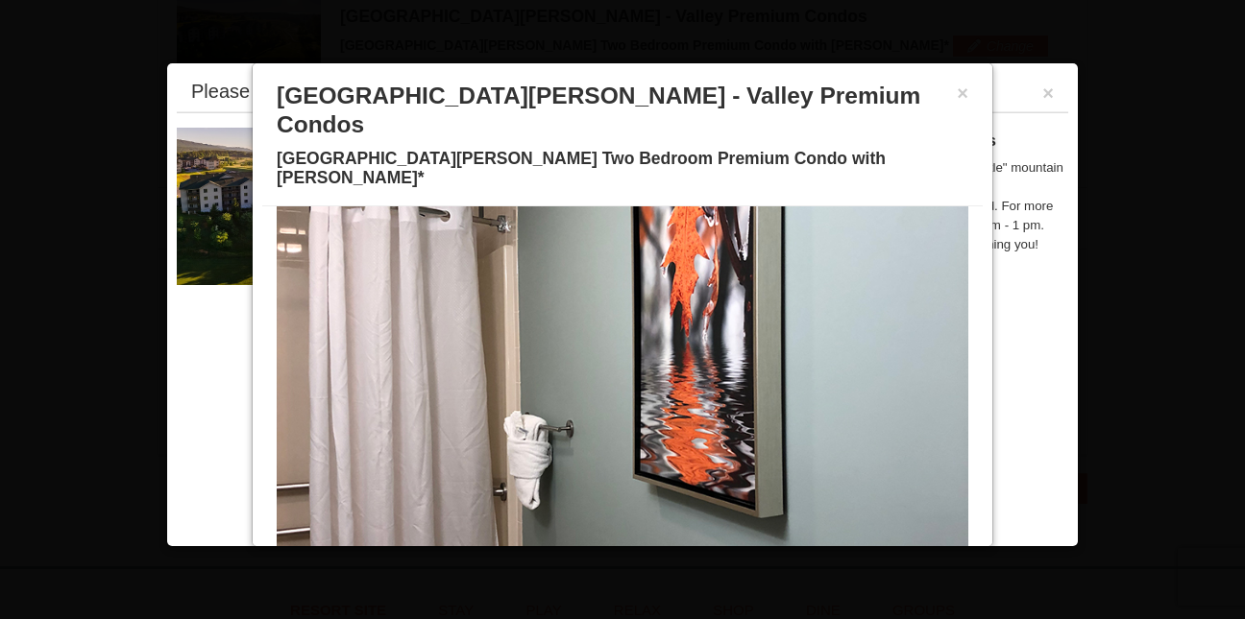
click at [594, 554] on span at bounding box center [599, 559] width 10 height 10
click at [634, 549] on button at bounding box center [645, 558] width 23 height 19
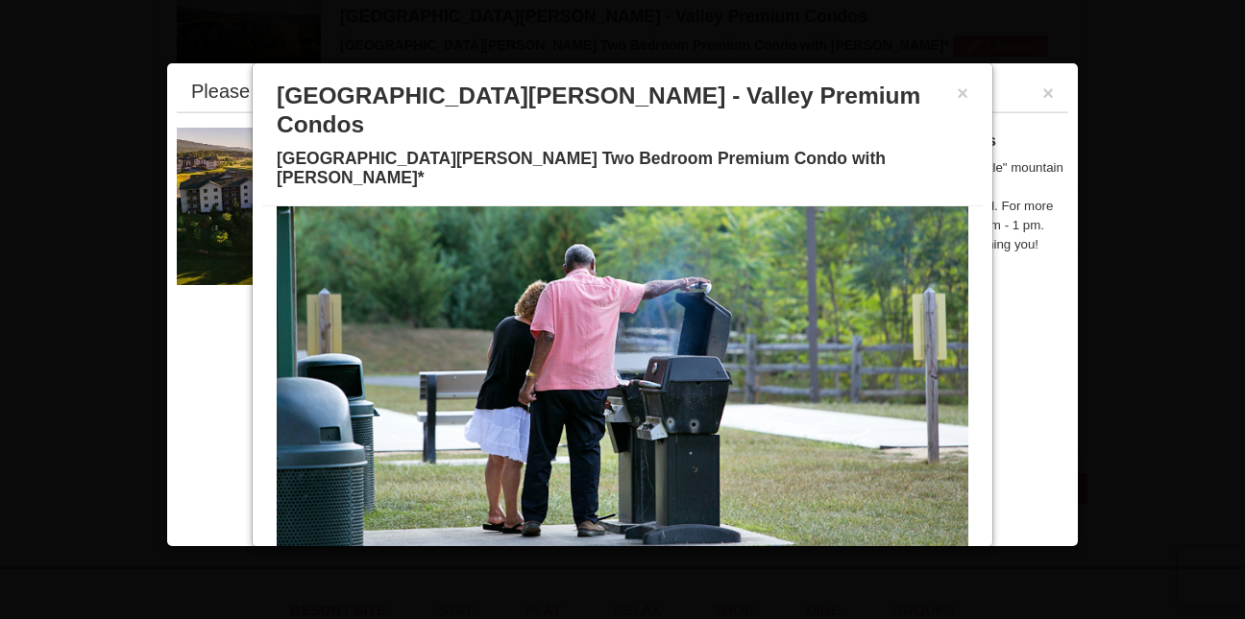
click at [664, 554] on span at bounding box center [669, 559] width 10 height 10
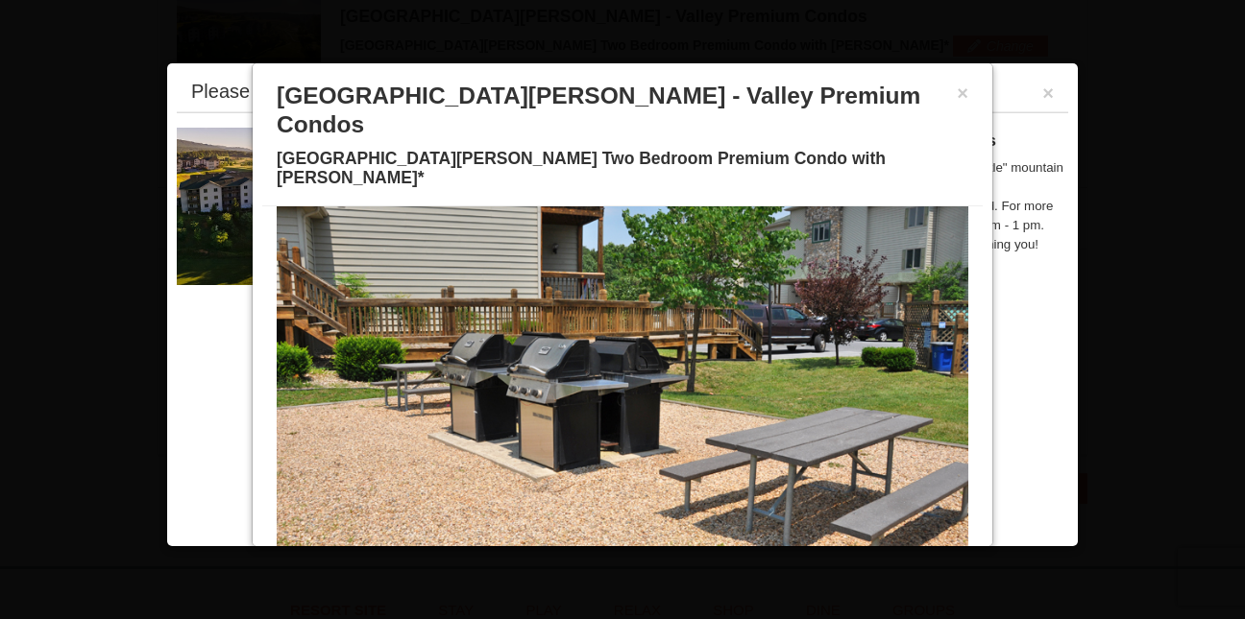
click at [687, 554] on span at bounding box center [692, 559] width 10 height 10
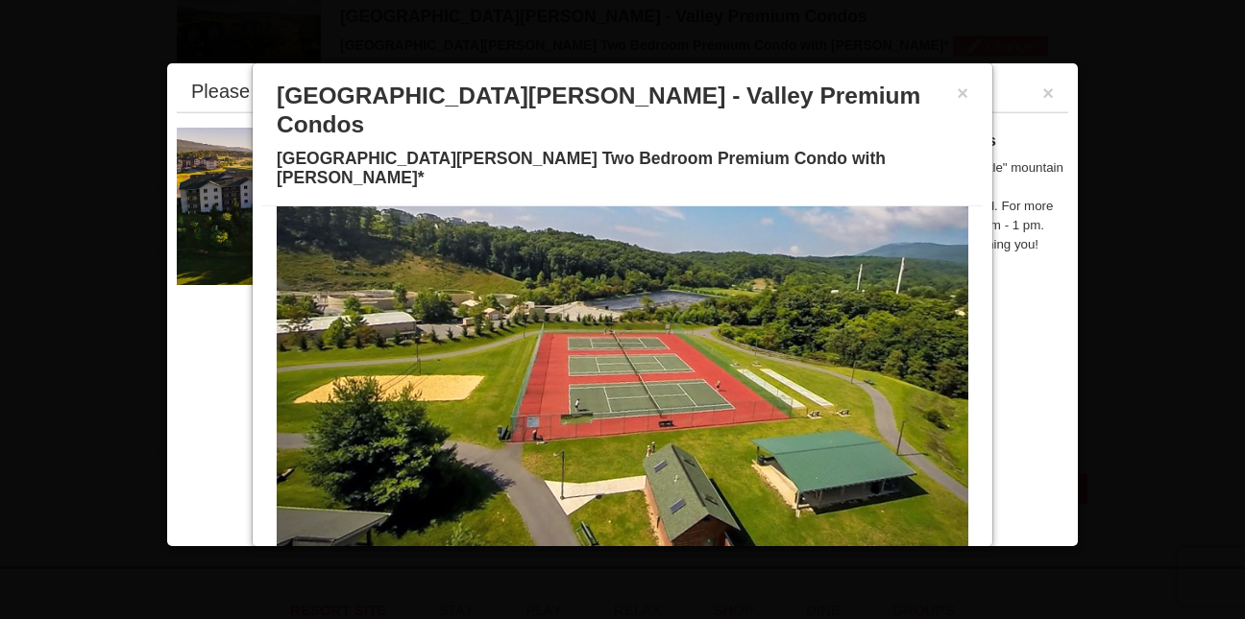
click at [710, 554] on span at bounding box center [715, 559] width 10 height 10
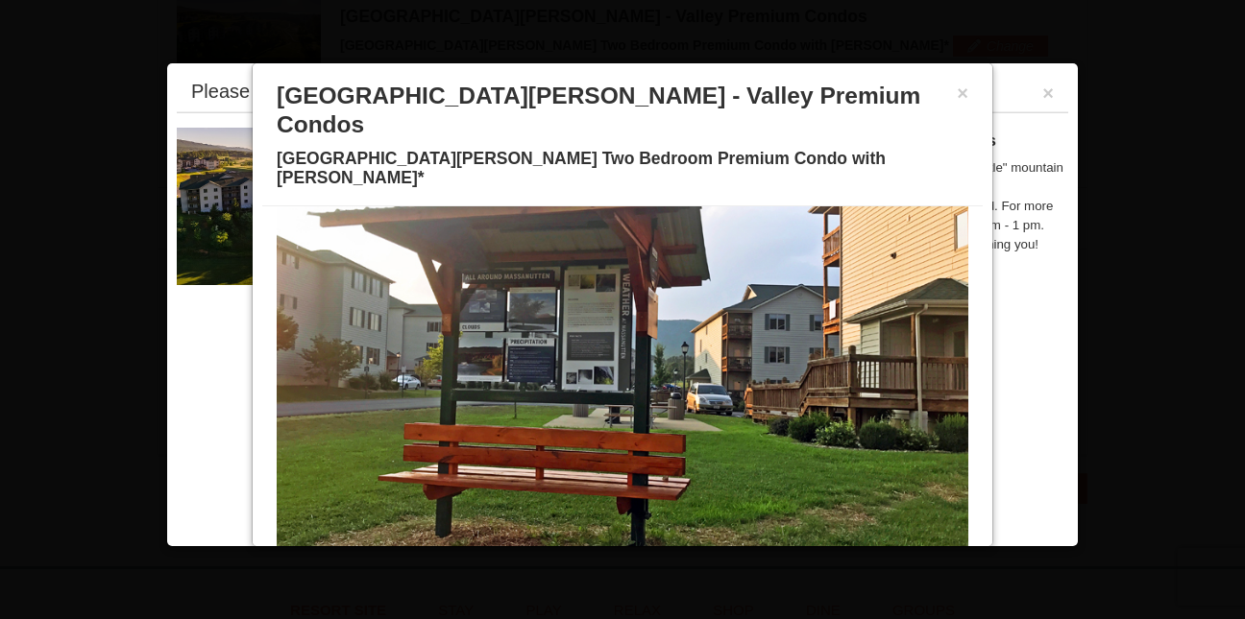
click at [1102, 127] on div at bounding box center [622, 309] width 1245 height 619
click at [954, 95] on div "× [GEOGRAPHIC_DATA][PERSON_NAME] - Valley Premium Condos [GEOGRAPHIC_DATA][PERS…" at bounding box center [622, 139] width 720 height 133
click at [956, 92] on button "×" at bounding box center [962, 93] width 12 height 19
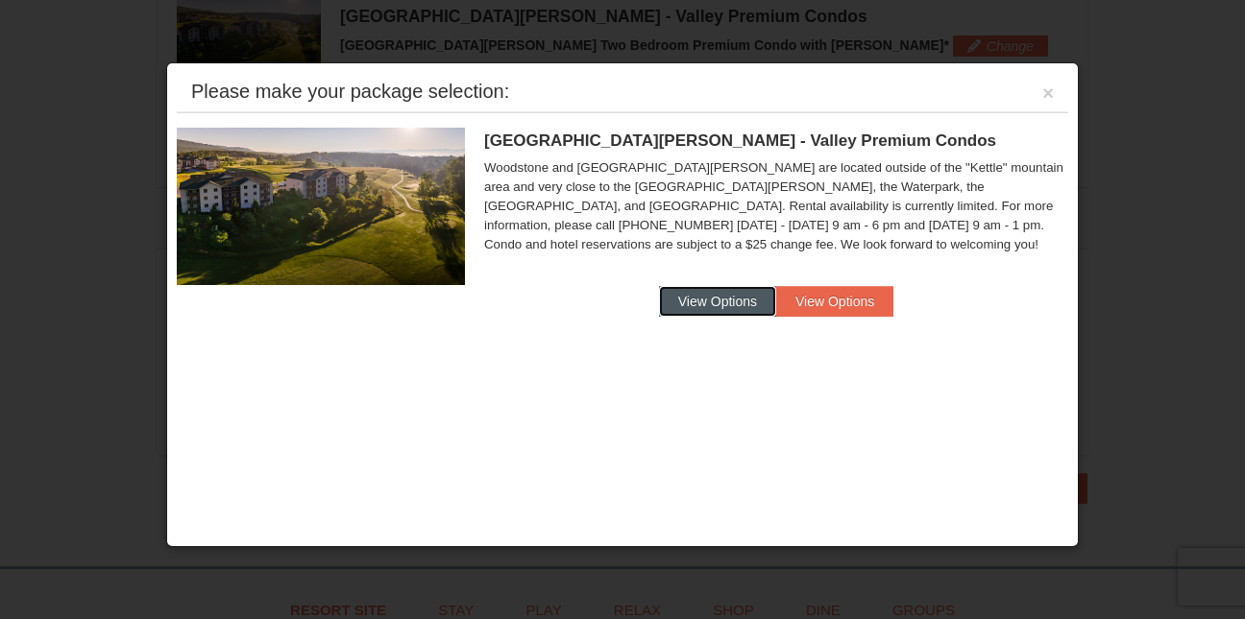
click at [720, 295] on button "View Options" at bounding box center [717, 301] width 117 height 31
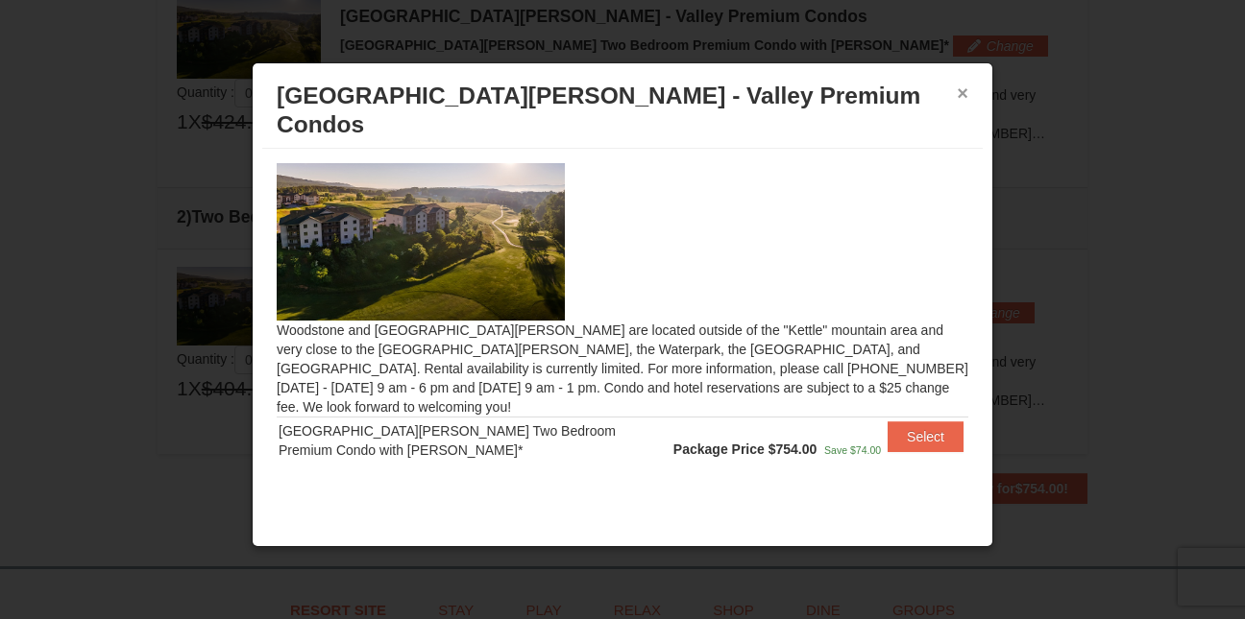
click at [961, 90] on button "×" at bounding box center [962, 93] width 12 height 19
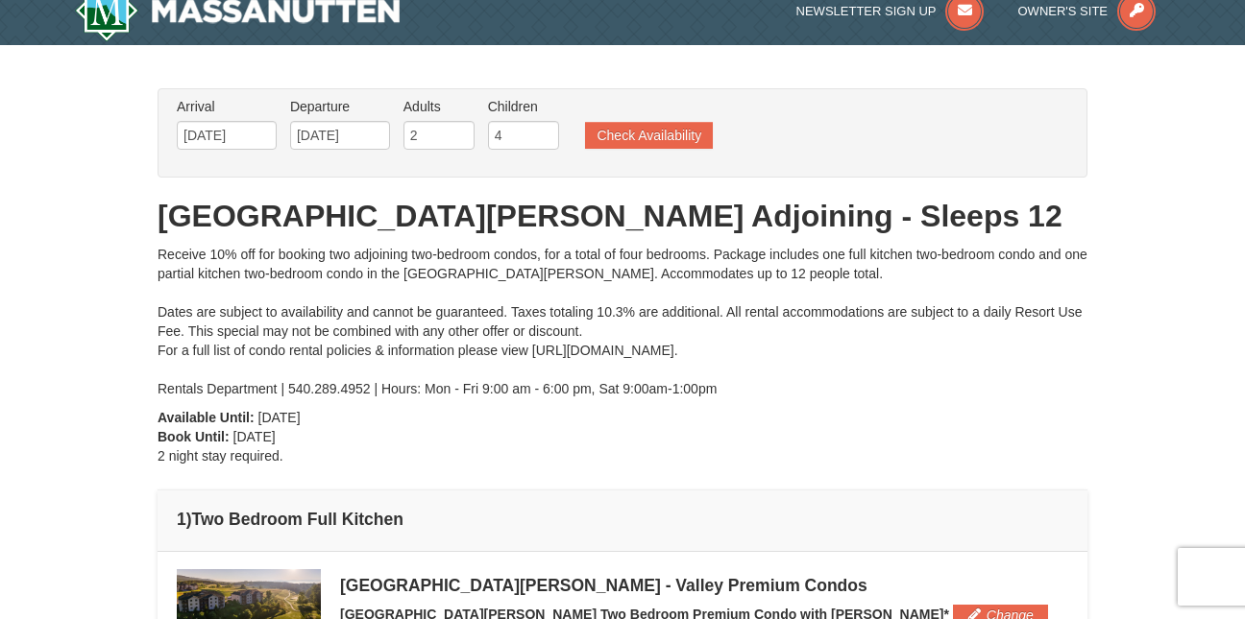
scroll to position [0, 0]
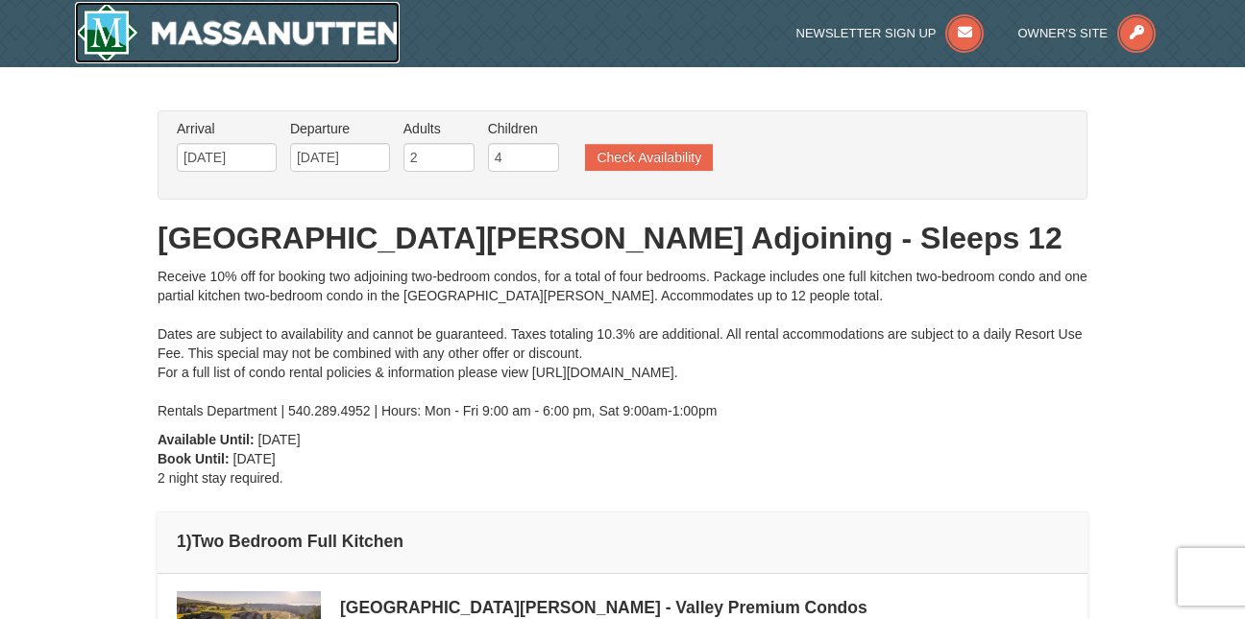
click at [151, 36] on img at bounding box center [237, 32] width 325 height 61
